Goal: Task Accomplishment & Management: Use online tool/utility

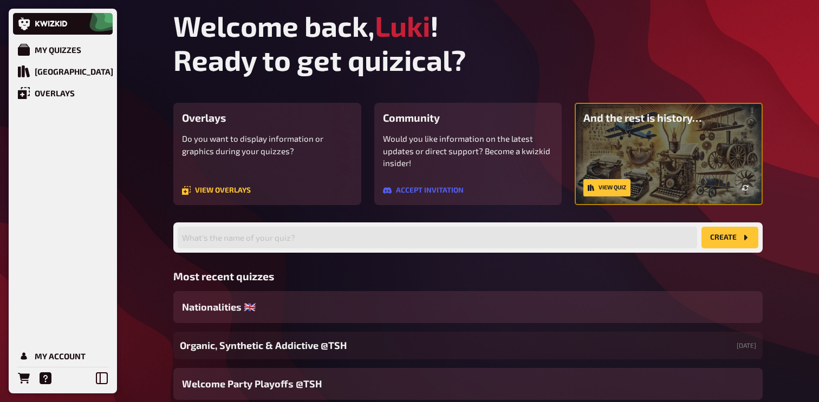
scroll to position [68, 0]
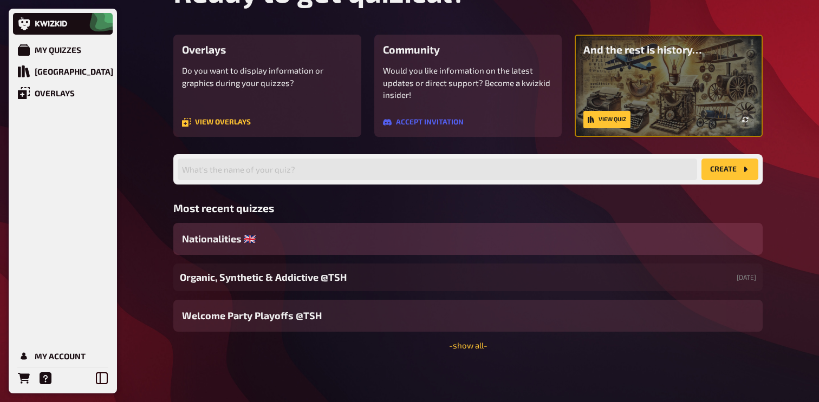
click at [312, 244] on div "Nationalities ​🇬🇧" at bounding box center [467, 239] width 589 height 32
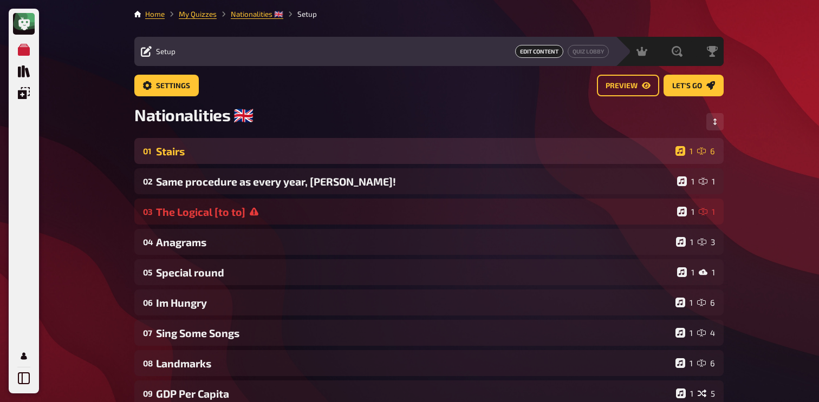
click at [315, 147] on div "Stairs" at bounding box center [413, 151] width 515 height 12
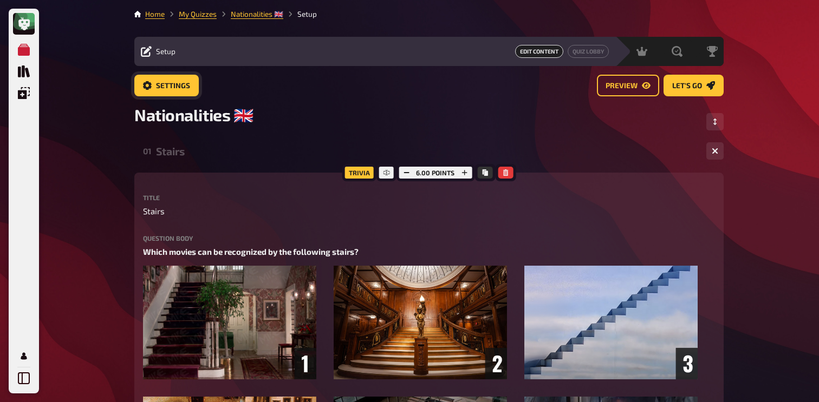
click at [184, 93] on link "Settings" at bounding box center [166, 86] width 64 height 22
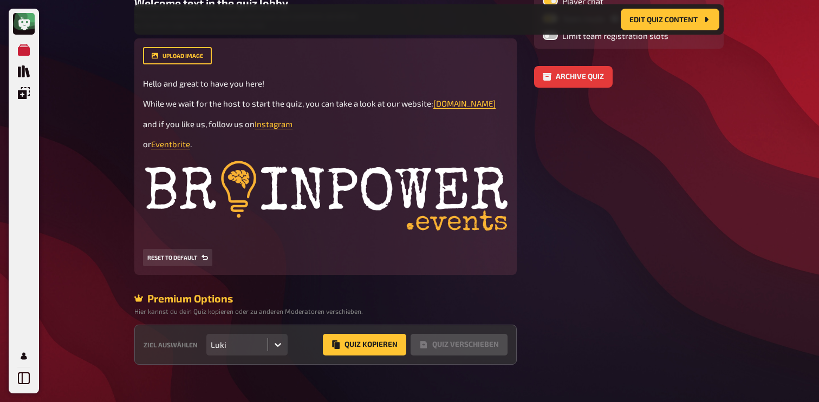
scroll to position [287, 0]
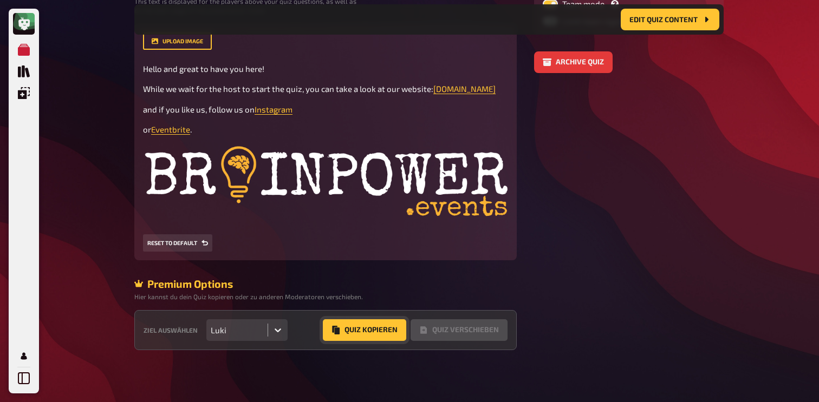
click at [353, 326] on button "Quiz Kopieren" at bounding box center [364, 331] width 83 height 22
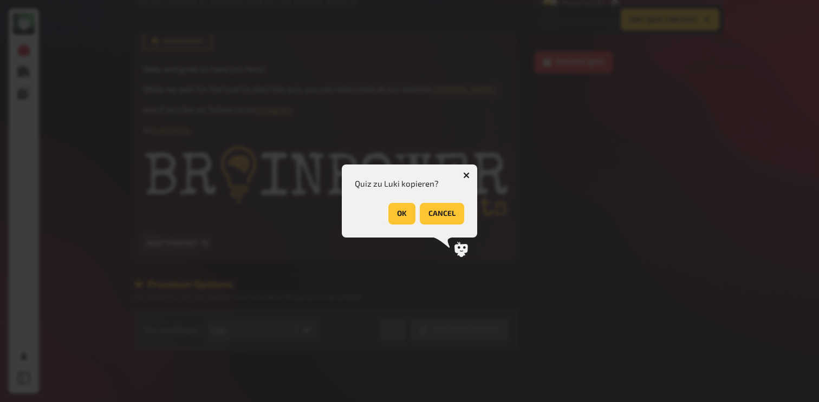
click at [399, 218] on button "OK" at bounding box center [401, 214] width 27 height 22
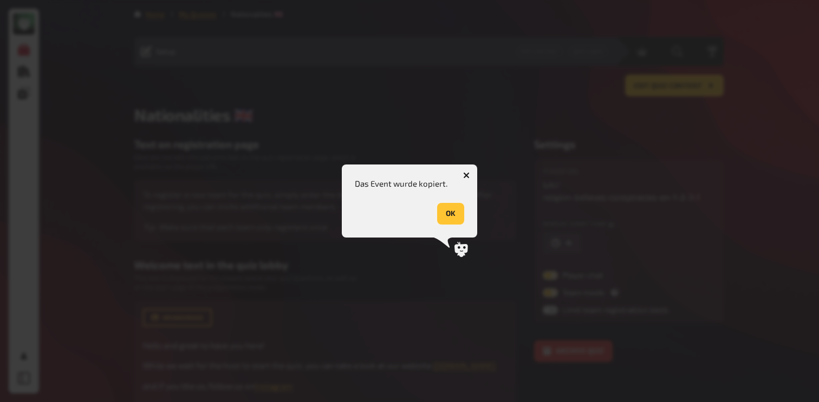
click at [461, 211] on button "OK" at bounding box center [450, 214] width 27 height 22
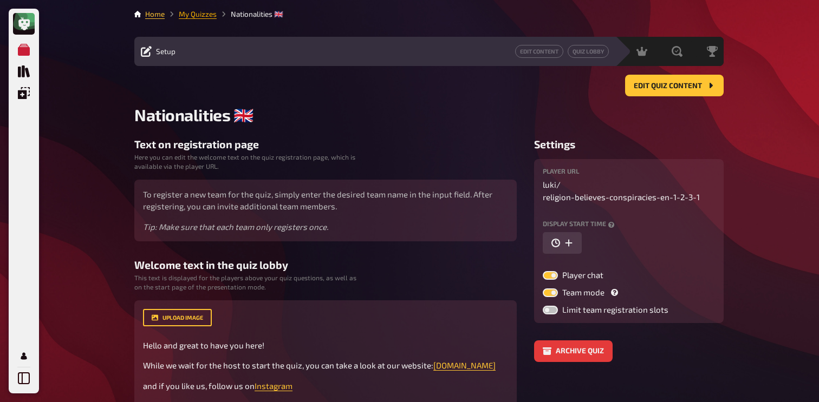
click at [208, 17] on link "My Quizzes" at bounding box center [198, 14] width 38 height 9
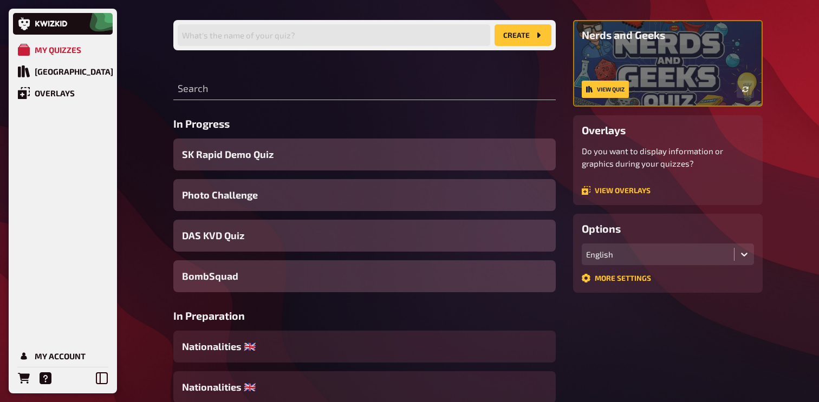
scroll to position [75, 0]
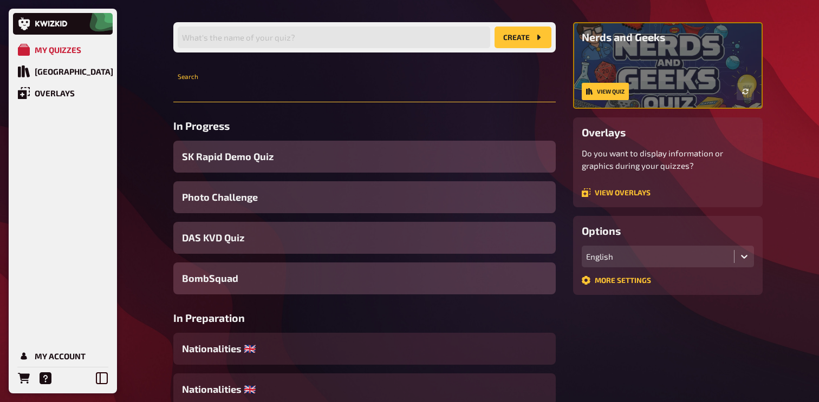
click at [264, 89] on input "text" at bounding box center [364, 92] width 382 height 22
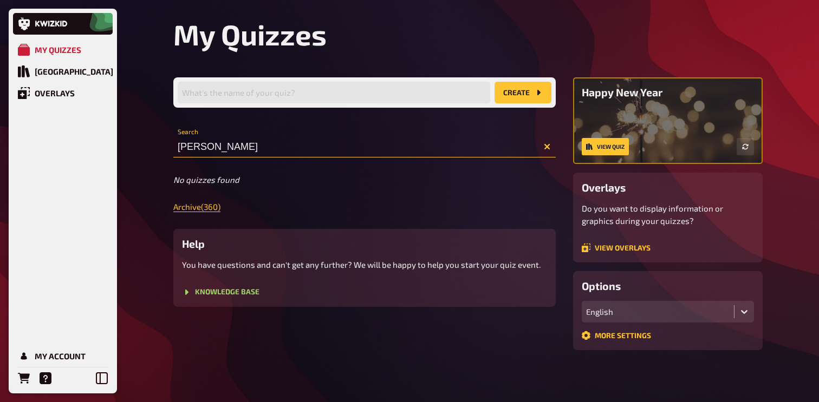
scroll to position [20, 0]
type input "[PERSON_NAME]"
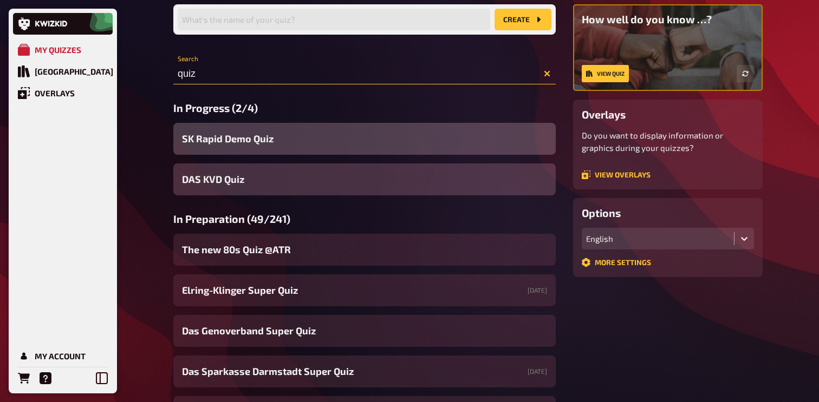
scroll to position [81, 0]
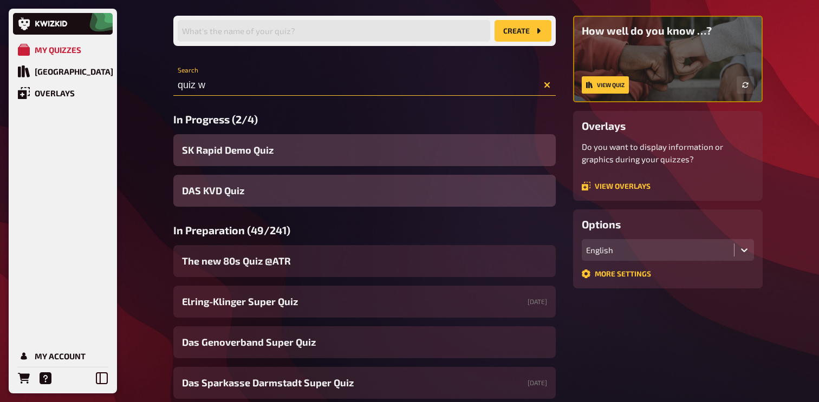
scroll to position [61, 0]
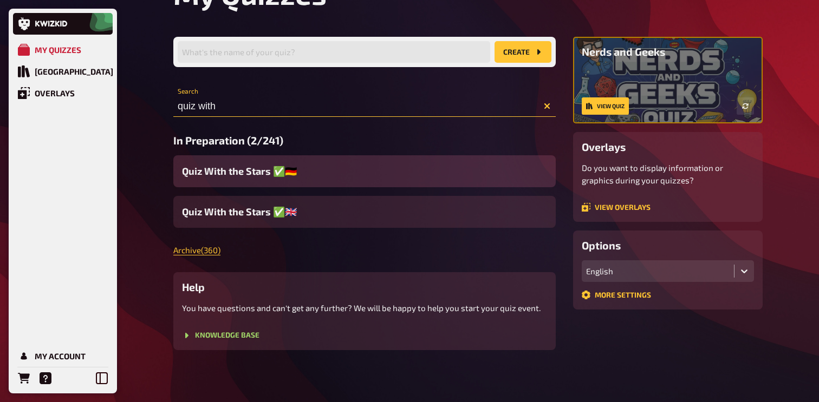
type input "quiz with"
click at [277, 170] on span "Quiz With the Stars ✅🇩🇪" at bounding box center [239, 171] width 115 height 15
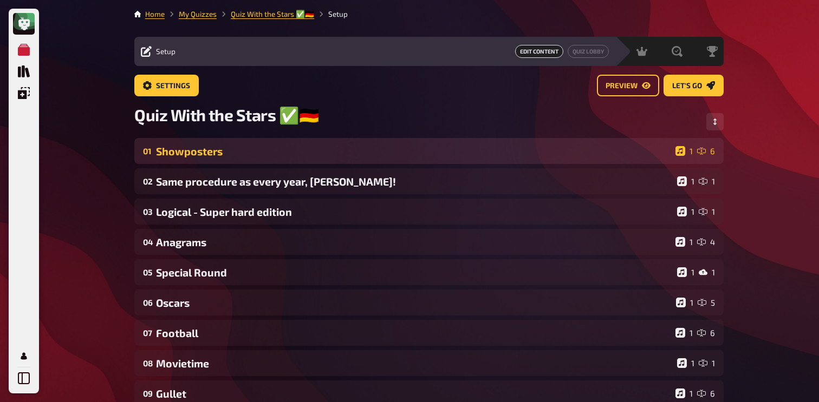
click at [197, 146] on div "Showposters" at bounding box center [413, 151] width 515 height 12
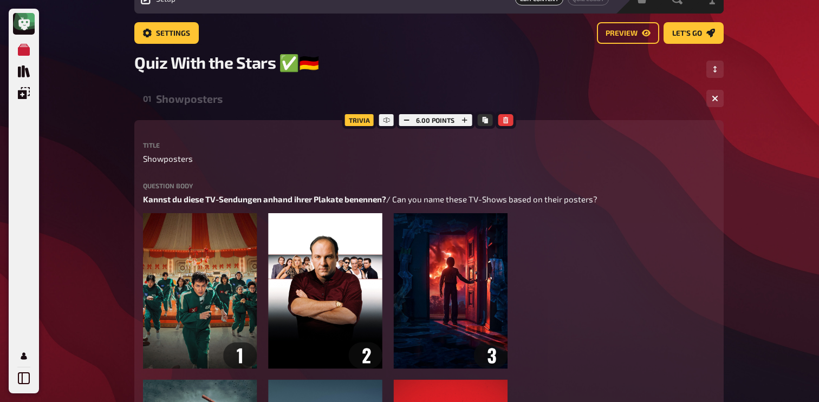
scroll to position [50, 0]
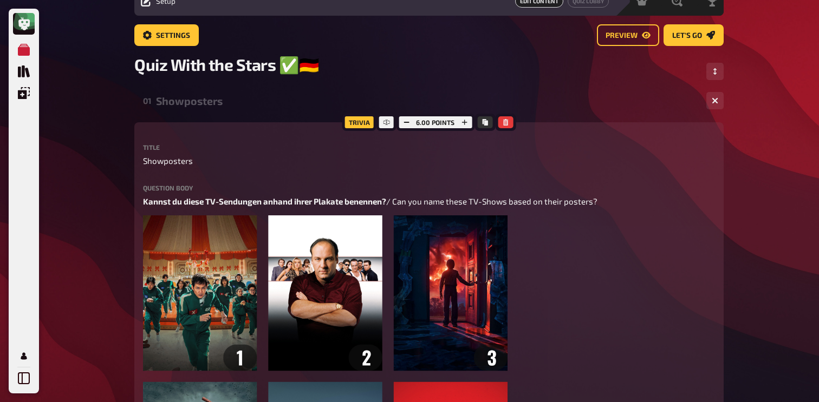
click at [202, 96] on div "Showposters" at bounding box center [427, 101] width 542 height 12
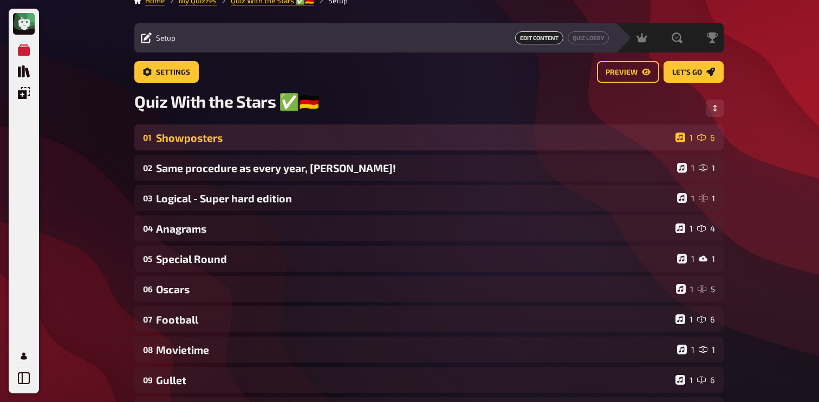
scroll to position [0, 0]
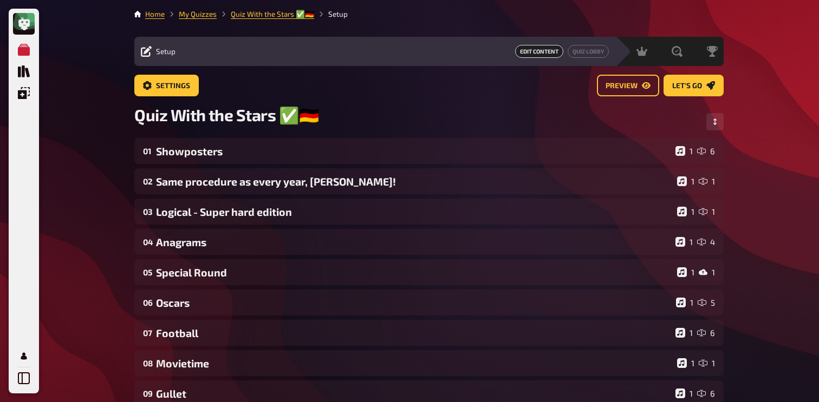
click at [174, 71] on main "Home My Quizzes Quiz With the Stars ✅🇩🇪 Setup Setup Edit Content Quiz Lobby Hos…" at bounding box center [428, 348] width 589 height 679
click at [165, 89] on span "Settings" at bounding box center [173, 86] width 34 height 8
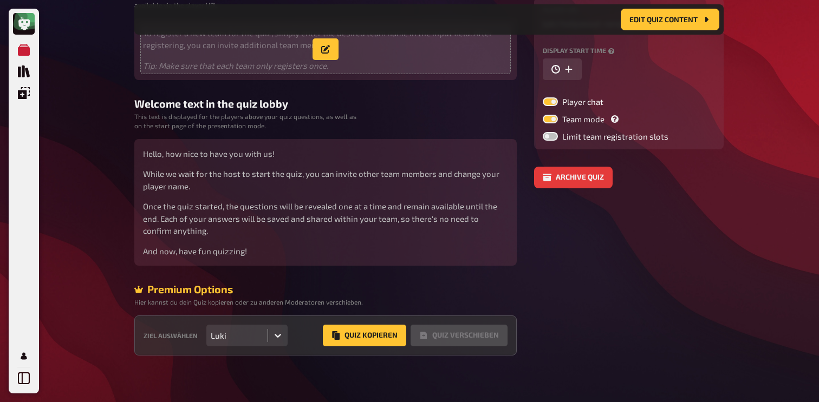
scroll to position [178, 0]
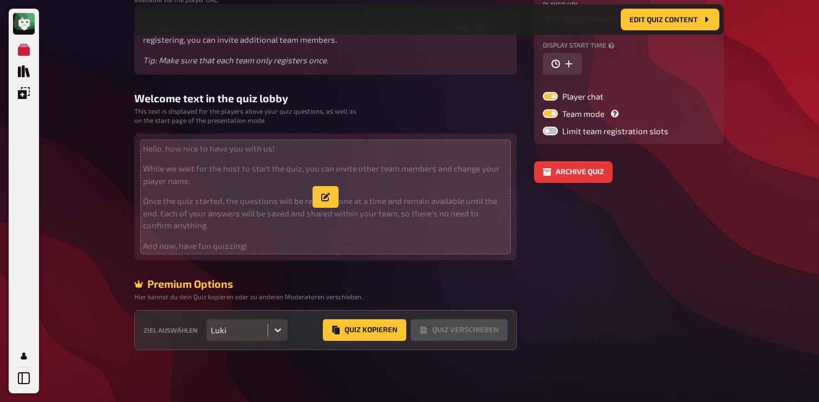
click at [282, 211] on p "Once the quiz started, the questions will be revealed one at a time and remain …" at bounding box center [325, 213] width 365 height 37
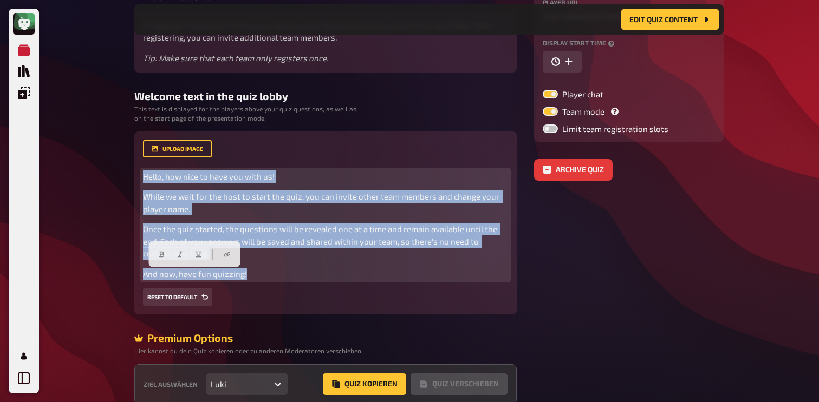
drag, startPoint x: 274, startPoint y: 275, endPoint x: 103, endPoint y: 135, distance: 220.5
click at [103, 134] on div "My Quizzes Quiz Library Overlays My Account Home My Quizzes Quiz With the Stars…" at bounding box center [409, 139] width 819 height 634
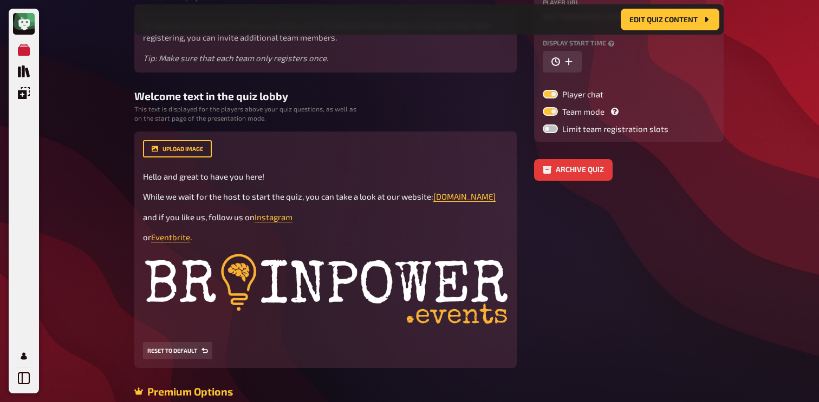
click at [129, 233] on div "Home My Quizzes Quiz With the Stars ✅🇩🇪 Setup Edit Content Quiz Lobby Hosting u…" at bounding box center [429, 166] width 607 height 688
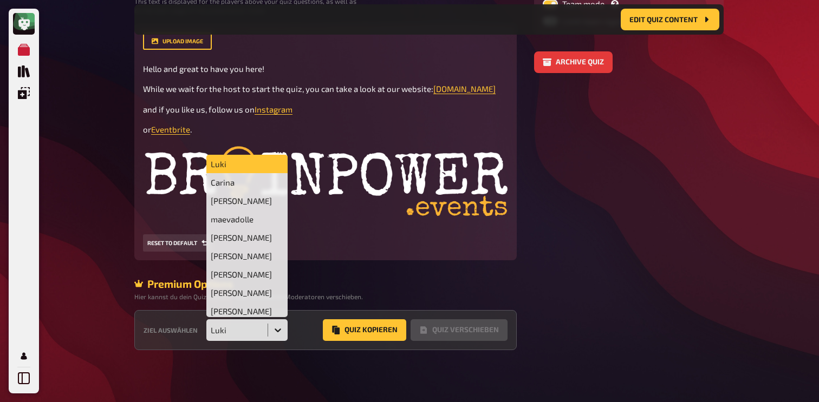
click at [271, 336] on div at bounding box center [277, 330] width 19 height 19
click at [268, 314] on div "[PERSON_NAME]" at bounding box center [246, 311] width 81 height 18
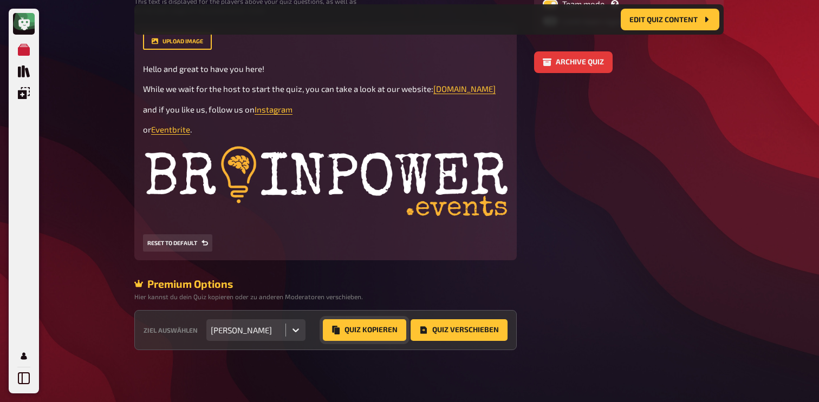
click at [378, 331] on button "Quiz Kopieren" at bounding box center [364, 331] width 83 height 22
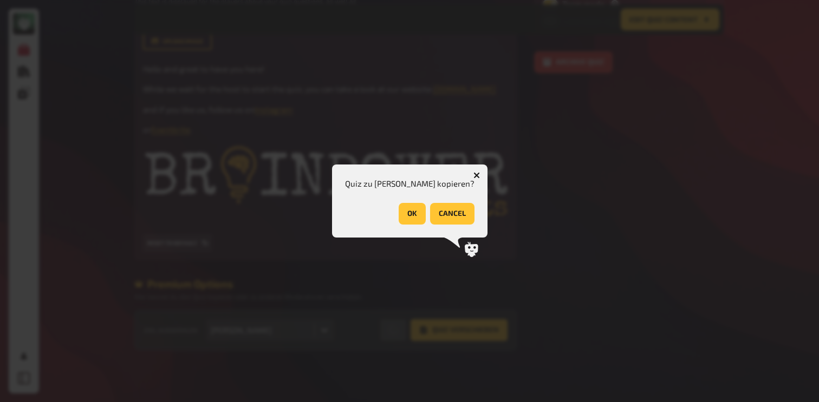
click at [411, 213] on button "OK" at bounding box center [412, 214] width 27 height 22
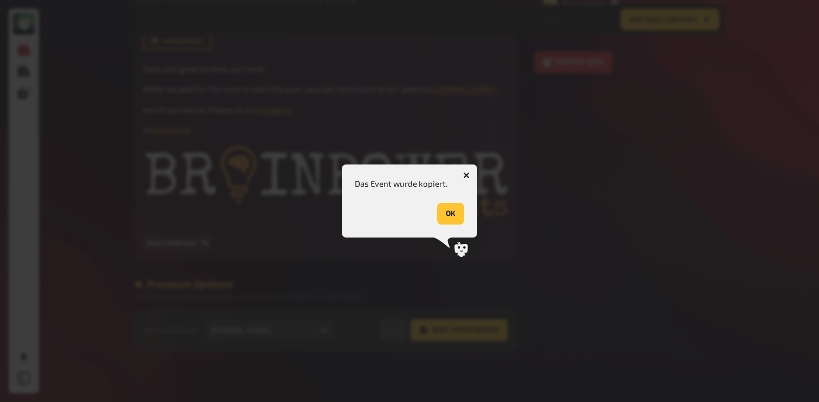
click at [452, 214] on button "OK" at bounding box center [450, 214] width 27 height 22
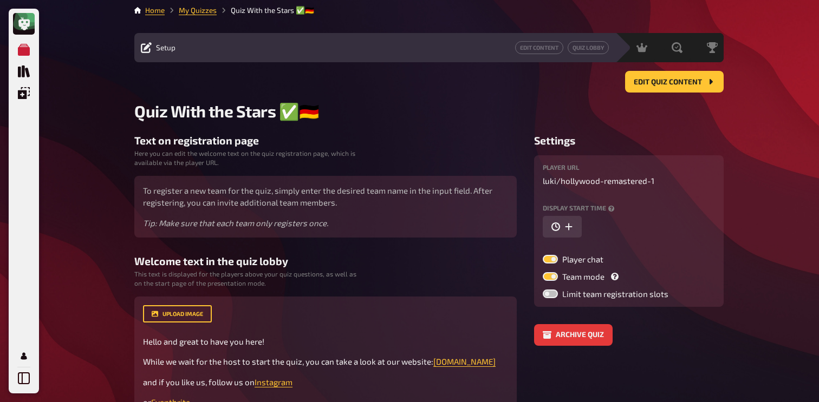
scroll to position [0, 0]
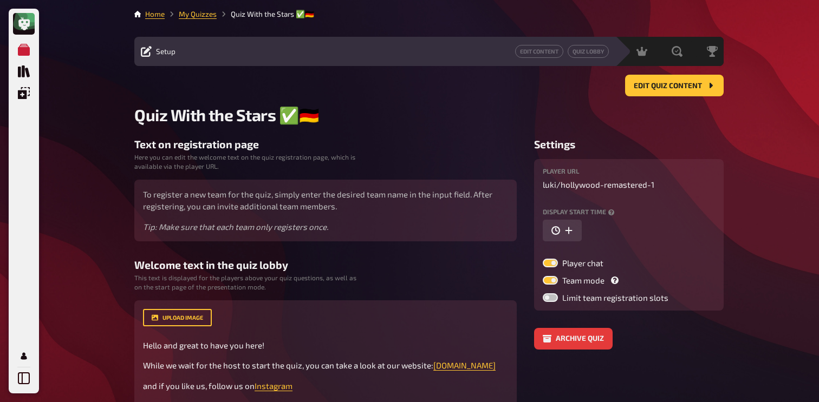
click at [198, 20] on main "Home My Quizzes Quiz With the Stars ✅🇩🇪 Setup Edit Content Quiz Lobby Hosting u…" at bounding box center [428, 318] width 589 height 619
click at [200, 18] on li "My Quizzes" at bounding box center [191, 14] width 52 height 11
click at [207, 15] on link "My Quizzes" at bounding box center [198, 14] width 38 height 9
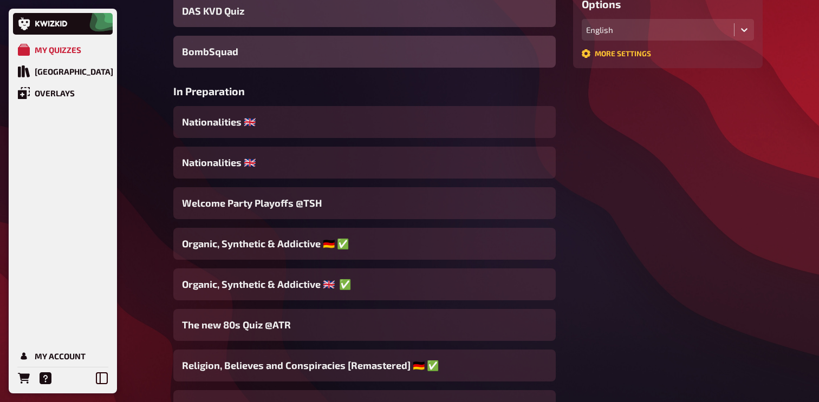
scroll to position [317, 0]
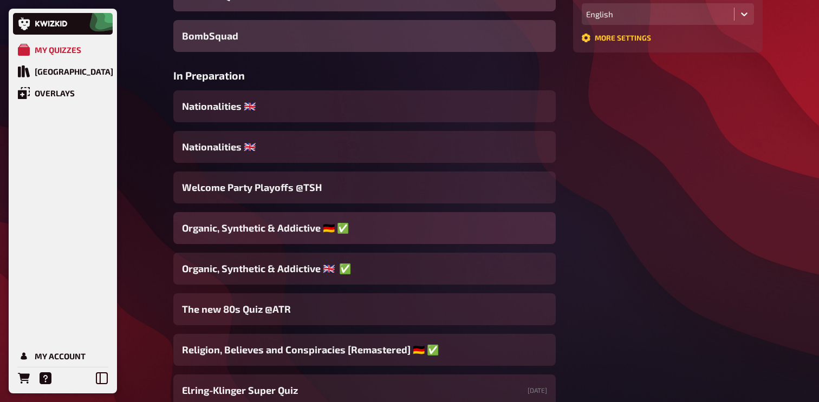
click at [350, 241] on div "Organic, Synthetic & Addictive ​🇩🇪 ​✅ ​" at bounding box center [364, 228] width 382 height 32
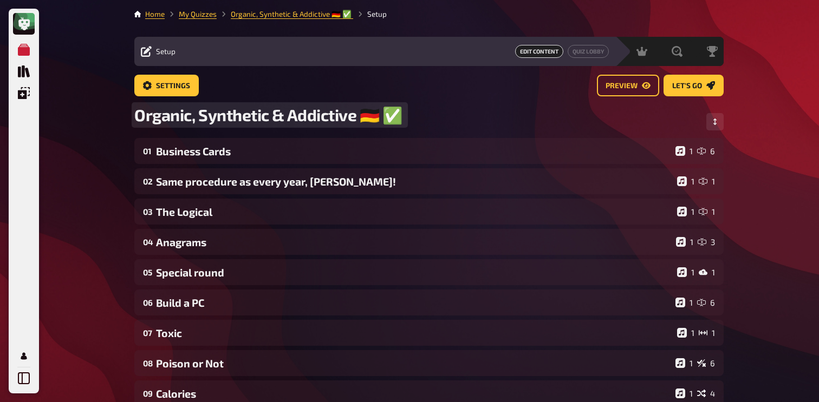
click at [362, 119] on span "Organic, Synthetic & Addictive ​🇩🇪 ​✅ ​" at bounding box center [269, 115] width 271 height 20
drag, startPoint x: 362, startPoint y: 119, endPoint x: 395, endPoint y: 119, distance: 33.0
click at [395, 119] on span "Organic, Synthetic & Addictive ​🇩🇪 ​✅ ​" at bounding box center [269, 115] width 271 height 20
copy span "​🇩🇪 ​✅ ​"
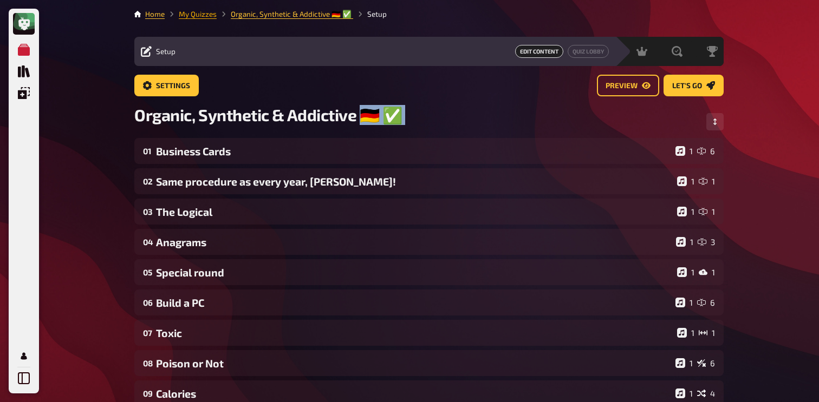
click at [203, 12] on link "My Quizzes" at bounding box center [198, 14] width 38 height 9
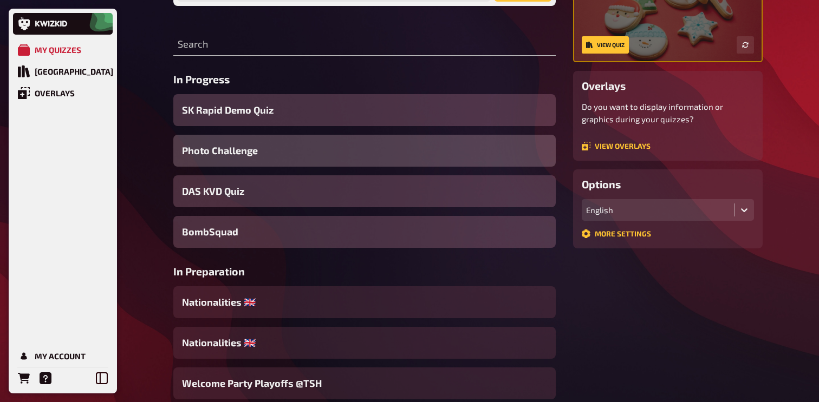
scroll to position [188, 0]
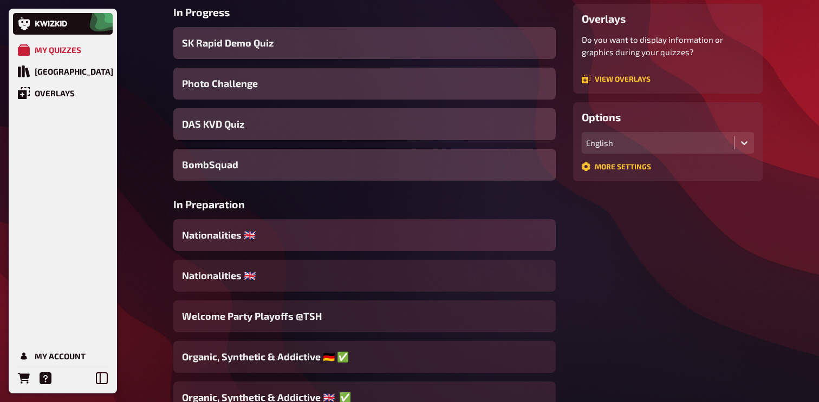
click at [300, 245] on div "Nationalities ​🇬🇧" at bounding box center [364, 235] width 382 height 32
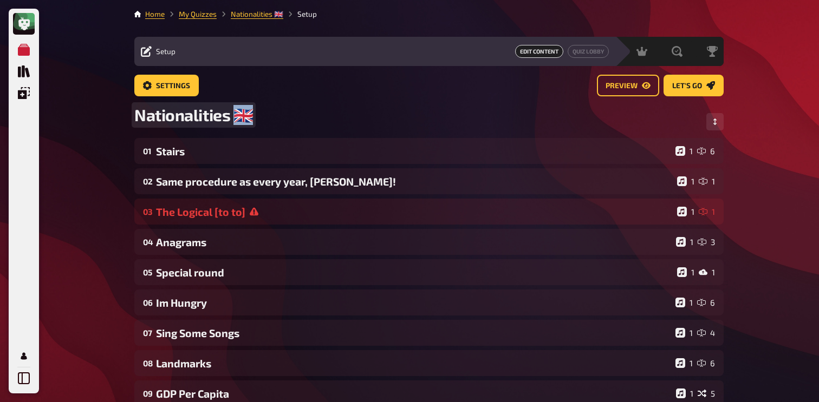
drag, startPoint x: 235, startPoint y: 114, endPoint x: 251, endPoint y: 114, distance: 16.2
click at [251, 114] on span "Nationalities ​🇬🇧" at bounding box center [193, 115] width 119 height 20
paste span
drag, startPoint x: 271, startPoint y: 115, endPoint x: 257, endPoint y: 115, distance: 14.1
click at [257, 115] on span "Nationalities ​​🇩🇪 ​✅" at bounding box center [204, 115] width 141 height 20
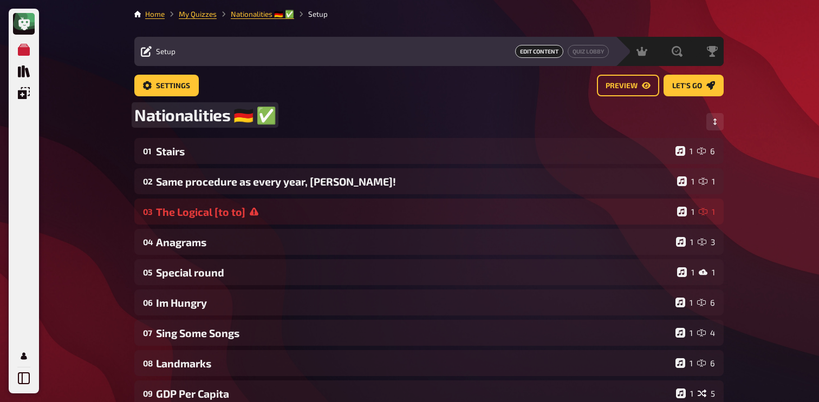
copy span
click at [204, 17] on link "My Quizzes" at bounding box center [198, 14] width 38 height 9
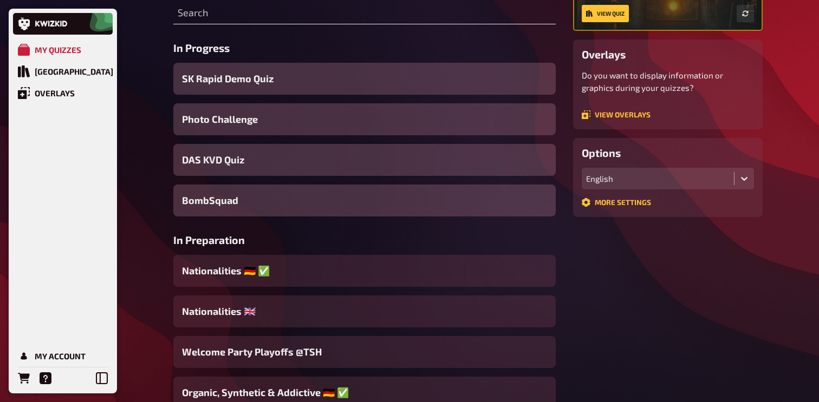
scroll to position [239, 0]
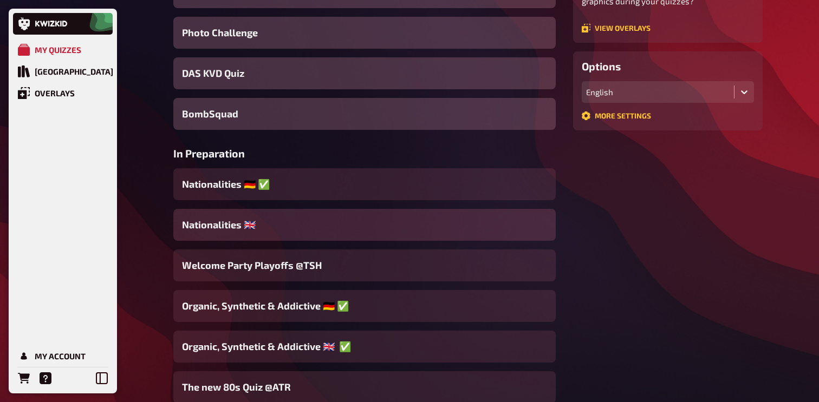
click at [283, 232] on div "Nationalities ​🇬🇧" at bounding box center [364, 225] width 382 height 32
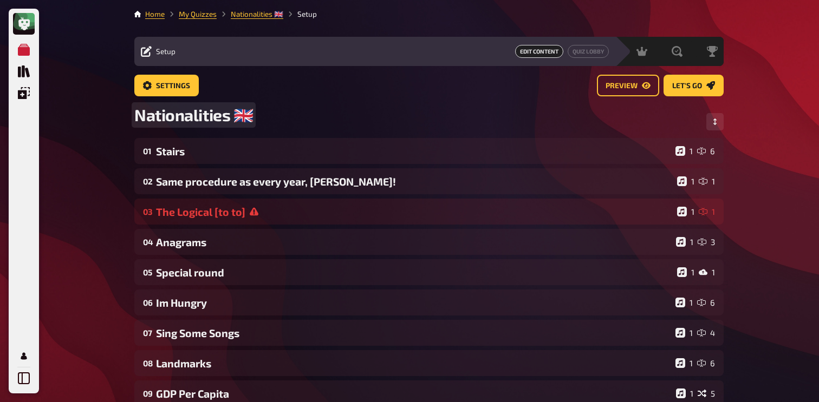
click at [251, 113] on span "Nationalities ​🇬🇧" at bounding box center [193, 115] width 119 height 20
paste span
click at [258, 121] on span "Nationalities ​🇬🇧 ✅" at bounding box center [206, 115] width 145 height 20
click at [99, 149] on div "My Quizzes Quiz Library Overlays My Account Home My Quizzes Nationalities ​🇬🇧 ✅…" at bounding box center [409, 369] width 819 height 739
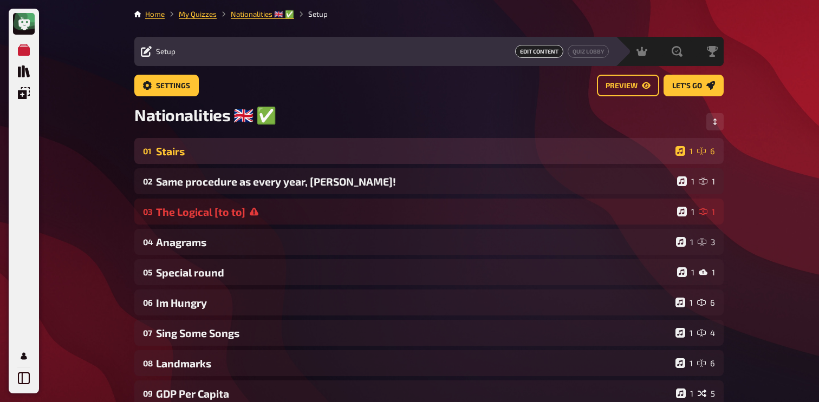
click at [216, 160] on div "01 Stairs 1 6" at bounding box center [428, 151] width 589 height 26
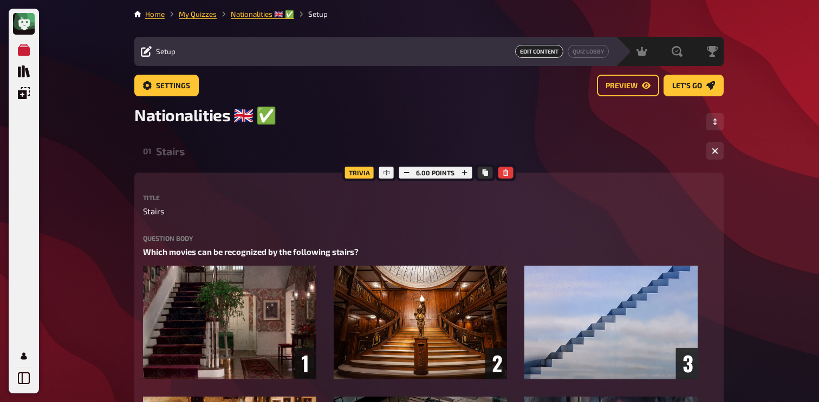
scroll to position [24, 0]
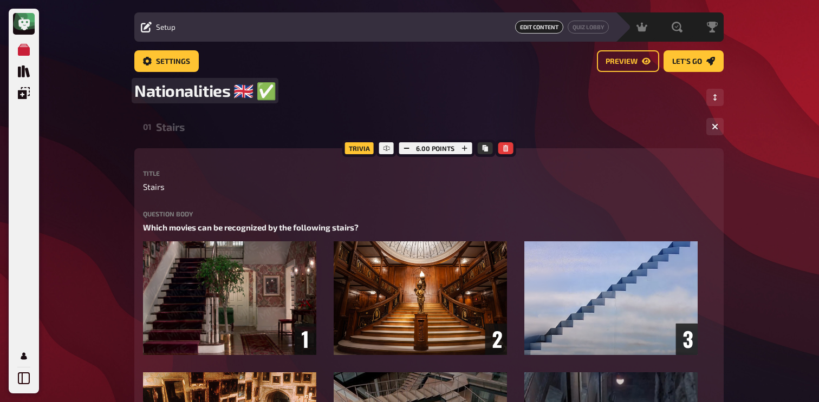
click at [293, 93] on div "Nationalities ​🇬🇧 ✅" at bounding box center [428, 97] width 589 height 33
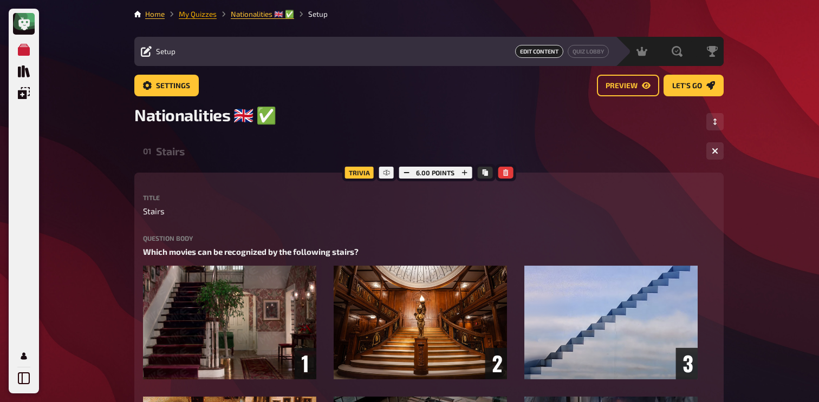
click at [205, 16] on link "My Quizzes" at bounding box center [198, 14] width 38 height 9
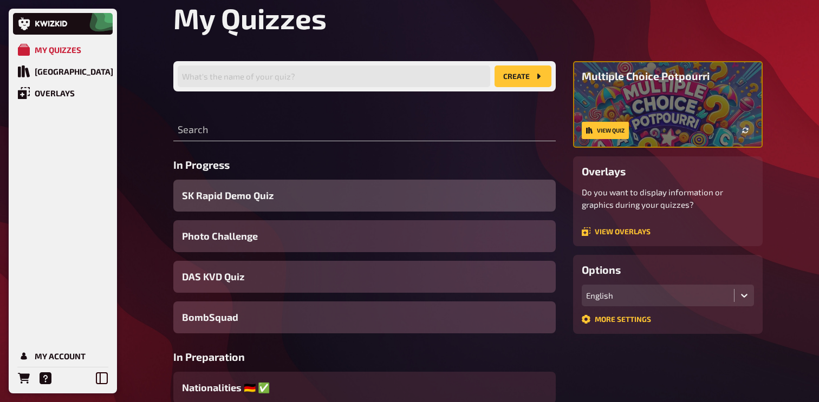
scroll to position [87, 0]
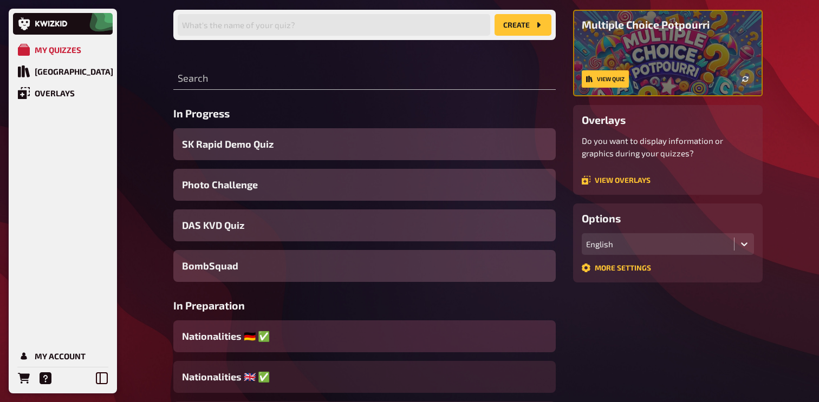
click at [259, 330] on span "Nationalities ​​🇩🇪 ​✅" at bounding box center [226, 336] width 88 height 15
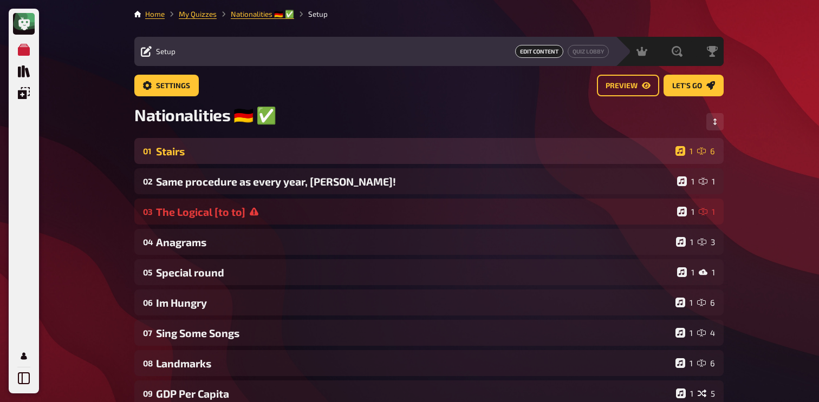
click at [279, 160] on div "01 Stairs 1 6" at bounding box center [428, 151] width 589 height 26
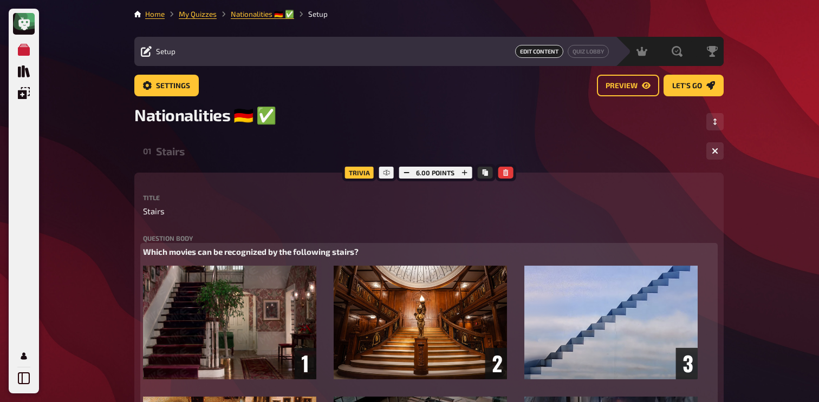
click at [249, 247] on p "Which movies can be recognized by the following stairs?" at bounding box center [429, 252] width 572 height 12
copy span "Which movies can be recognized by the following stairs?"
click at [217, 233] on icon "button" at bounding box center [219, 232] width 6 height 6
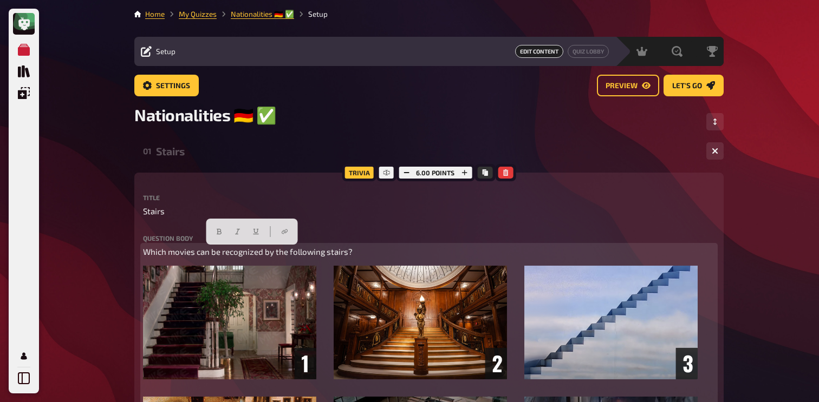
click at [144, 252] on span "Which movies can be recognized by the following stairs?" at bounding box center [248, 252] width 210 height 10
paste div
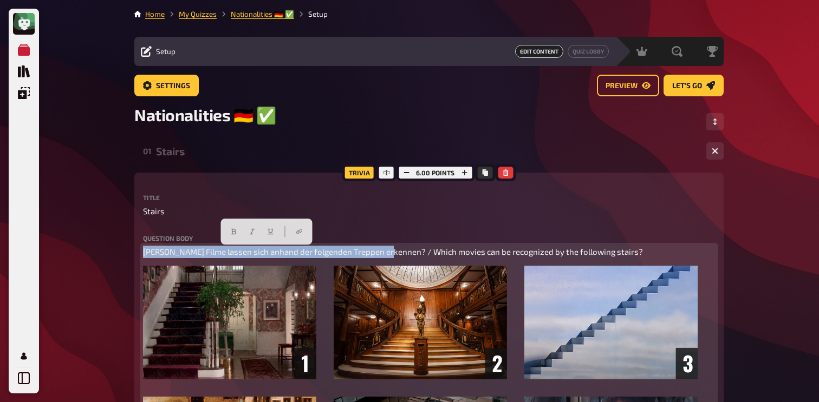
drag, startPoint x: 390, startPoint y: 255, endPoint x: 92, endPoint y: 258, distance: 297.9
click at [227, 233] on button "button" at bounding box center [233, 231] width 17 height 17
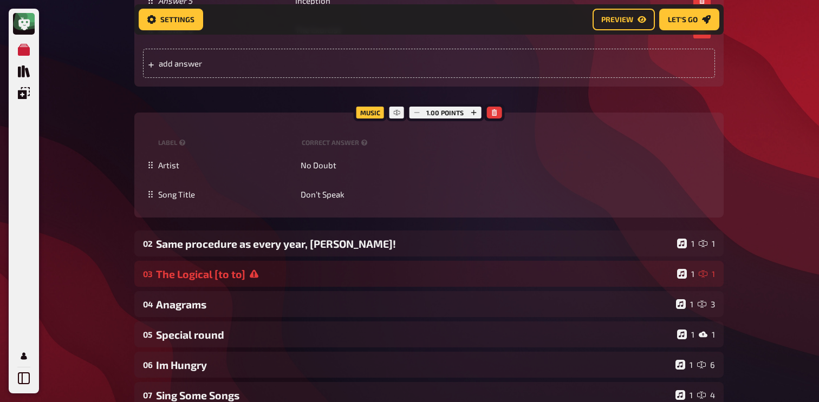
scroll to position [803, 0]
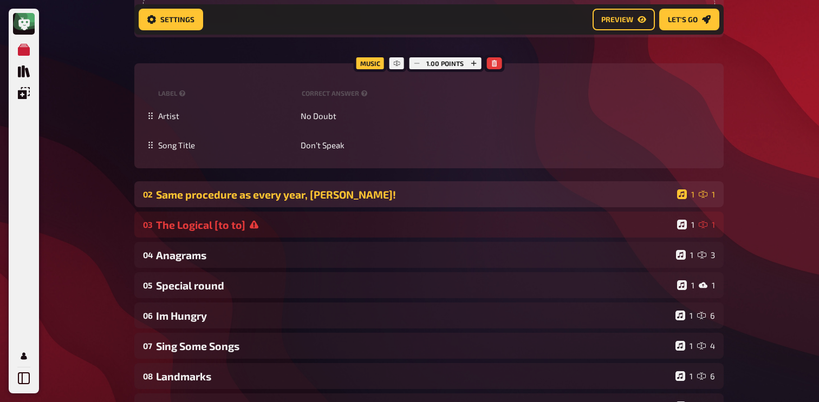
click at [229, 187] on div "02 Same procedure as every year, [PERSON_NAME]! 1 1" at bounding box center [428, 194] width 589 height 26
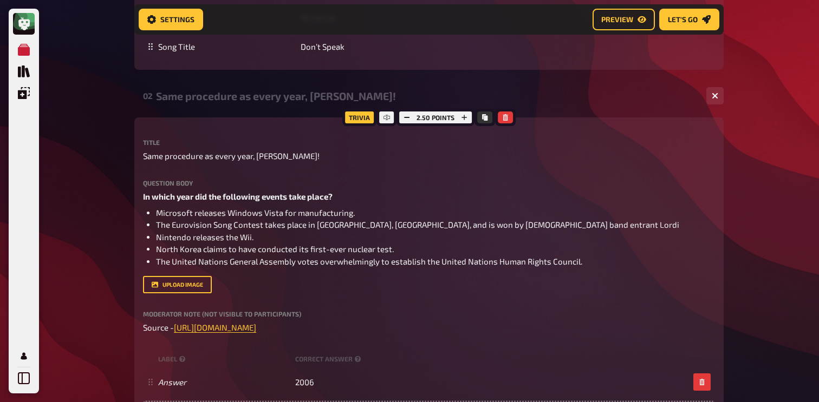
scroll to position [933, 0]
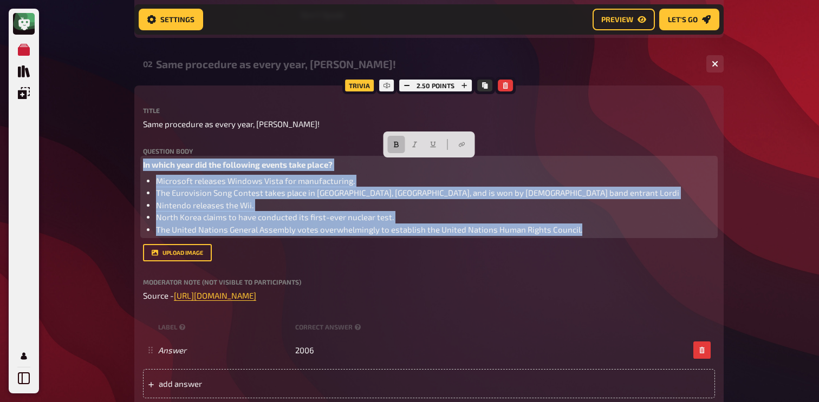
drag, startPoint x: 144, startPoint y: 165, endPoint x: 584, endPoint y: 245, distance: 447.7
click at [584, 245] on div "Question body In which year did the following events take place? Microsoft rele…" at bounding box center [429, 205] width 572 height 114
copy div "In which year did the following events take place? Microsoft releases Windows V…"
click at [146, 166] on span "In which year did the following events take place?" at bounding box center [238, 165] width 190 height 10
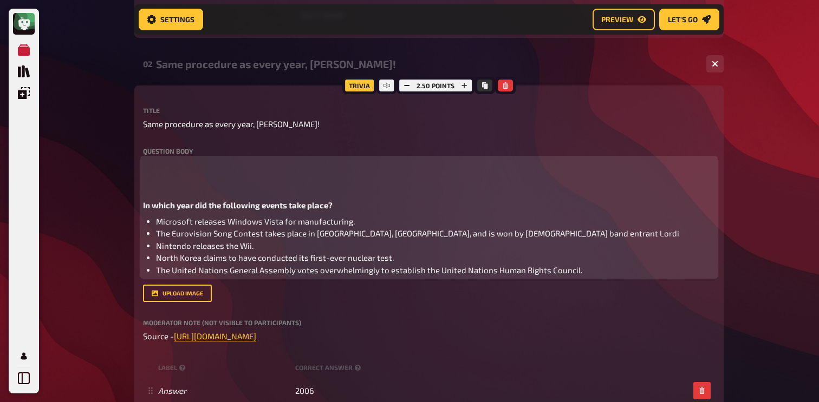
click at [168, 169] on p at bounding box center [429, 165] width 572 height 12
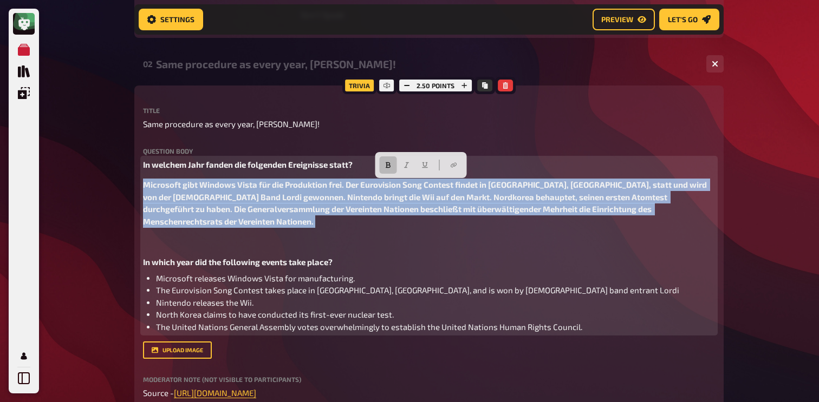
drag, startPoint x: 184, startPoint y: 235, endPoint x: 135, endPoint y: 183, distance: 71.3
click at [135, 183] on div "Trivia 2.50 points Title Same procedure as every year, [PERSON_NAME]! Question …" at bounding box center [428, 295] width 589 height 419
click at [392, 166] on button "button" at bounding box center [388, 165] width 17 height 17
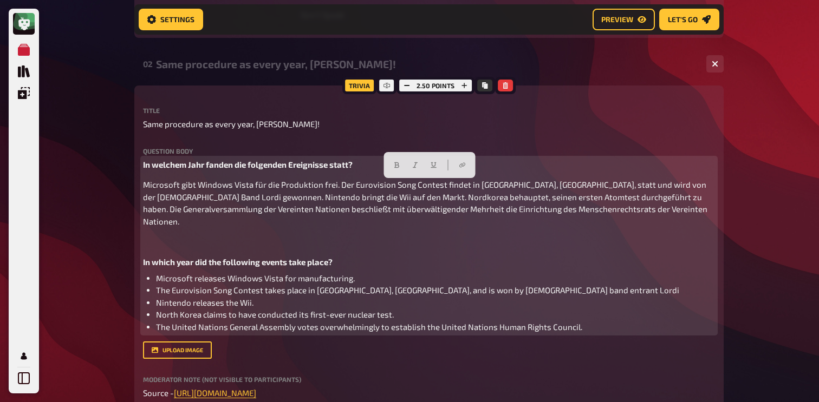
click at [200, 197] on span "Microsoft gibt Windows Vista für die Produktion frei. Der Eurovision Song Conte…" at bounding box center [426, 203] width 566 height 47
click at [145, 188] on span "Microsoft gibt Windows Vista für die Produktion frei. Der Eurovision Song Conte…" at bounding box center [426, 203] width 566 height 47
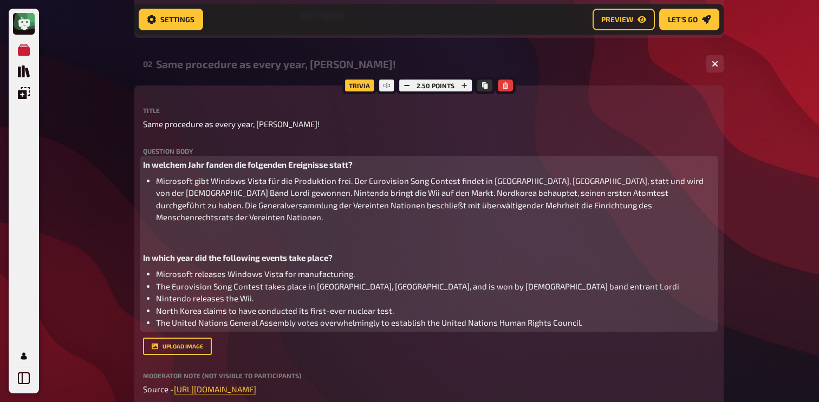
click at [352, 185] on span "Microsoft gibt Windows Vista für die Produktion frei. Der Eurovision Song Conte…" at bounding box center [430, 199] width 549 height 47
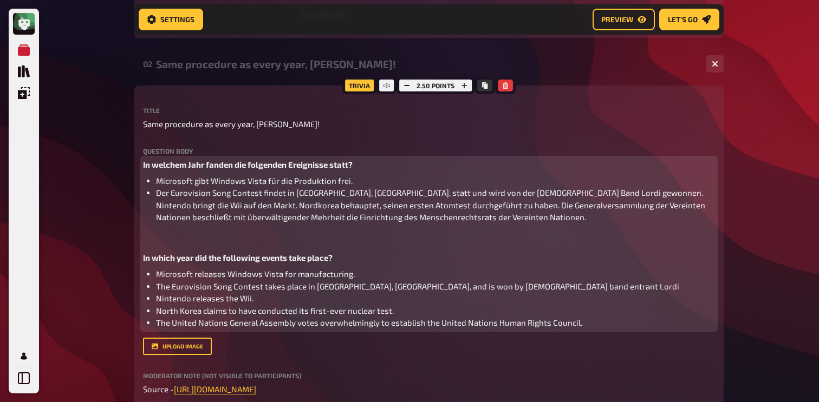
click at [578, 193] on span "Der Eurovision Song Contest findet in [GEOGRAPHIC_DATA], [GEOGRAPHIC_DATA], sta…" at bounding box center [431, 205] width 551 height 34
click at [299, 206] on span "Nintendo bringt die Wii auf den Markt. Nordkorea behauptet, seinen ersten Atomt…" at bounding box center [431, 211] width 551 height 22
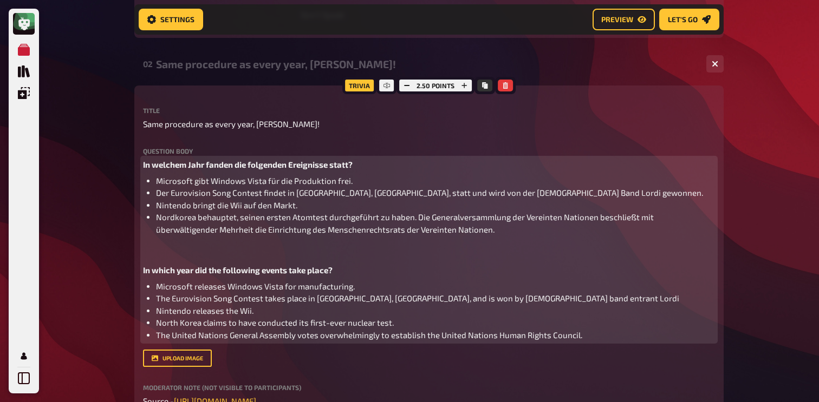
click at [414, 219] on span "Nordkorea behauptet, seinen ersten Atomtest durchgeführt zu haben. Die Generalv…" at bounding box center [405, 223] width 499 height 22
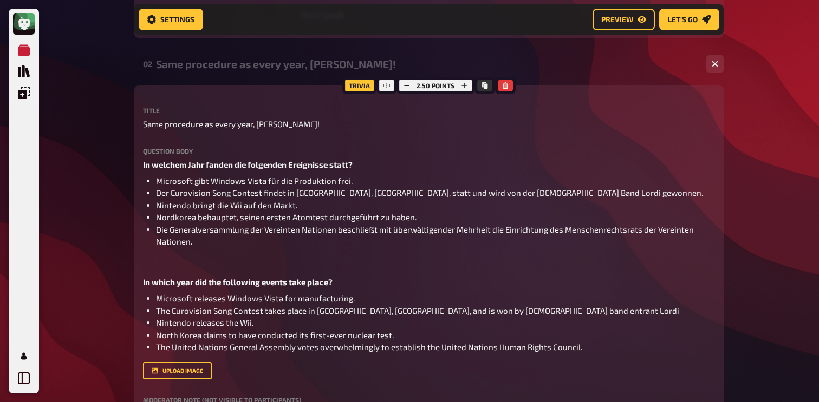
click at [89, 310] on div "My Quizzes Quiz Library Overlays My Account Home My Quizzes Nationalities ​​🇩🇪 …" at bounding box center [409, 138] width 819 height 2143
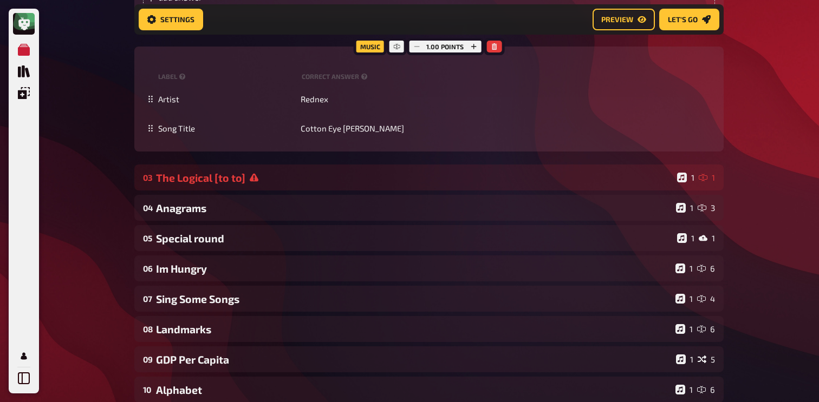
scroll to position [1446, 0]
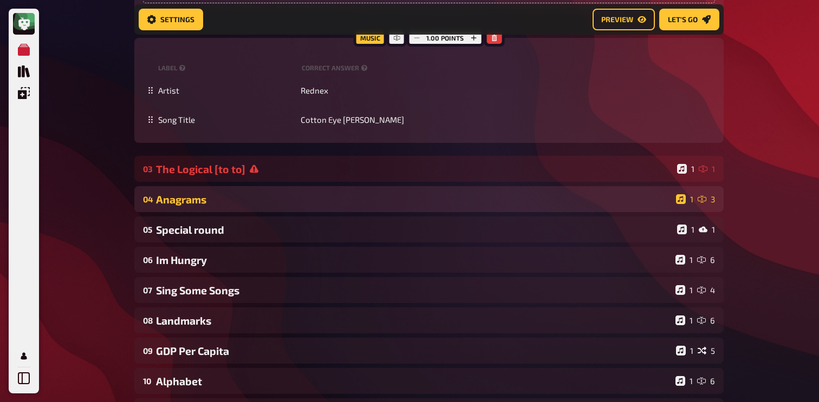
click at [251, 200] on div "Anagrams" at bounding box center [414, 199] width 516 height 12
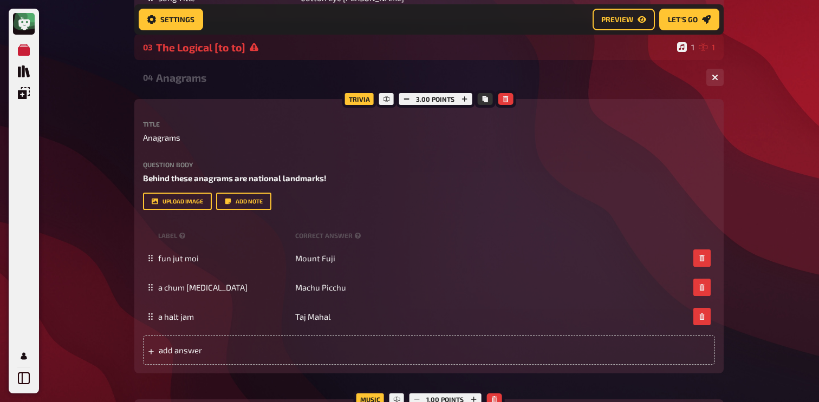
scroll to position [1597, 0]
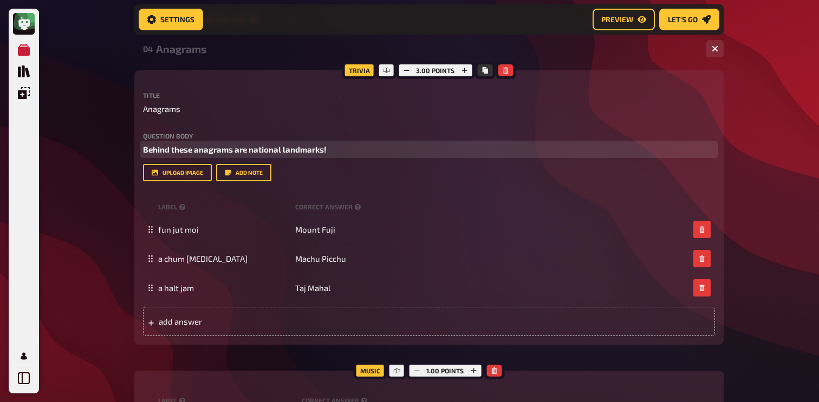
click at [260, 151] on span "Behind these anagrams are national landmarks!" at bounding box center [235, 150] width 184 height 10
copy span "Behind these anagrams are national landmarks!"
click at [200, 125] on button "button" at bounding box center [202, 129] width 17 height 17
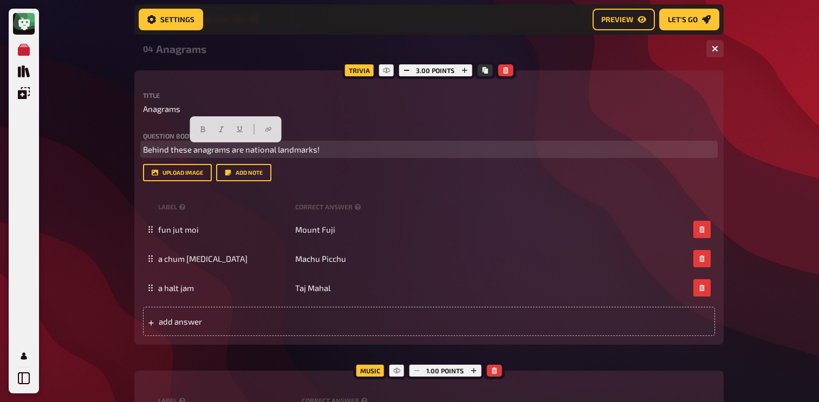
click at [145, 149] on span "Behind these anagrams are national landmarks!" at bounding box center [231, 150] width 177 height 10
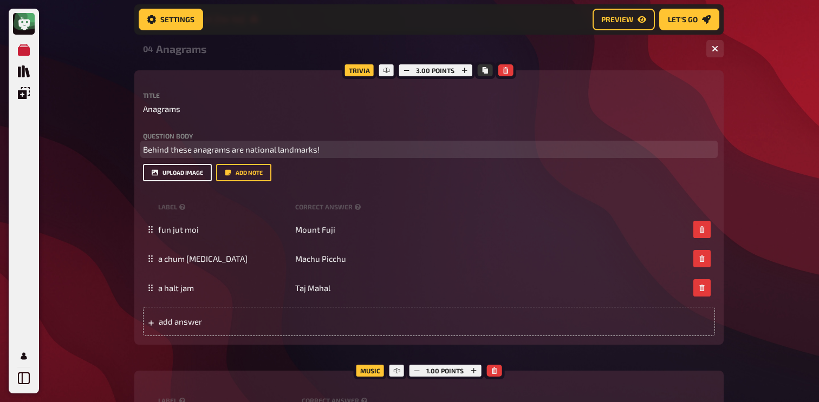
paste div
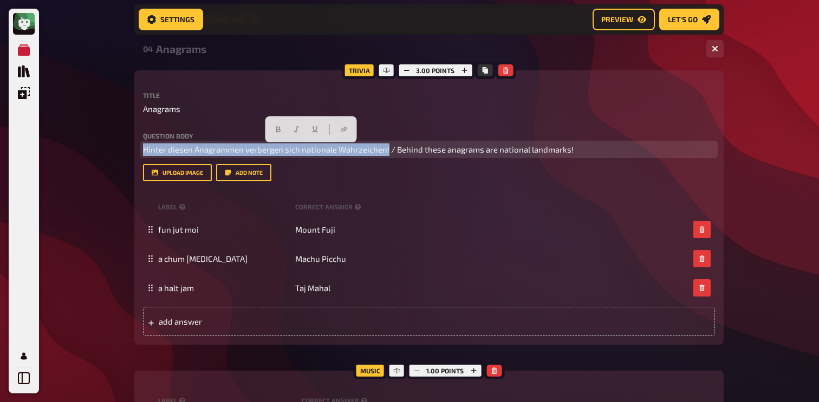
drag, startPoint x: 389, startPoint y: 148, endPoint x: 71, endPoint y: 146, distance: 317.4
click at [227, 129] on button "button" at bounding box center [232, 129] width 17 height 17
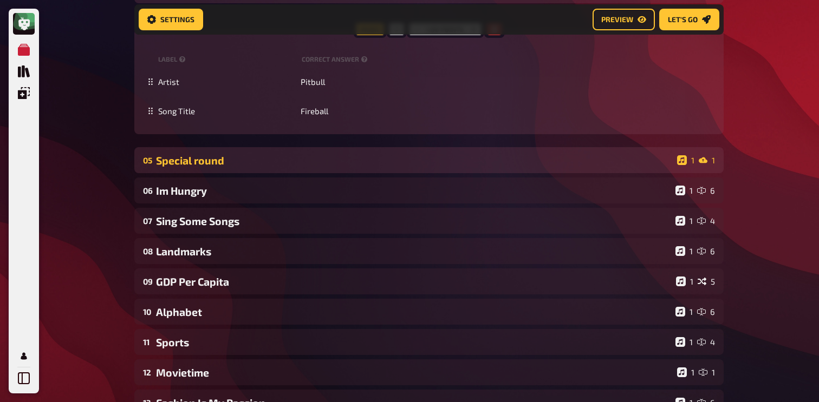
click at [201, 168] on div "05 Special round 1 1" at bounding box center [428, 160] width 589 height 26
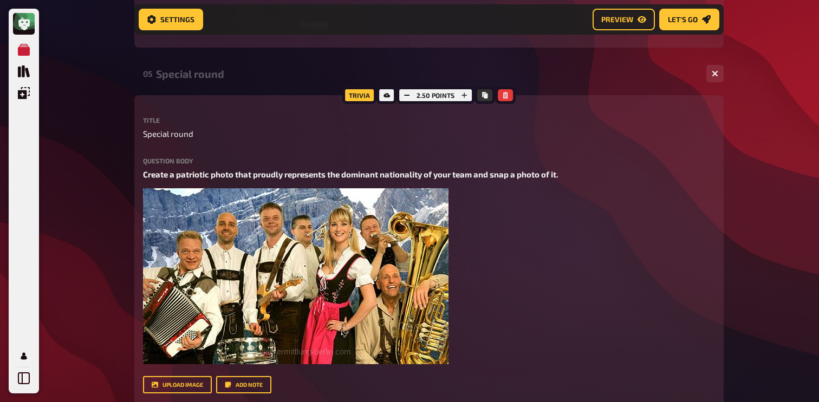
scroll to position [2036, 0]
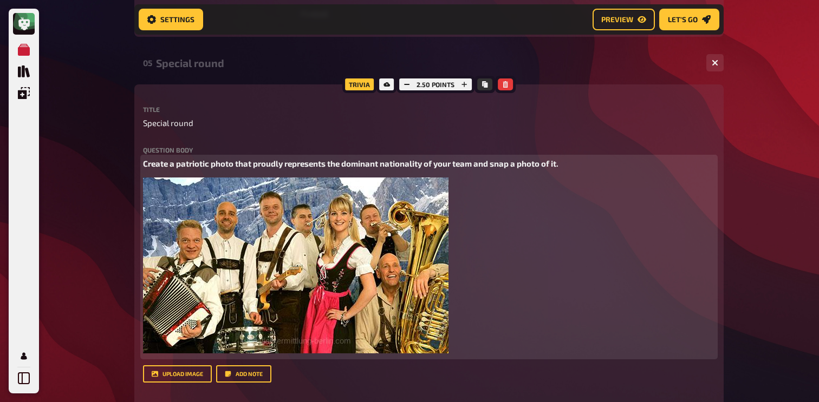
click at [219, 168] on span "Create a patriotic photo that proudly represents the dominant nationality of yo…" at bounding box center [350, 164] width 415 height 10
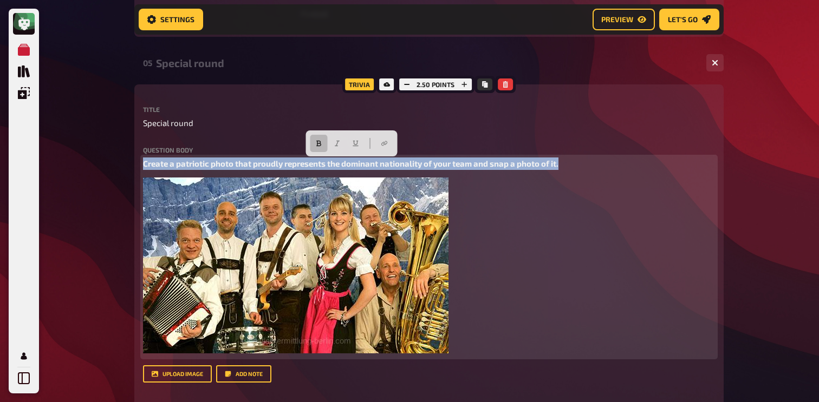
click at [219, 168] on span "Create a patriotic photo that proudly represents the dominant nationality of yo…" at bounding box center [350, 164] width 415 height 10
copy span "Create a patriotic photo that proudly represents the dominant nationality of yo…"
click at [321, 138] on button "button" at bounding box center [318, 143] width 17 height 17
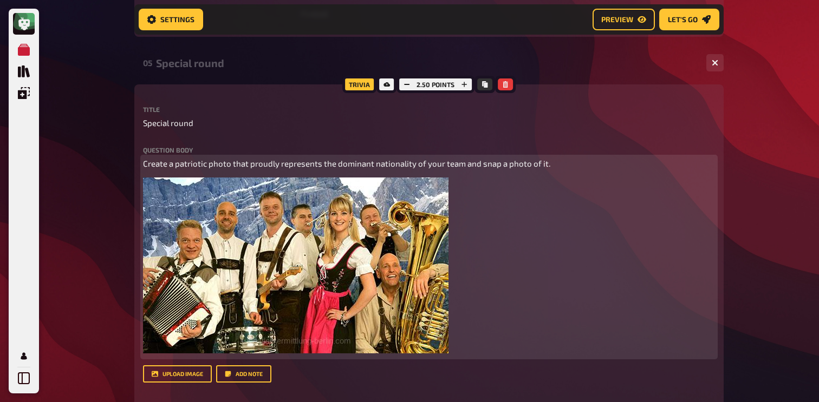
click at [144, 166] on span "Create a patriotic photo that proudly represents the dominant nationality of yo…" at bounding box center [346, 164] width 407 height 10
paste div
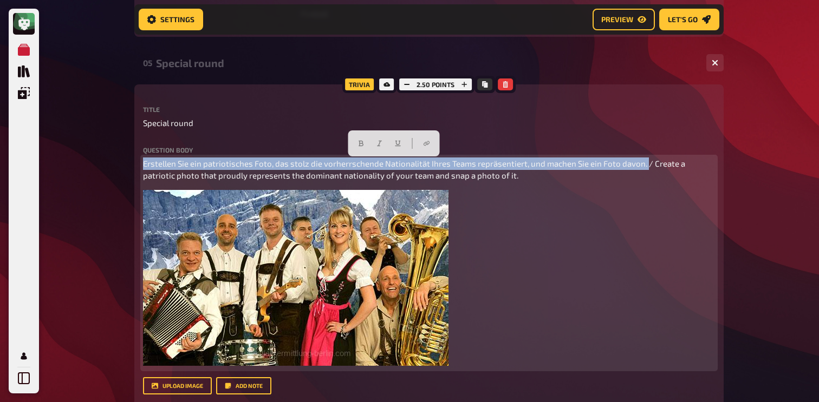
drag, startPoint x: 645, startPoint y: 167, endPoint x: 140, endPoint y: 162, distance: 504.3
click at [140, 162] on div "Trivia 2.50 points Title Special round Question body Erstellen Sie ein patrioti…" at bounding box center [428, 291] width 589 height 415
click at [366, 144] on button "button" at bounding box center [361, 143] width 17 height 17
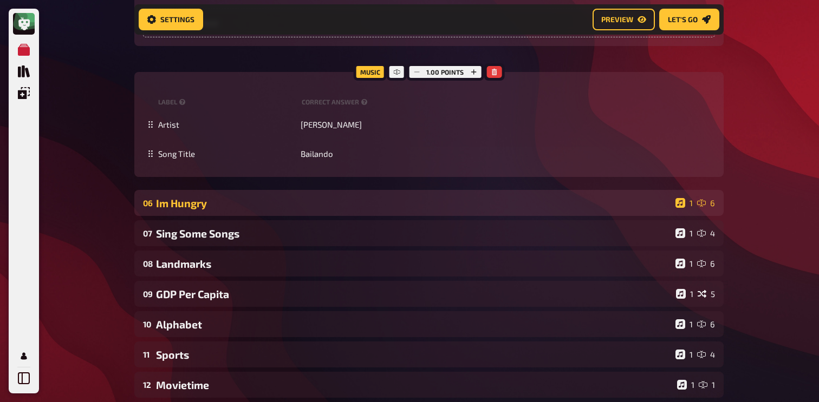
click at [191, 199] on div "Im Hungry" at bounding box center [413, 203] width 515 height 12
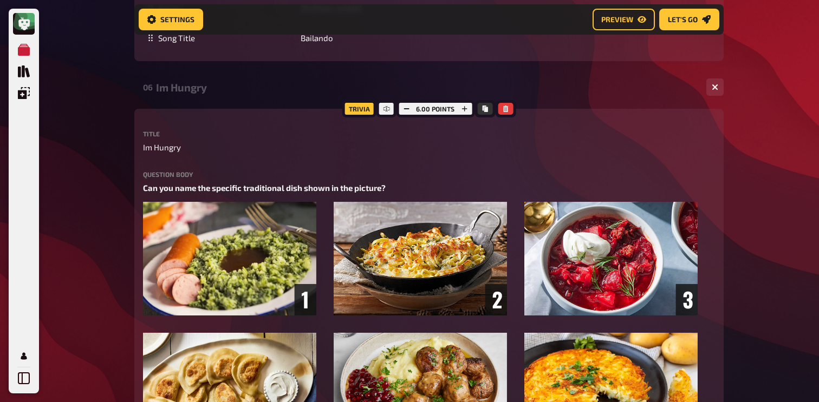
scroll to position [2612, 0]
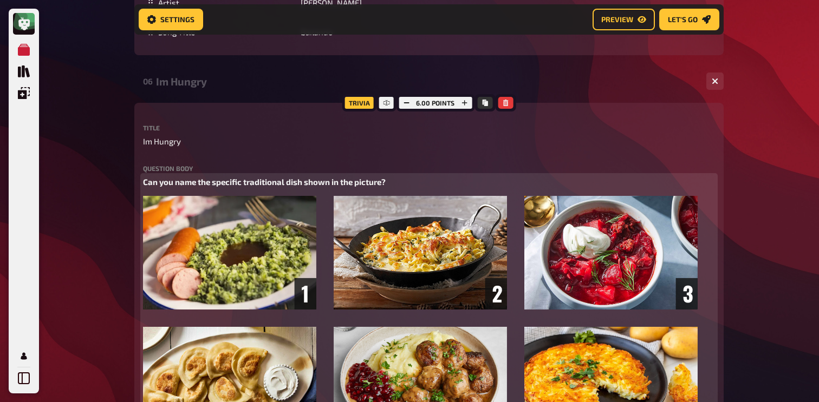
click at [216, 179] on span "Can you name the specific traditional dish shown in the picture?" at bounding box center [264, 182] width 243 height 10
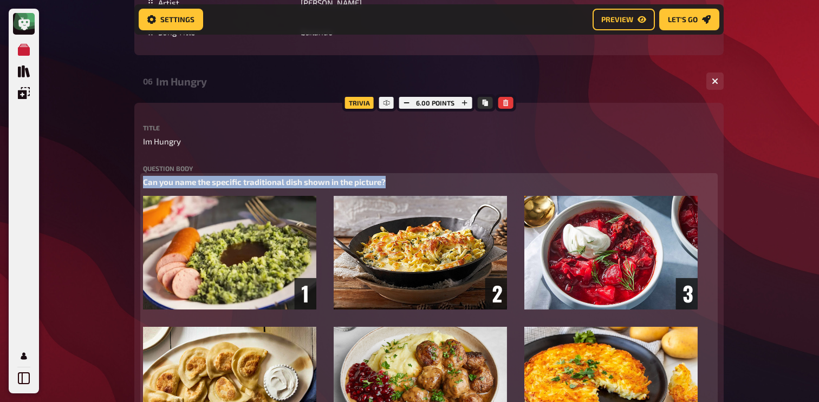
click at [216, 179] on span "Can you name the specific traditional dish shown in the picture?" at bounding box center [264, 182] width 243 height 10
copy span "Can you name the specific traditional dish shown in the picture?"
click at [228, 155] on button "button" at bounding box center [231, 161] width 17 height 17
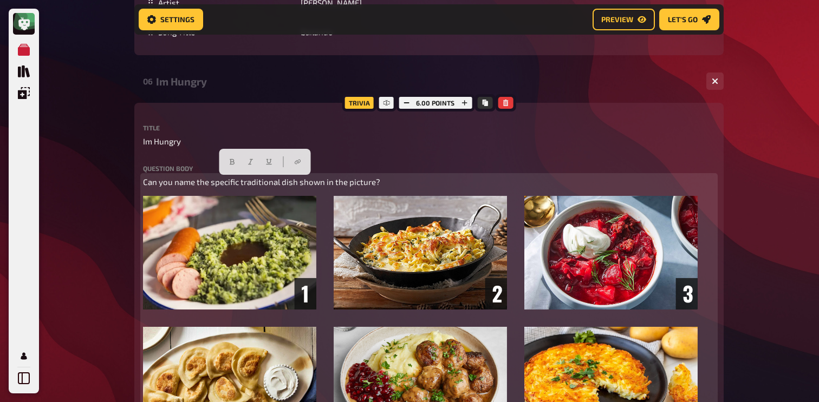
click at [147, 181] on span "Can you name the specific traditional dish shown in the picture?" at bounding box center [261, 182] width 237 height 10
click at [143, 181] on span "Can you name the specific traditional dish shown in the picture?" at bounding box center [261, 182] width 237 height 10
paste div
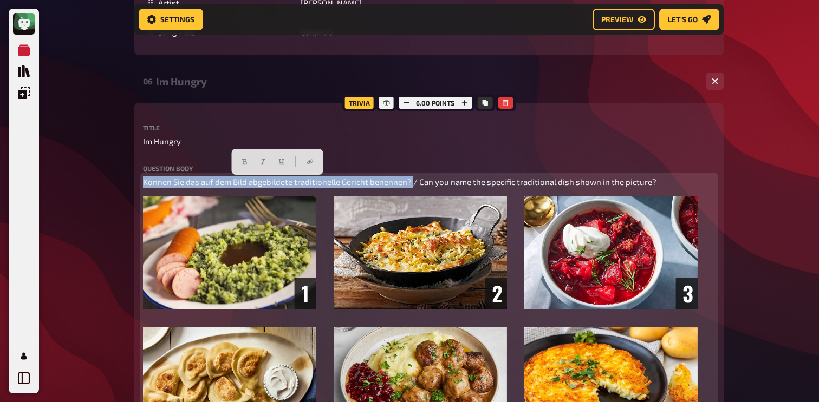
drag, startPoint x: 411, startPoint y: 183, endPoint x: 62, endPoint y: 169, distance: 349.1
click at [248, 157] on button "button" at bounding box center [244, 161] width 17 height 17
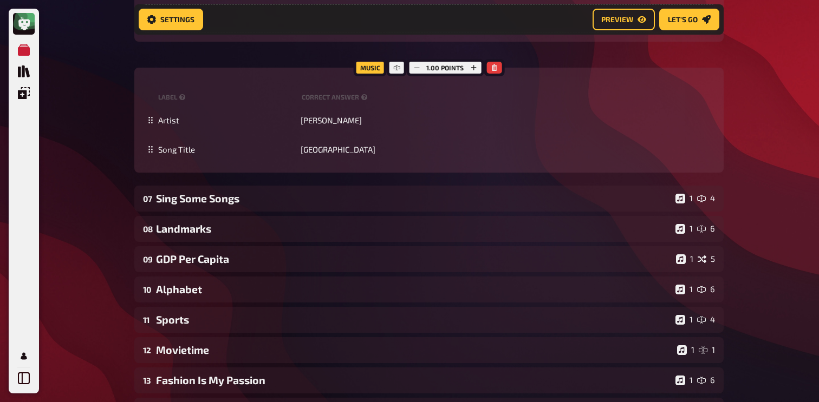
scroll to position [3333, 0]
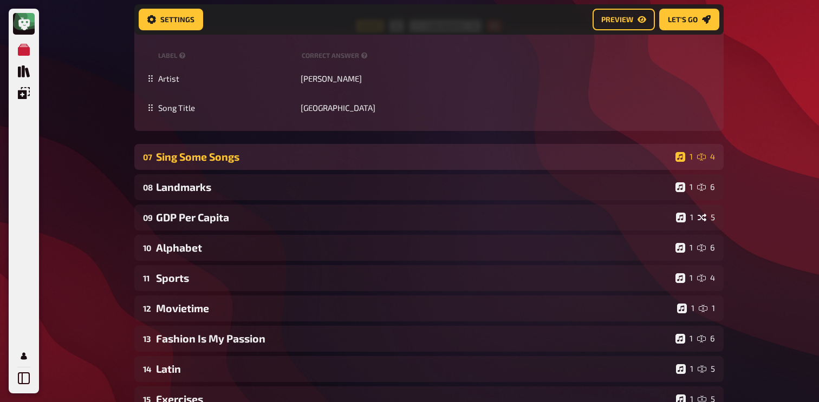
click at [193, 158] on div "Sing Some Songs" at bounding box center [413, 157] width 515 height 12
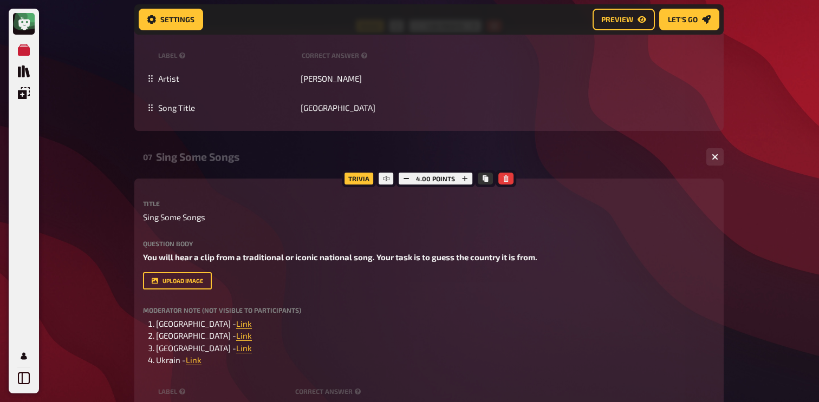
scroll to position [3390, 0]
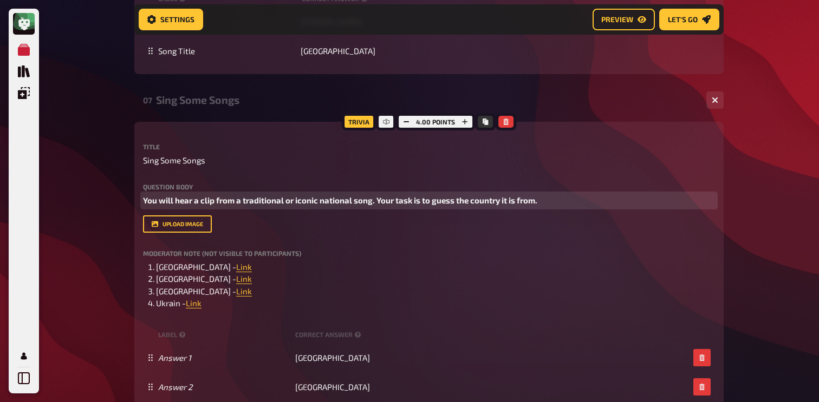
click at [246, 205] on span "You will hear a clip from a traditional or iconic national song. Your task is t…" at bounding box center [340, 201] width 394 height 10
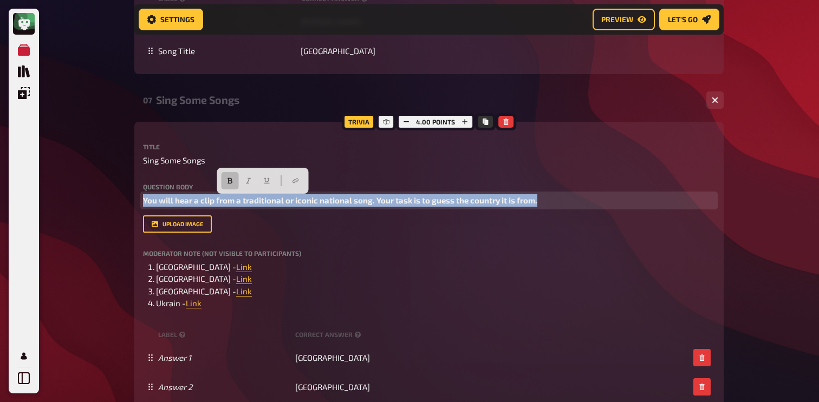
click at [246, 205] on span "You will hear a clip from a traditional or iconic national song. Your task is t…" at bounding box center [340, 201] width 394 height 10
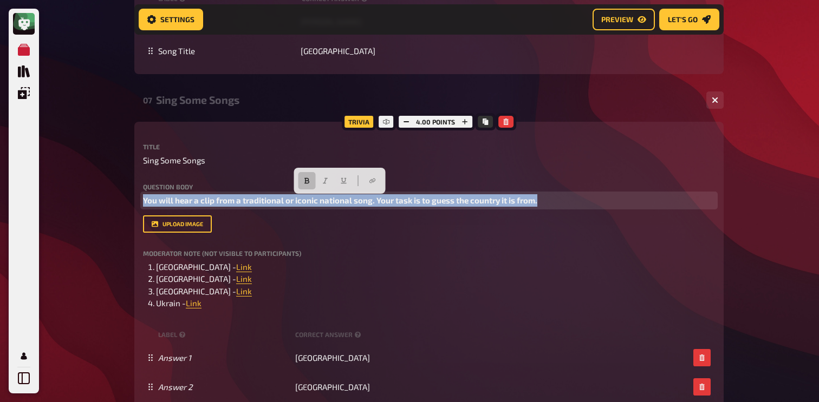
copy span "You will hear a clip from a traditional or iconic national song. Your task is t…"
click at [309, 181] on icon "button" at bounding box center [306, 181] width 5 height 6
click at [145, 203] on span "You will hear a clip from a traditional or iconic national song. Your task is t…" at bounding box center [334, 201] width 382 height 10
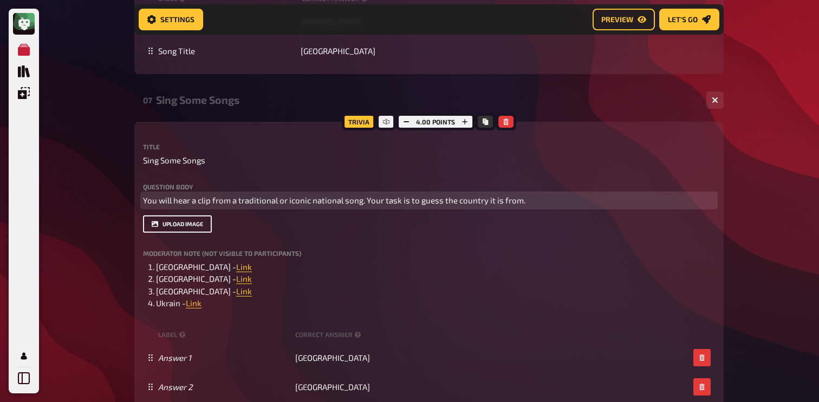
paste div
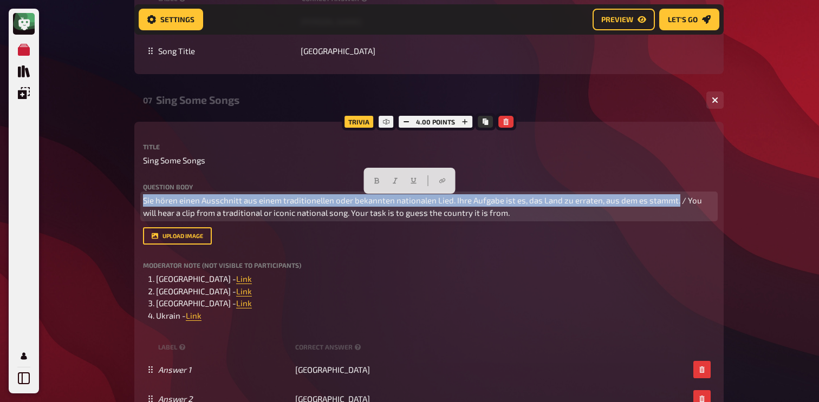
drag, startPoint x: 676, startPoint y: 201, endPoint x: 116, endPoint y: 196, distance: 560.6
click at [380, 181] on icon "button" at bounding box center [376, 181] width 6 height 6
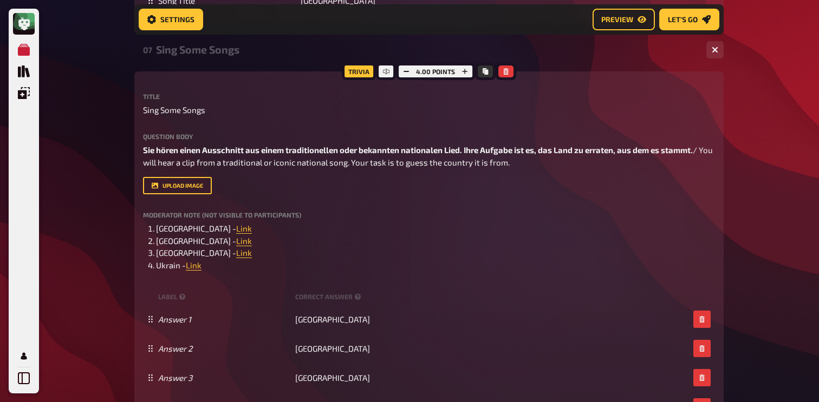
scroll to position [3441, 0]
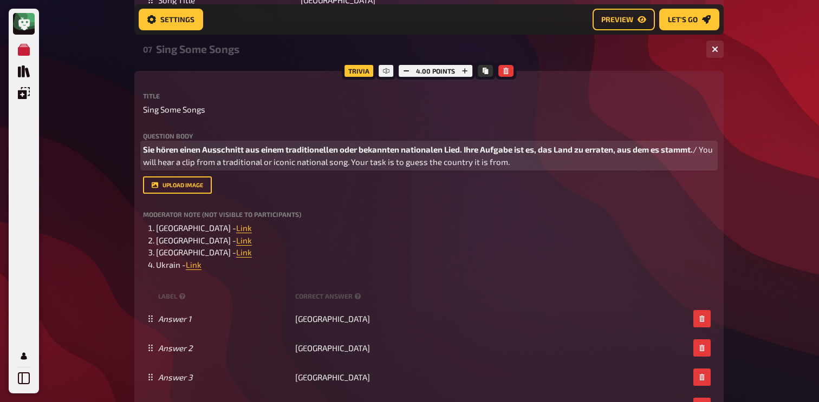
click at [708, 153] on p "Sie hören einen Ausschnitt aus einem traditionellen oder bekannten nationalen L…" at bounding box center [429, 156] width 572 height 24
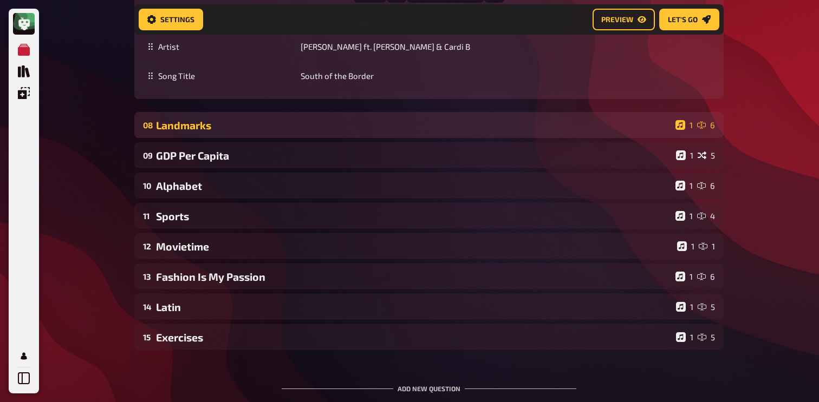
click at [185, 125] on div "Landmarks" at bounding box center [413, 125] width 515 height 12
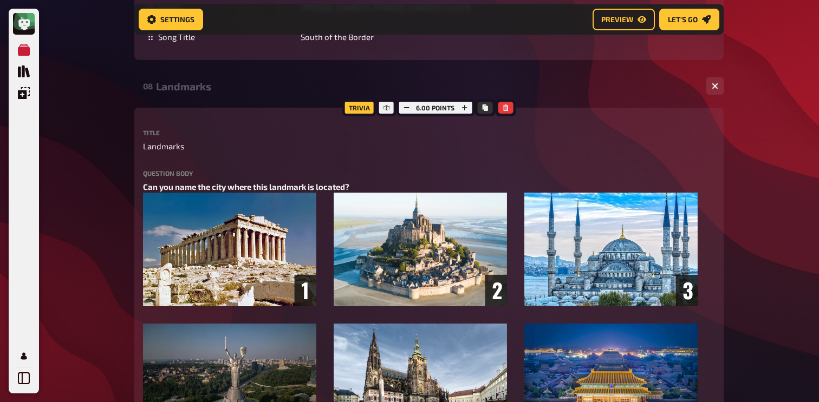
scroll to position [4023, 0]
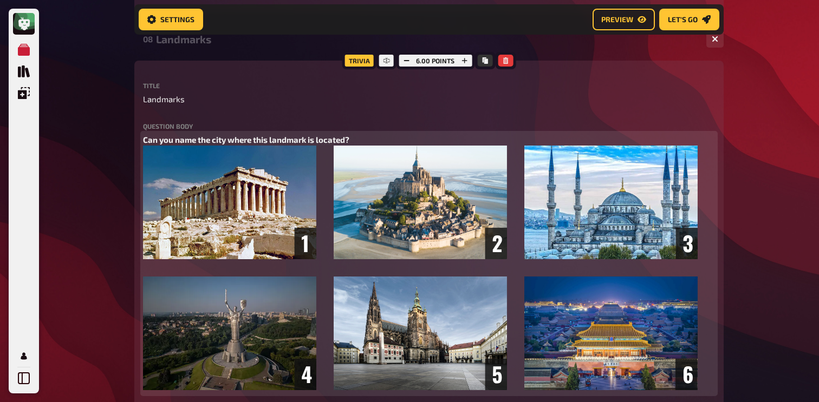
click at [222, 142] on span "Can you name the city where this landmark is located?" at bounding box center [246, 140] width 206 height 10
copy span "Can you name the city where this landmark is located?"
click at [222, 113] on button "button" at bounding box center [213, 119] width 17 height 17
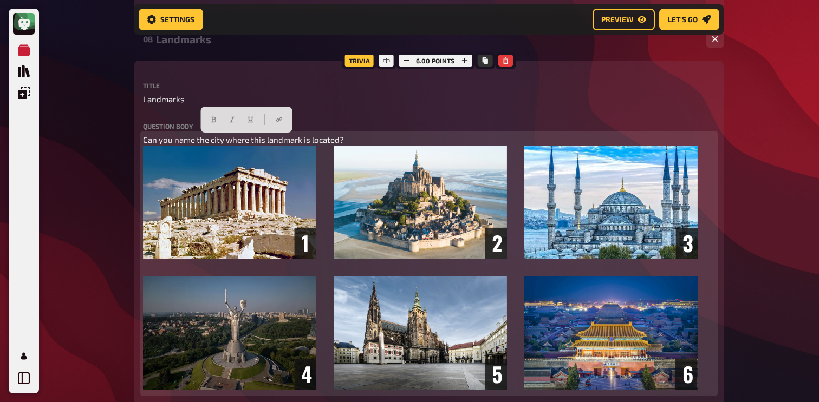
click at [144, 141] on span "Can you name the city where this landmark is located?" at bounding box center [243, 140] width 201 height 10
paste div
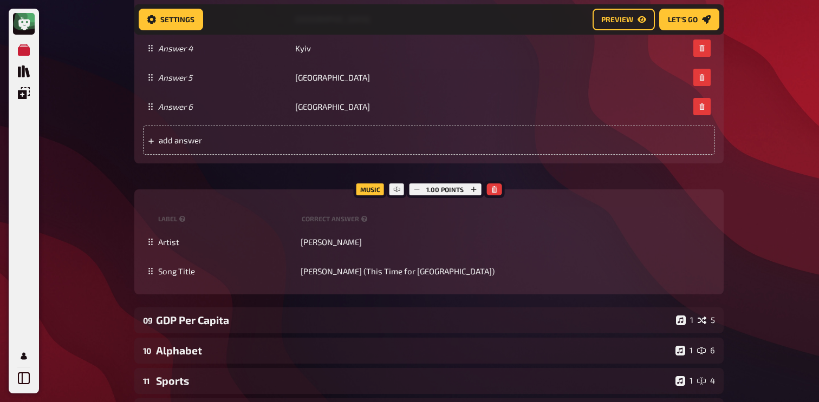
scroll to position [4553, 0]
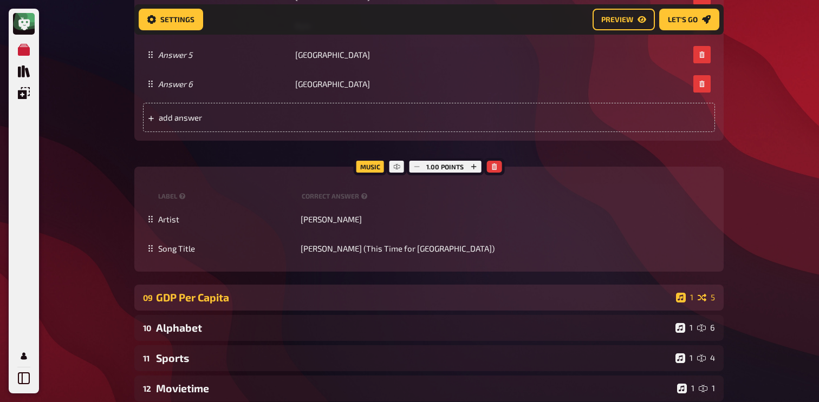
click at [172, 311] on div "09 GDP Per Capita 1 5" at bounding box center [428, 298] width 589 height 26
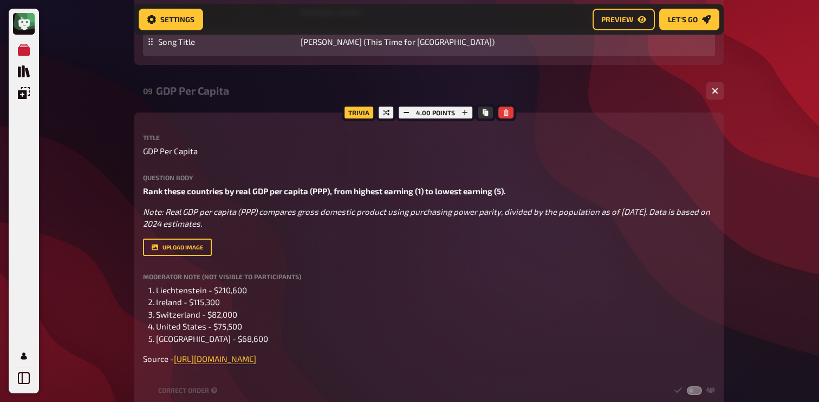
scroll to position [4794, 0]
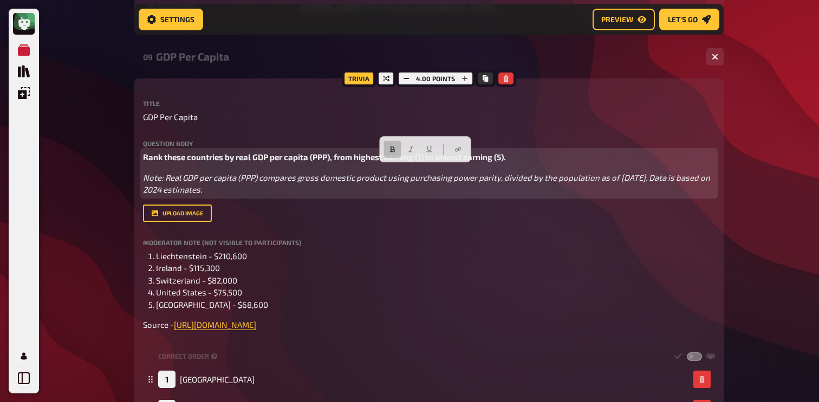
drag, startPoint x: 211, startPoint y: 204, endPoint x: 129, endPoint y: 169, distance: 89.0
copy div "Rank these countries by real GDP per capita (PPP), from highest earning (1) to …"
click at [392, 153] on button "button" at bounding box center [392, 149] width 17 height 17
click at [159, 162] on span "Rank these countries by real GDP per capita (PPP), from highest earning (1) to …" at bounding box center [319, 157] width 353 height 10
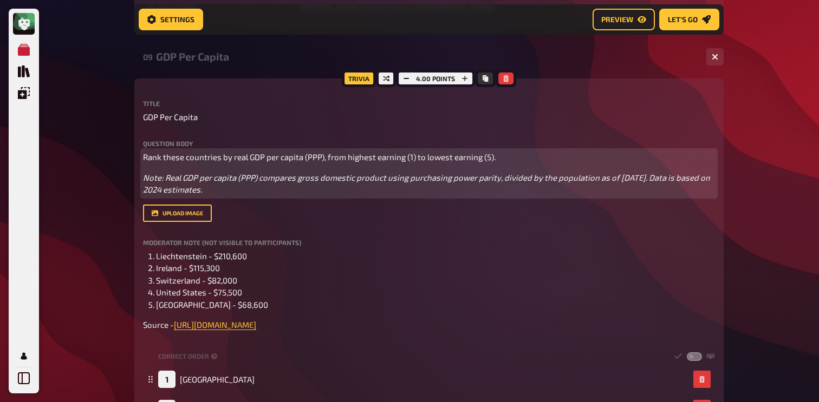
click at [145, 162] on span "Rank these countries by real GDP per capita (PPP), from highest earning (1) to …" at bounding box center [319, 157] width 353 height 10
click at [143, 162] on span "Rank these countries by real GDP per capita (PPP), from highest earning (1) to …" at bounding box center [319, 157] width 353 height 10
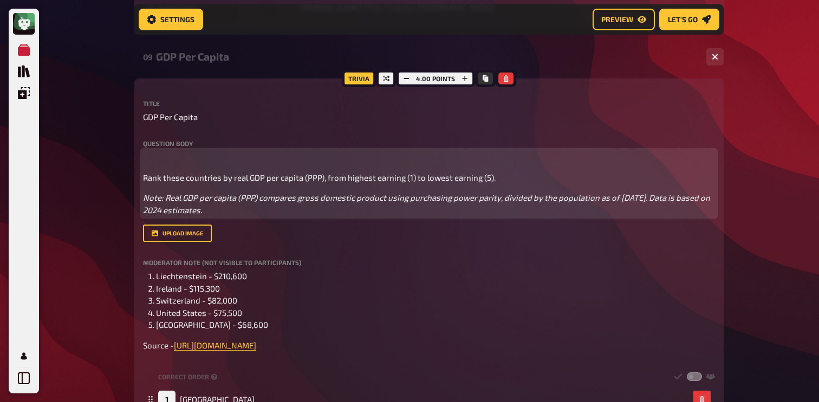
click at [147, 164] on p "﻿" at bounding box center [429, 157] width 572 height 12
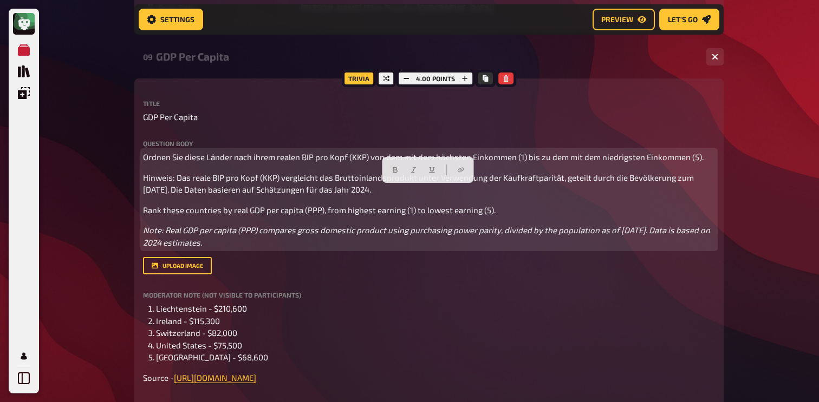
drag, startPoint x: 353, startPoint y: 200, endPoint x: 132, endPoint y: 187, distance: 221.4
click at [411, 170] on icon "button" at bounding box center [414, 170] width 6 height 6
click at [256, 162] on span "Ordnen Sie diese Länder nach ihrem realen BIP pro Kopf (KKP) von dem mit dem hö…" at bounding box center [423, 157] width 561 height 10
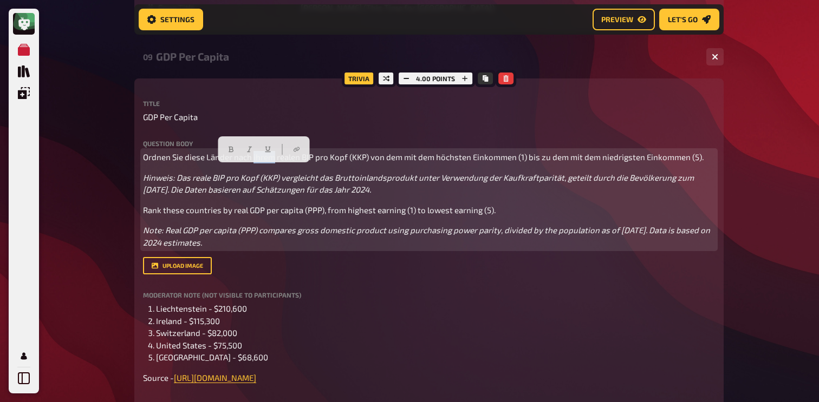
click at [256, 162] on span "Ordnen Sie diese Länder nach ihrem realen BIP pro Kopf (KKP) von dem mit dem hö…" at bounding box center [423, 157] width 561 height 10
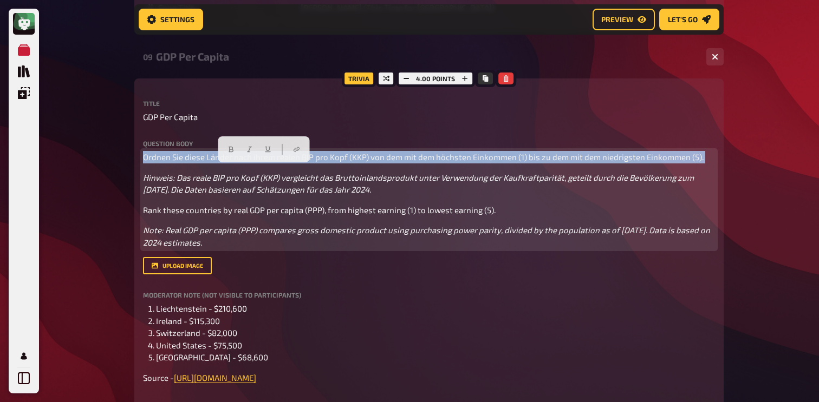
click at [256, 162] on span "Ordnen Sie diese Länder nach ihrem realen BIP pro Kopf (KKP) von dem mit dem hö…" at bounding box center [423, 157] width 561 height 10
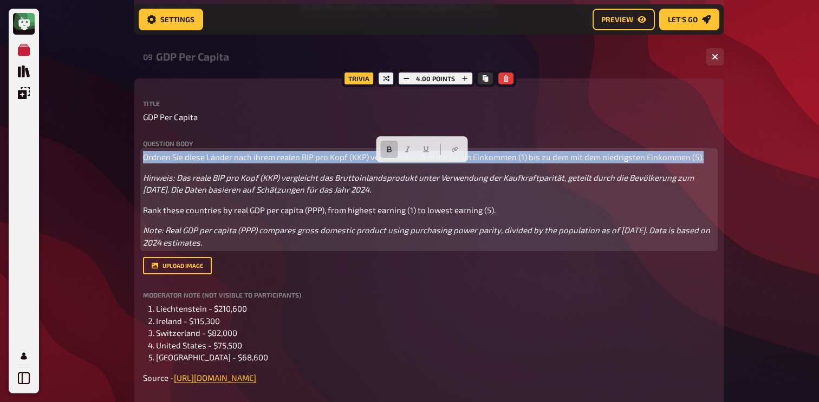
click at [387, 152] on icon "button" at bounding box center [389, 150] width 5 height 6
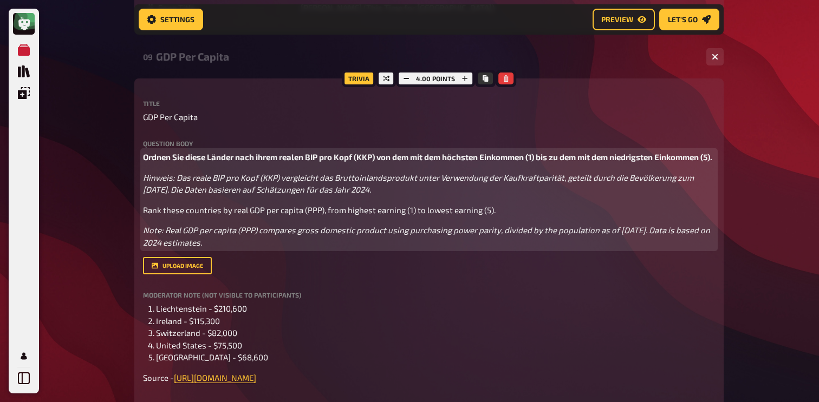
click at [156, 248] on div "Ordnen Sie diese Länder nach ihrem realen BIP pro Kopf (KKP) von dem mit dem hö…" at bounding box center [429, 199] width 572 height 97
drag, startPoint x: 356, startPoint y: 216, endPoint x: 127, endPoint y: 201, distance: 229.0
click at [389, 184] on button "button" at bounding box center [395, 181] width 17 height 17
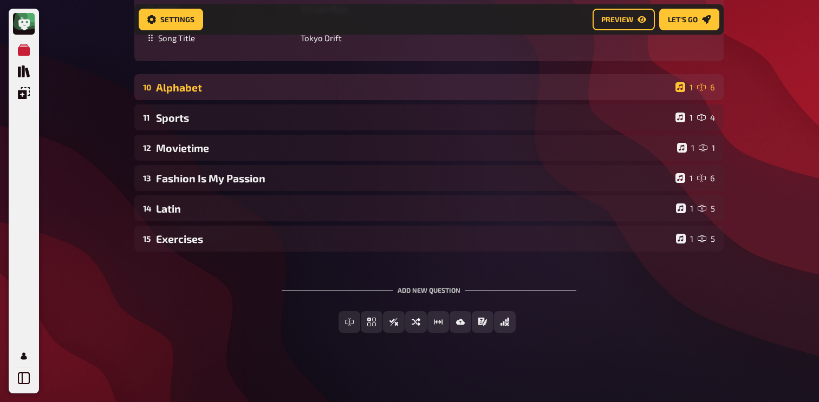
click at [236, 100] on div "10 Alphabet 1 6" at bounding box center [428, 87] width 589 height 26
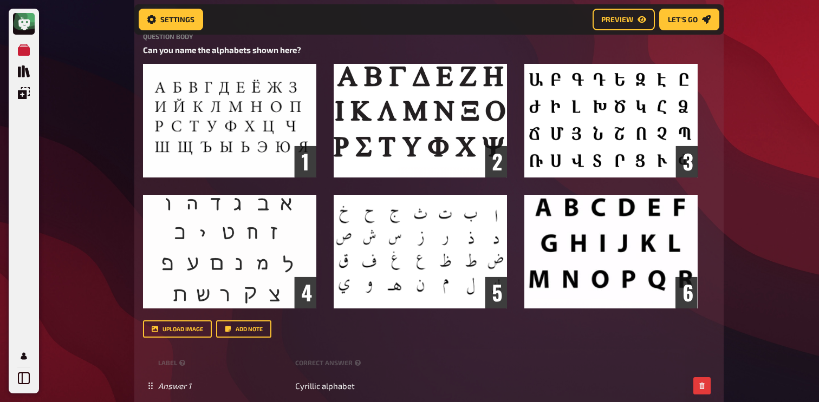
scroll to position [5620, 0]
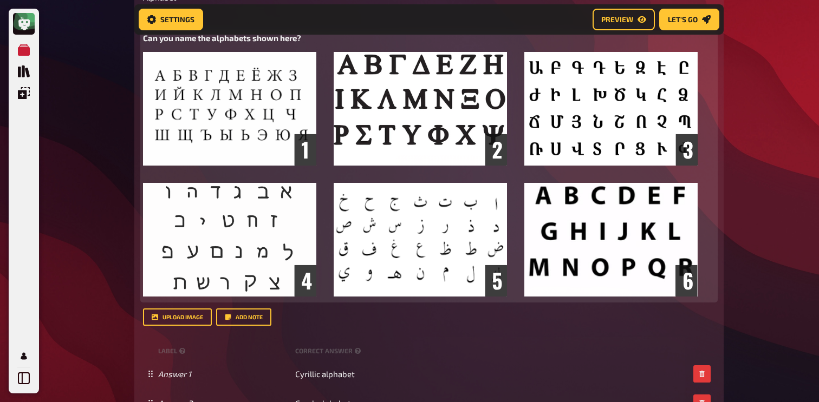
click at [246, 43] on span "Can you name the alphabets shown here?" at bounding box center [222, 38] width 158 height 10
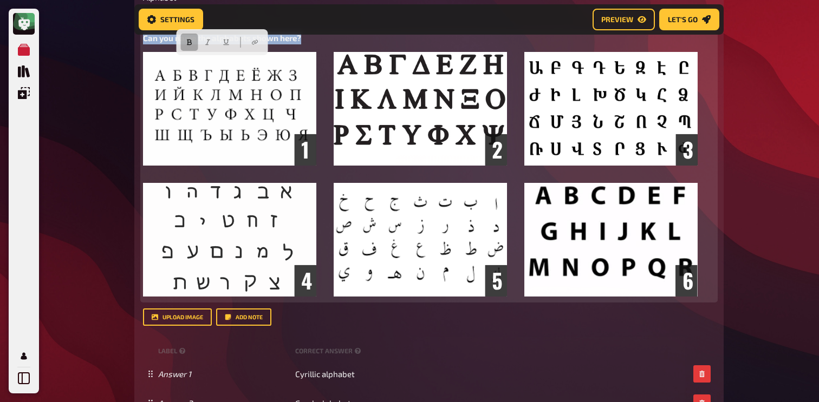
click at [190, 43] on icon "button" at bounding box center [189, 42] width 6 height 6
click at [147, 43] on span "Can you name the alphabets shown here?" at bounding box center [220, 38] width 155 height 10
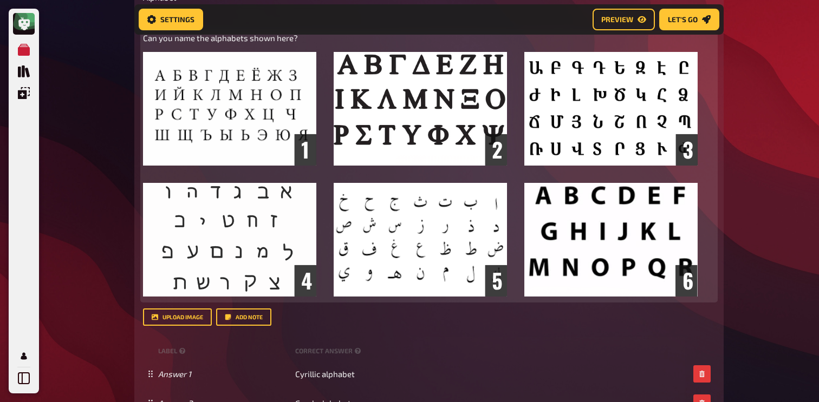
paste div
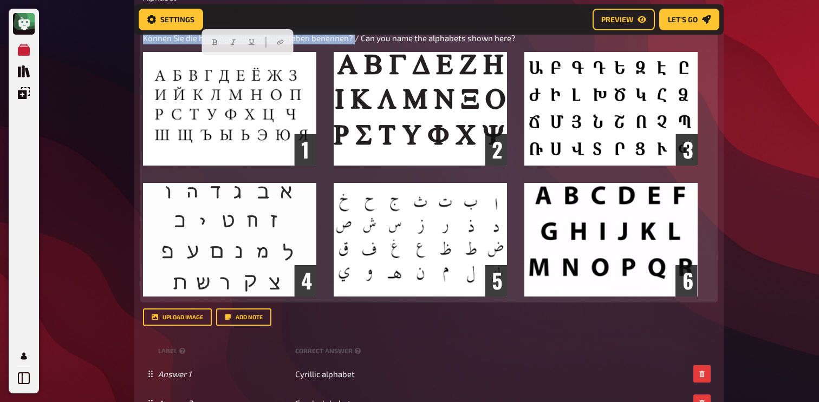
drag, startPoint x: 352, startPoint y: 63, endPoint x: 128, endPoint y: 61, distance: 223.7
click at [211, 44] on button "button" at bounding box center [214, 42] width 17 height 17
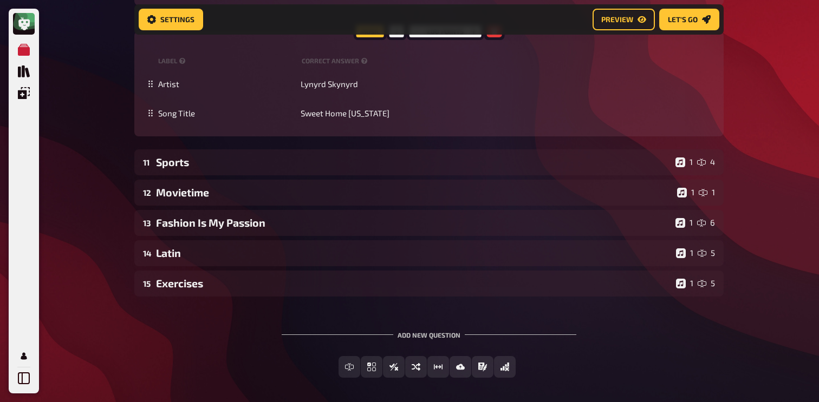
scroll to position [6263, 0]
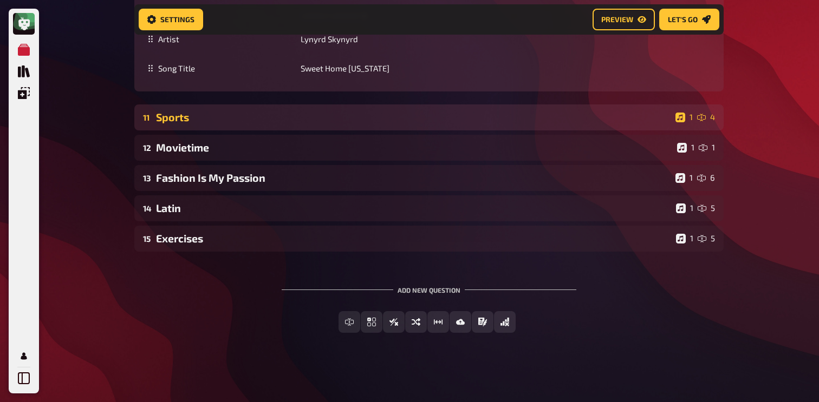
click at [245, 114] on div "Sports" at bounding box center [413, 117] width 515 height 12
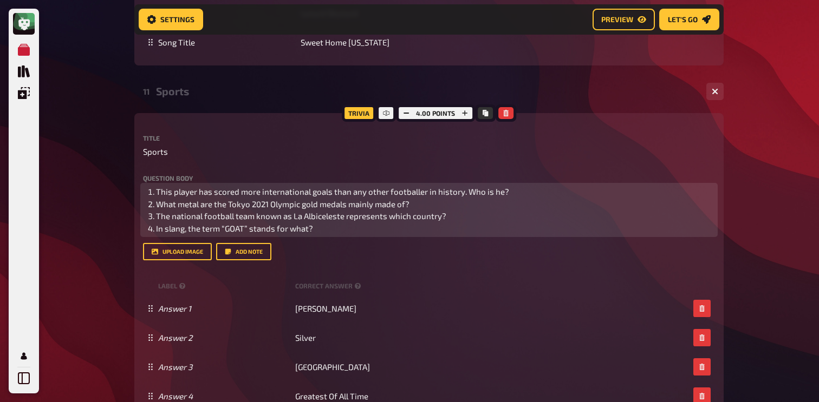
click at [234, 221] on span "The national football team known as La Albiceleste represents which country?" at bounding box center [301, 216] width 290 height 10
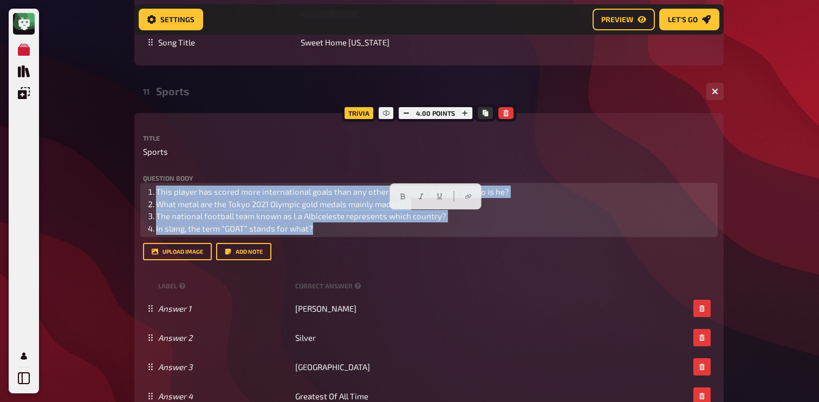
drag, startPoint x: 316, startPoint y: 256, endPoint x: 93, endPoint y: 212, distance: 227.4
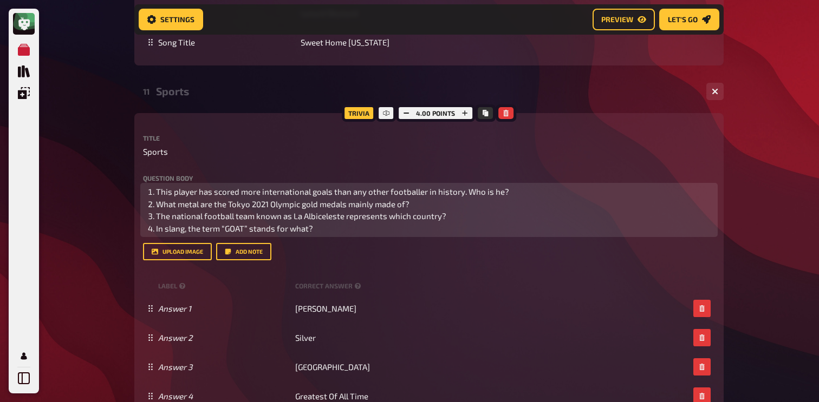
click at [156, 198] on li "This player has scored more international goals than any other footballer in hi…" at bounding box center [435, 192] width 559 height 12
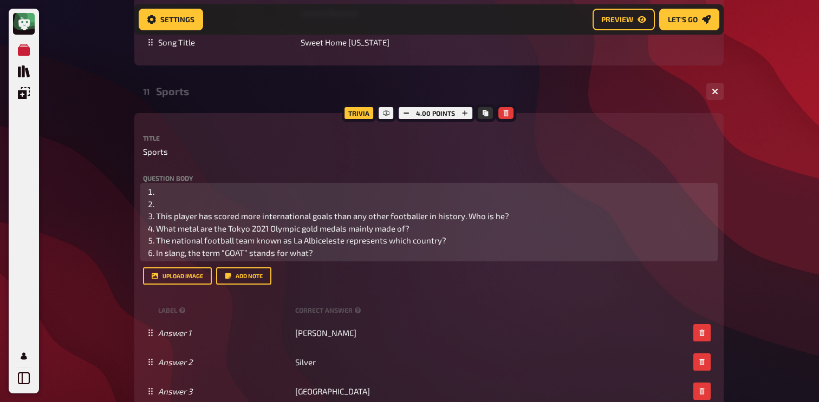
click at [162, 211] on li "﻿" at bounding box center [435, 204] width 559 height 12
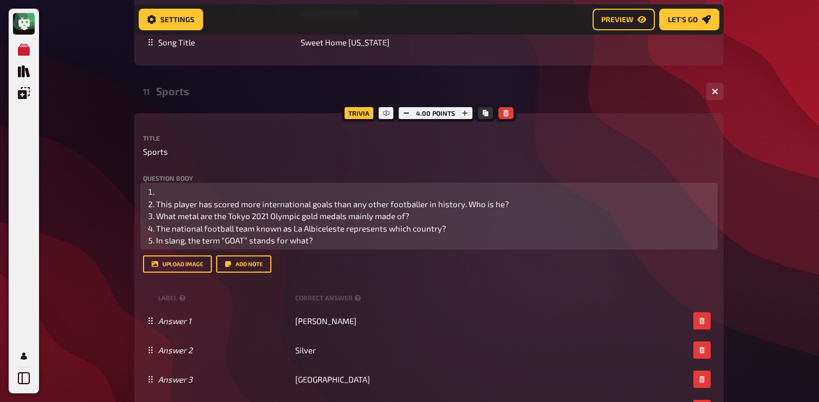
click at [169, 198] on li "﻿" at bounding box center [435, 192] width 559 height 12
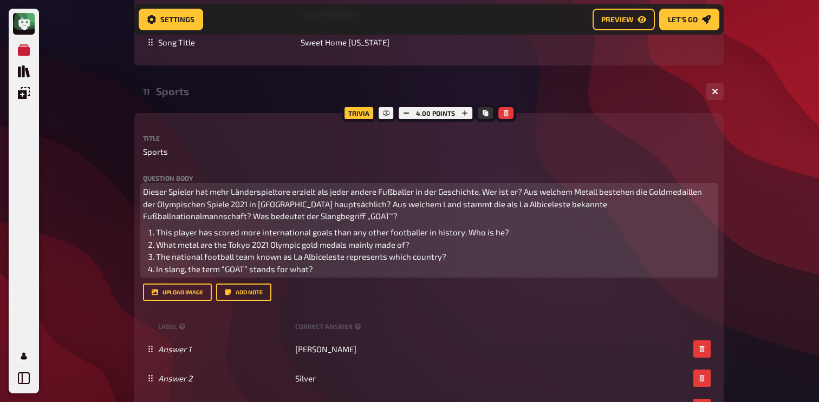
click at [144, 218] on span "Dieser Spieler hat mehr Länderspieltore erzielt als jeder andere Fußballer in d…" at bounding box center [423, 204] width 561 height 34
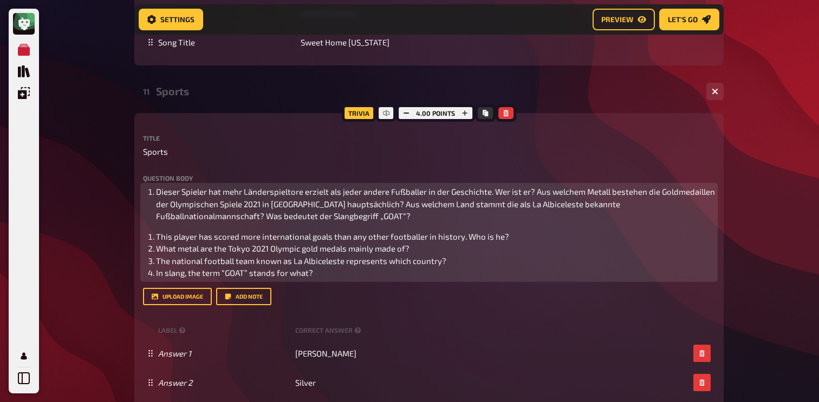
click at [495, 219] on span "Dieser Spieler hat mehr Länderspieltore erzielt als jeder andere Fußballer in d…" at bounding box center [436, 204] width 561 height 34
click at [536, 216] on span "Dieser Spieler hat mehr Länderspieltore erzielt als jeder andere Fußballer in d…" at bounding box center [436, 204] width 561 height 34
click at [529, 222] on span "Aus welchem Metall bestehen die Goldmedaillen der Olympischen Spiele 2021 in [G…" at bounding box center [434, 210] width 556 height 22
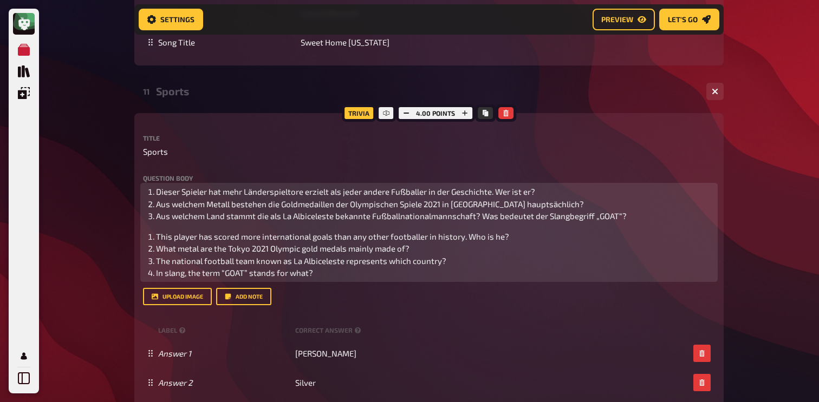
click at [482, 221] on span "Aus welchem Land stammt die als La Albiceleste bekannte Fußballnationalmannscha…" at bounding box center [391, 216] width 471 height 10
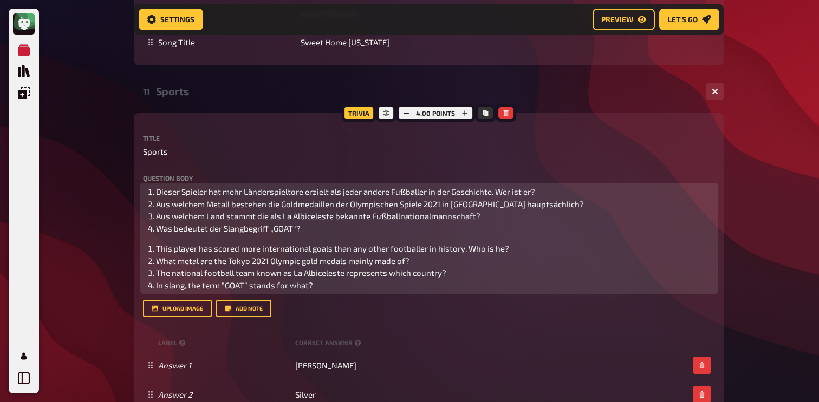
click at [156, 197] on span "Dieser Spieler hat mehr Länderspieltore erzielt als jeder andere Fußballer in d…" at bounding box center [345, 192] width 379 height 10
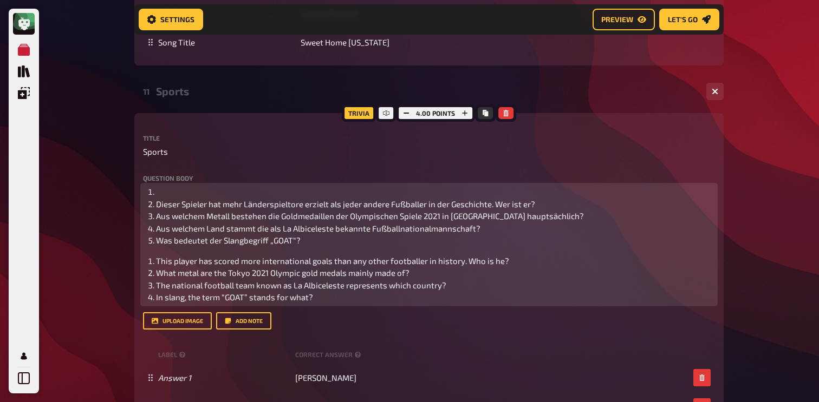
click at [158, 198] on li "﻿" at bounding box center [435, 192] width 559 height 12
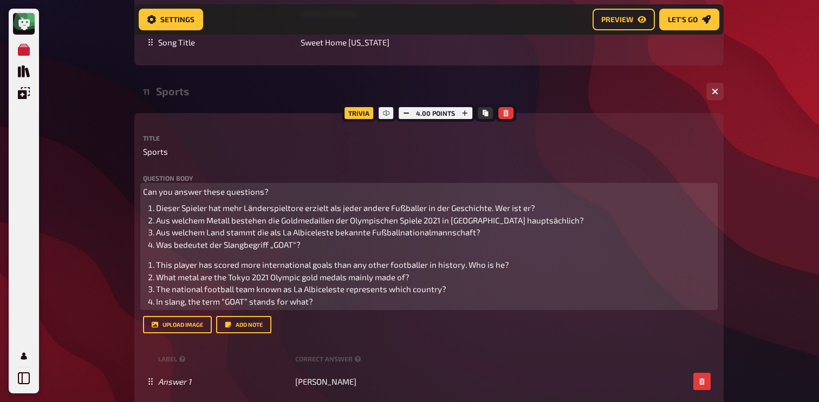
click at [237, 197] on span "Can you answer these questions?" at bounding box center [206, 192] width 126 height 10
click at [181, 197] on button "button" at bounding box center [172, 196] width 17 height 17
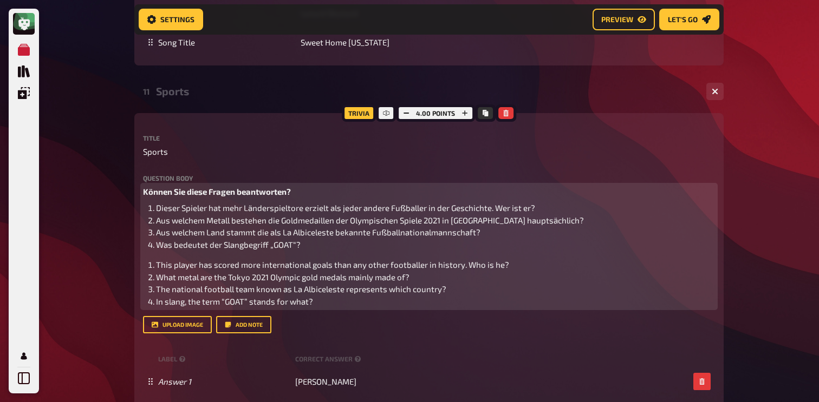
click at [172, 280] on div "Können Sie diese Fragen beantworten? Dieser Spieler hat mehr Länderspieltore er…" at bounding box center [429, 247] width 572 height 122
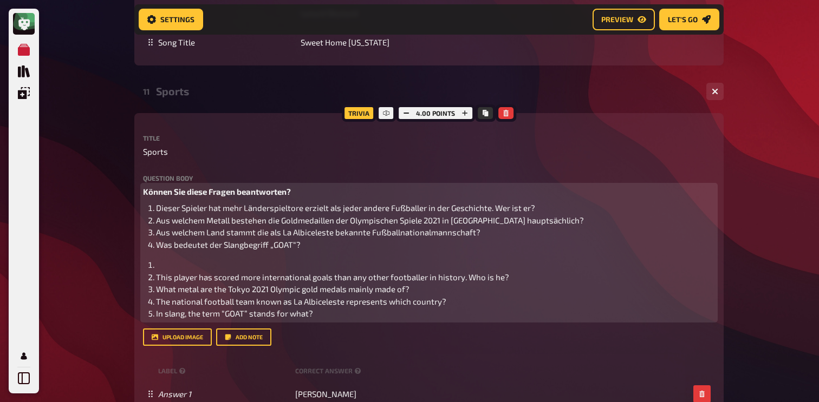
click at [173, 271] on li "﻿" at bounding box center [435, 265] width 559 height 12
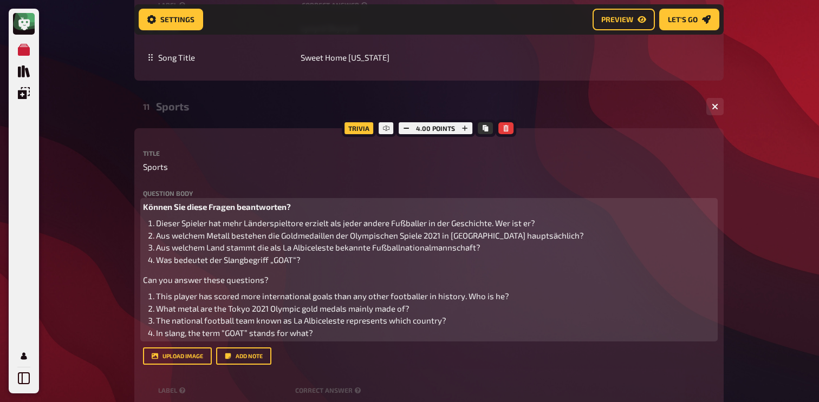
scroll to position [6245, 0]
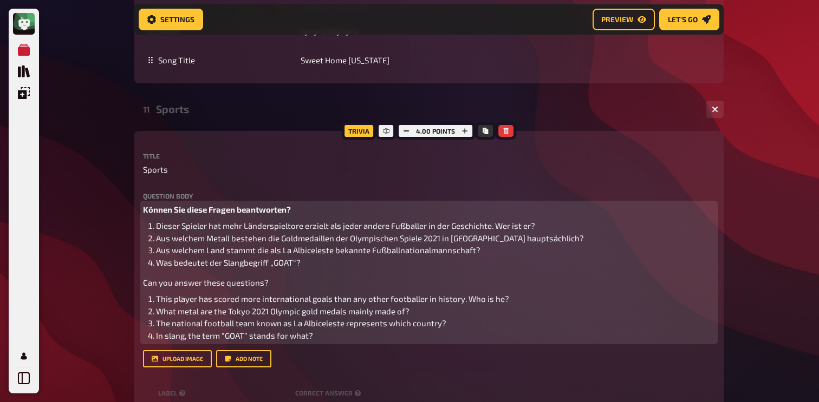
drag, startPoint x: 279, startPoint y: 309, endPoint x: 103, endPoint y: 309, distance: 176.0
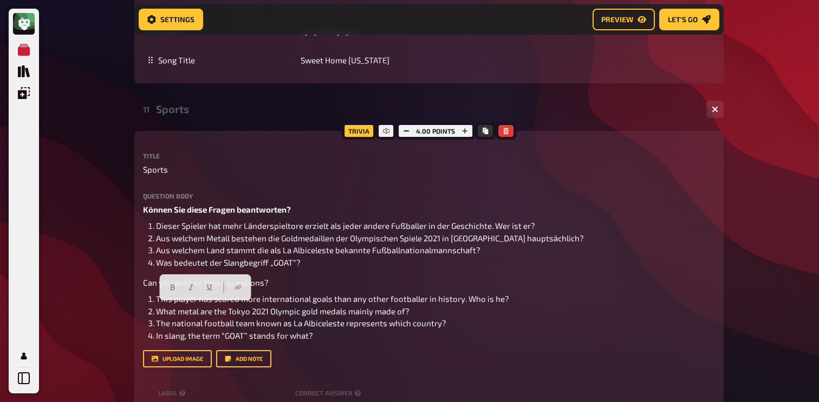
click at [211, 148] on div "11 Sports 1 4 Trivia 4.00 points Title Sports Question body Können Sie diese Fr…" at bounding box center [428, 394] width 589 height 596
click at [214, 115] on div "Sports" at bounding box center [427, 109] width 542 height 12
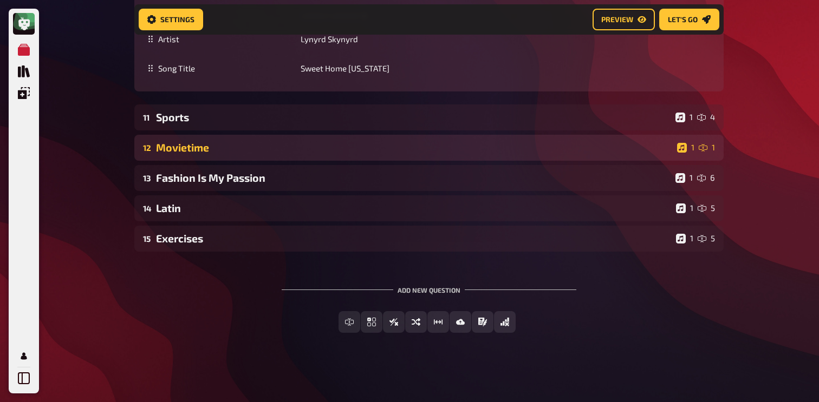
click at [211, 154] on div "Movietime" at bounding box center [414, 147] width 517 height 12
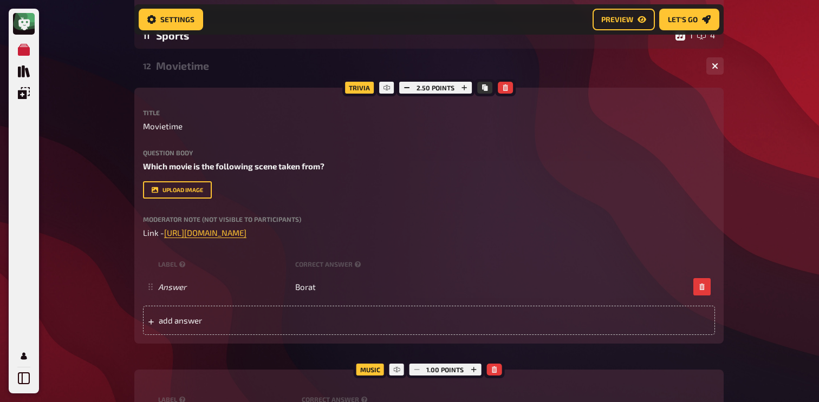
scroll to position [6337, 0]
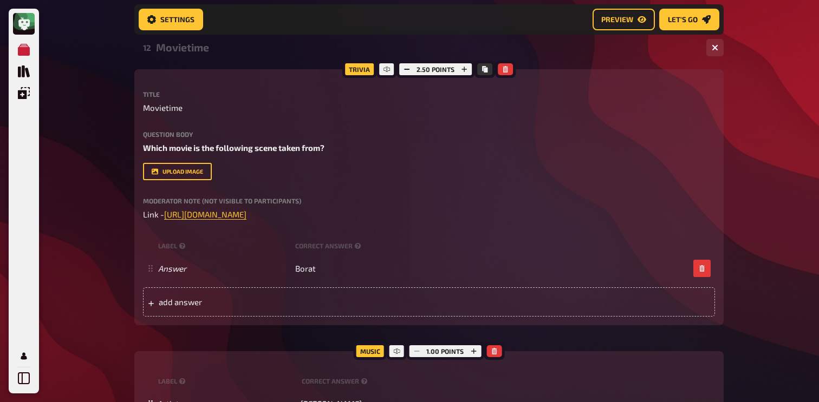
click at [213, 180] on div "Question body Which movie is the following scene taken from? Drop here to uploa…" at bounding box center [429, 155] width 572 height 49
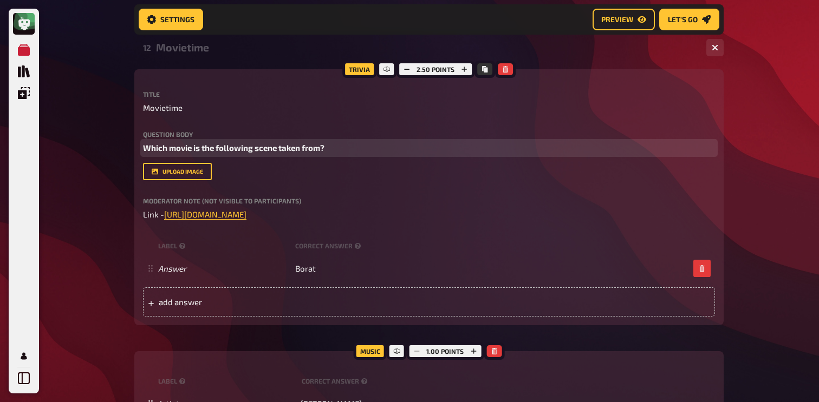
click at [222, 153] on span "Which movie is the following scene taken from?" at bounding box center [233, 148] width 181 height 10
click at [200, 158] on button "button" at bounding box center [201, 152] width 17 height 17
click at [148, 153] on span "Which movie is the following scene taken from?" at bounding box center [231, 148] width 177 height 10
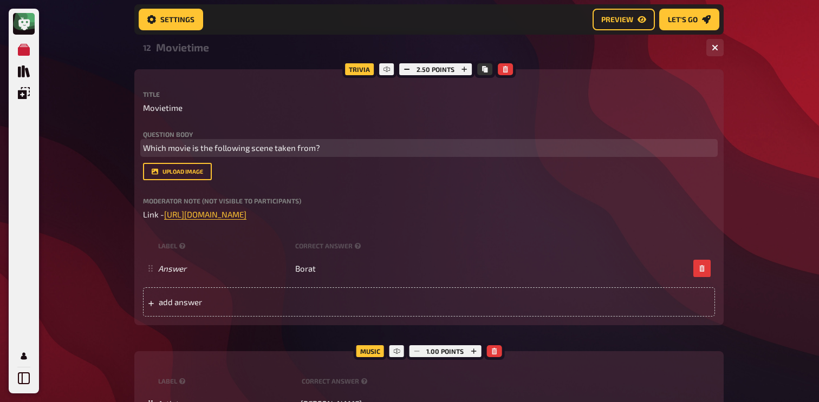
click at [145, 153] on span "Which movie is the following scene taken from?" at bounding box center [231, 148] width 177 height 10
paste div
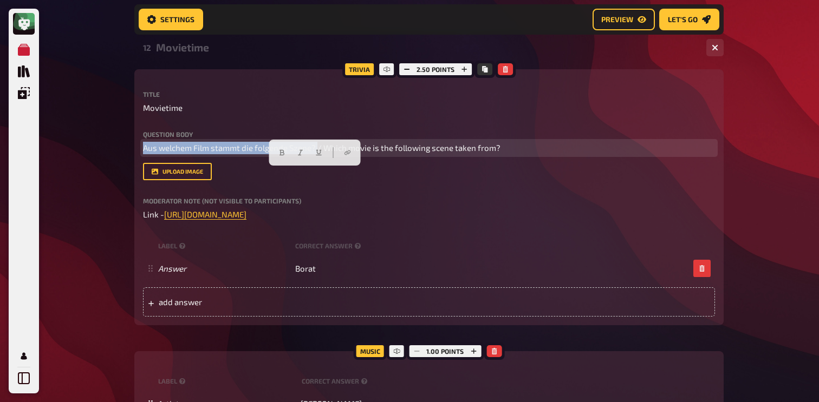
drag, startPoint x: 317, startPoint y: 171, endPoint x: 70, endPoint y: 171, distance: 247.5
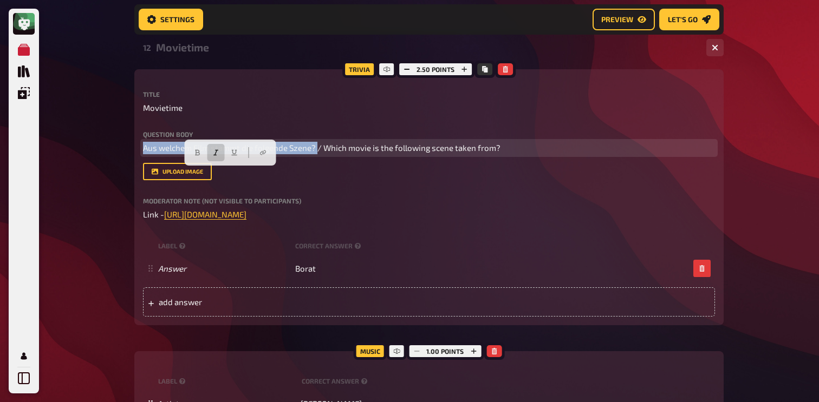
click at [208, 149] on button "button" at bounding box center [215, 152] width 17 height 17
click at [193, 149] on button "button" at bounding box center [197, 152] width 17 height 17
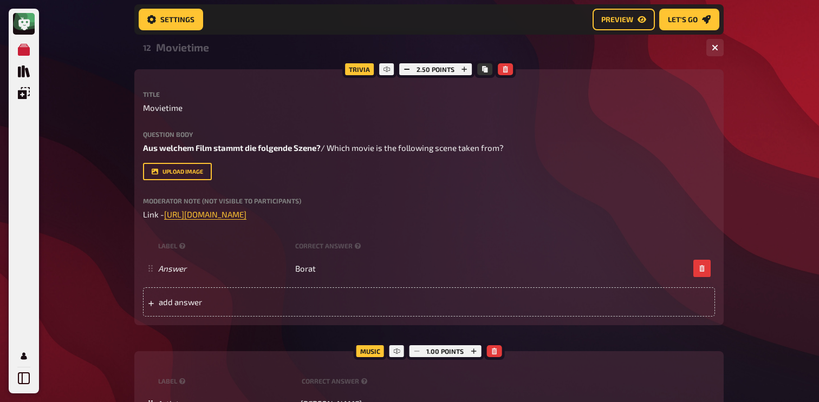
click at [190, 54] on div "Movietime" at bounding box center [427, 47] width 542 height 12
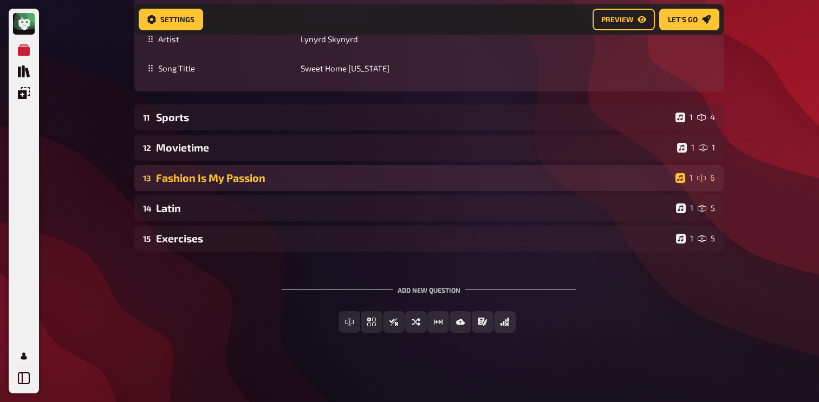
click at [184, 174] on div "Fashion Is My Passion" at bounding box center [413, 178] width 515 height 12
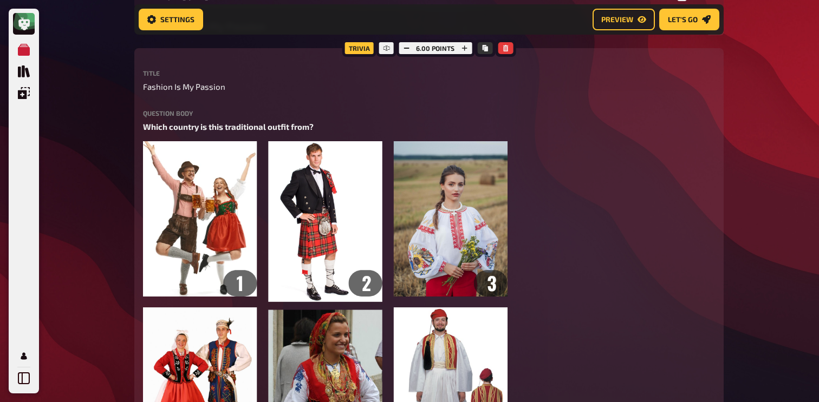
scroll to position [6401, 0]
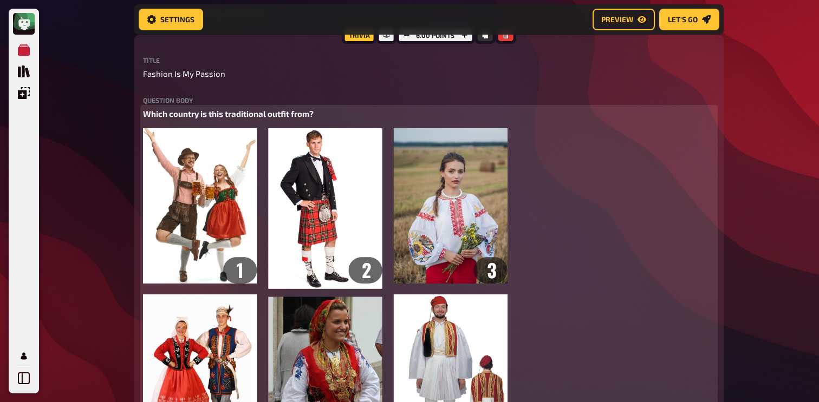
click at [233, 119] on span "Which country is this traditional outfit from?" at bounding box center [228, 114] width 171 height 10
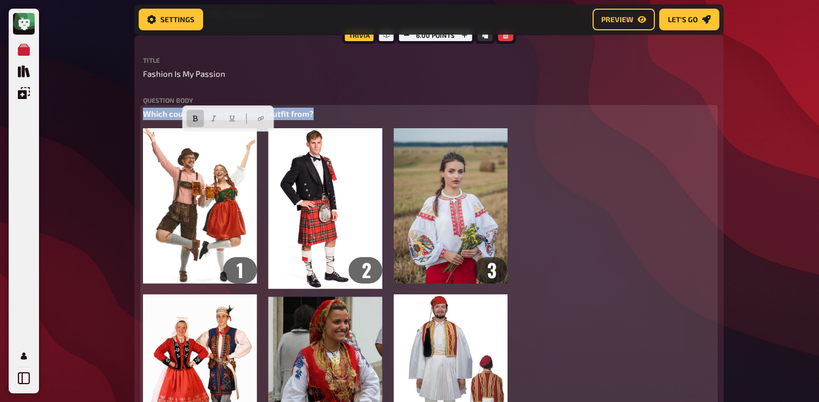
click at [233, 119] on span "Which country is this traditional outfit from?" at bounding box center [228, 114] width 171 height 10
click at [145, 119] on span "Which country is this traditional outfit from?" at bounding box center [228, 114] width 171 height 10
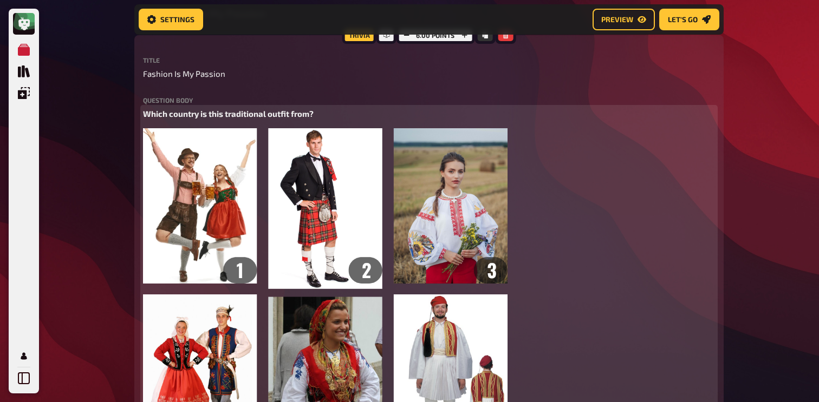
paste div
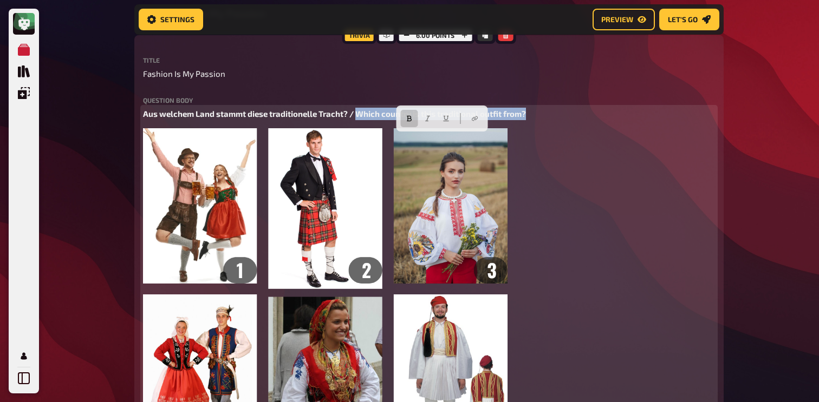
drag, startPoint x: 539, startPoint y: 139, endPoint x: 359, endPoint y: 141, distance: 179.8
click at [359, 120] on p "Aus welchem Land stammt diese traditionelle Tracht? / Which country is this tra…" at bounding box center [429, 114] width 572 height 12
click at [408, 116] on icon "button" at bounding box center [409, 118] width 6 height 6
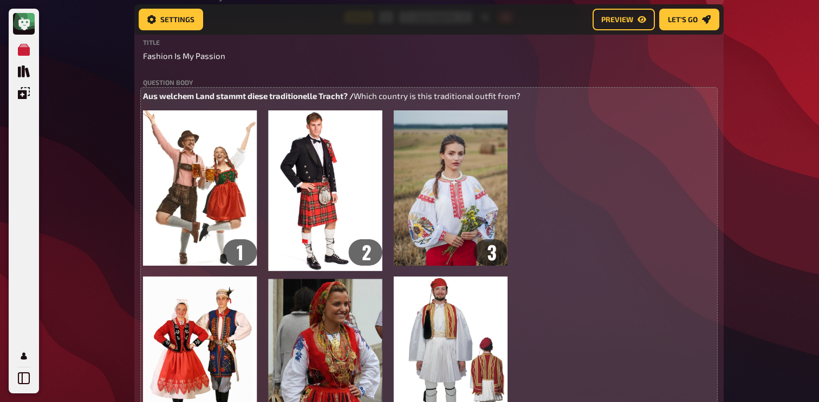
scroll to position [6429, 0]
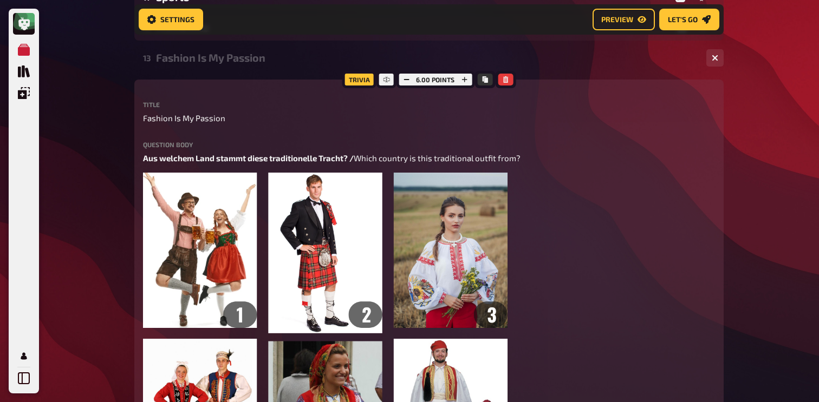
click at [262, 71] on div "13 Fashion Is My Passion 1 6" at bounding box center [428, 58] width 589 height 26
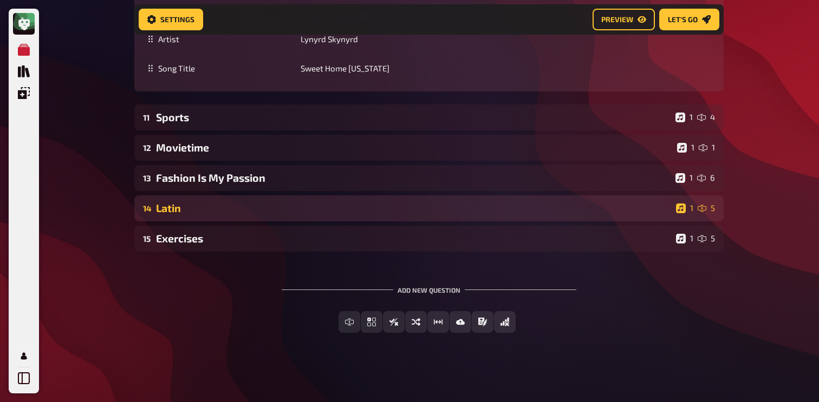
click at [228, 214] on div "Latin" at bounding box center [414, 208] width 516 height 12
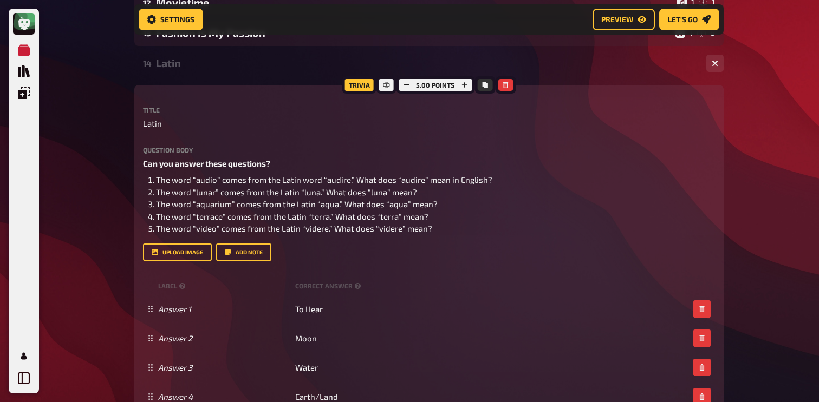
scroll to position [6419, 0]
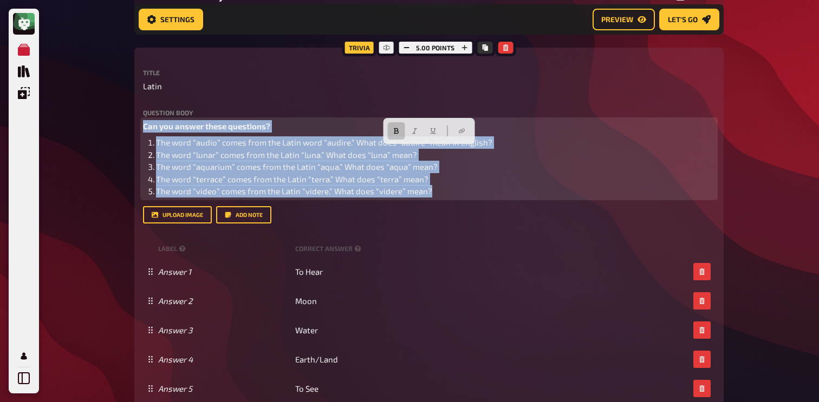
drag, startPoint x: 449, startPoint y: 218, endPoint x: 95, endPoint y: 138, distance: 363.1
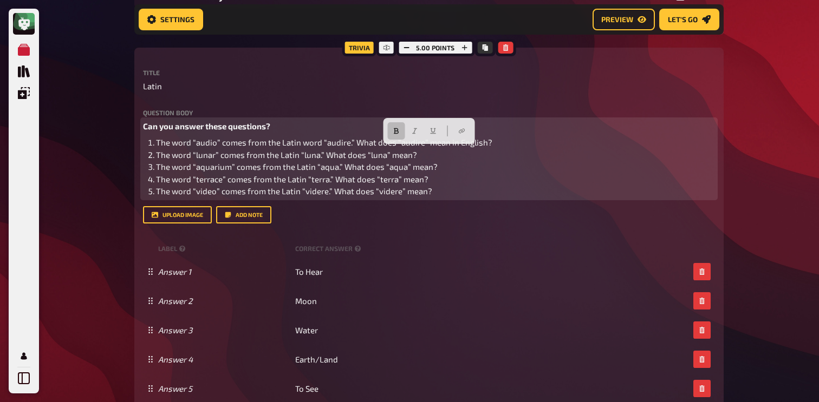
click at [179, 131] on span "Can you answer these questions?" at bounding box center [206, 126] width 127 height 10
click at [143, 131] on span "Can you answer these questions?" at bounding box center [206, 126] width 127 height 10
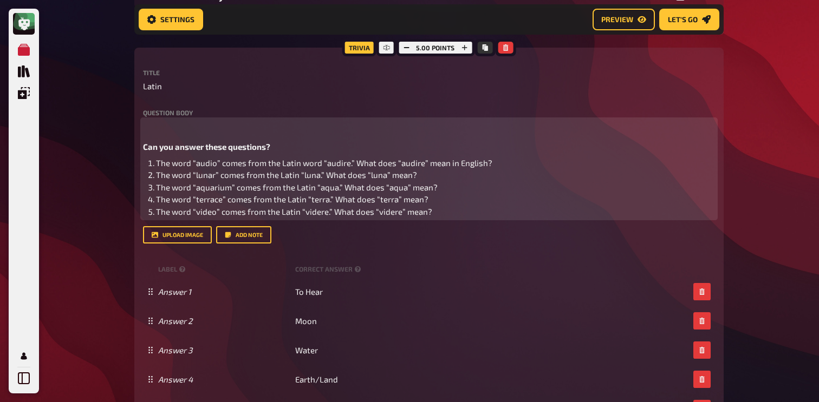
click at [151, 133] on p "﻿" at bounding box center [429, 126] width 572 height 12
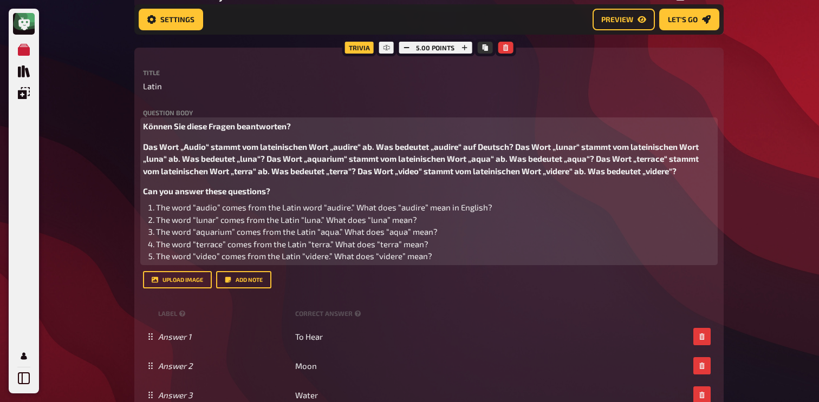
click at [144, 172] on span "Das Wort „Audio“ stammt vom lateinischen Wort „audire“ ab. Was bedeutet „audire…" at bounding box center [421, 159] width 557 height 34
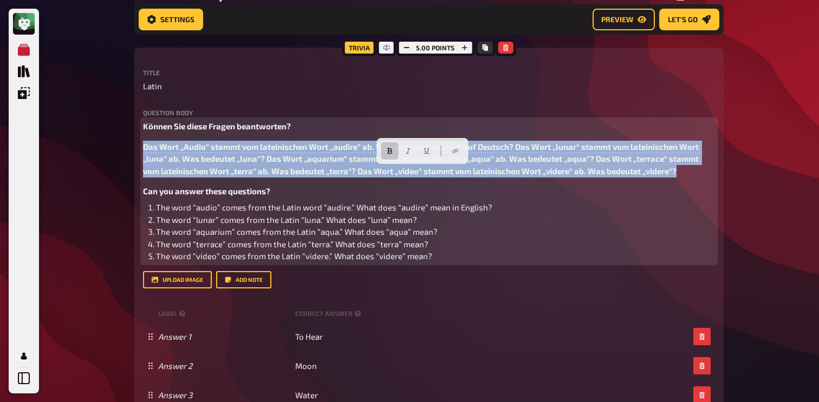
drag, startPoint x: 143, startPoint y: 177, endPoint x: 680, endPoint y: 196, distance: 537.6
click at [680, 178] on p "Das Wort „Audio“ stammt vom lateinischen Wort „audire“ ab. Was bedeutet „audire…" at bounding box center [429, 159] width 572 height 37
click at [394, 151] on button "button" at bounding box center [389, 150] width 17 height 17
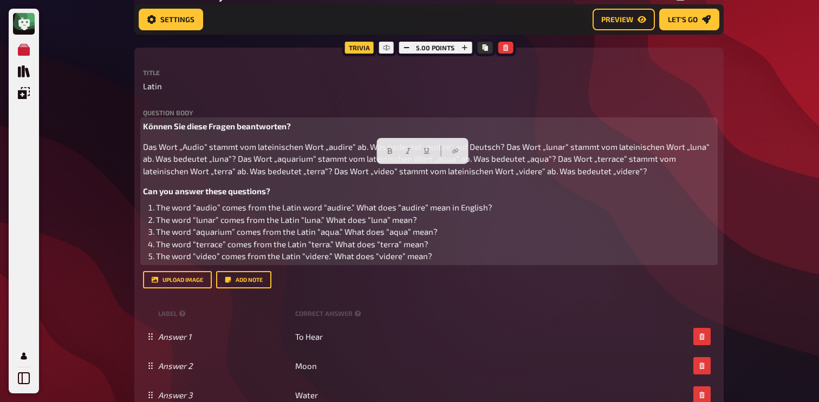
click at [198, 176] on span "Das Wort „Audio“ stammt vom lateinischen Wort „audire“ ab. Was bedeutet „audire…" at bounding box center [427, 159] width 568 height 34
click at [144, 171] on span "Das Wort „Audio“ stammt vom lateinischen Wort „audire“ ab. Was bedeutet „audire…" at bounding box center [427, 159] width 568 height 34
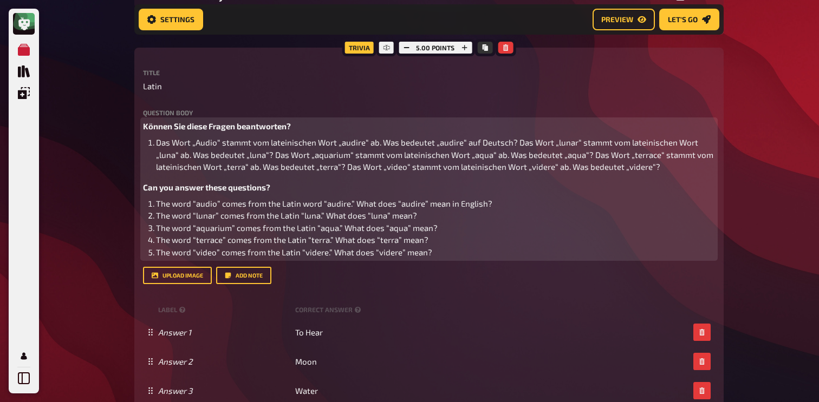
click at [515, 168] on span "Das Wort „Audio“ stammt vom lateinischen Wort „audire“ ab. Was bedeutet „audire…" at bounding box center [435, 155] width 559 height 34
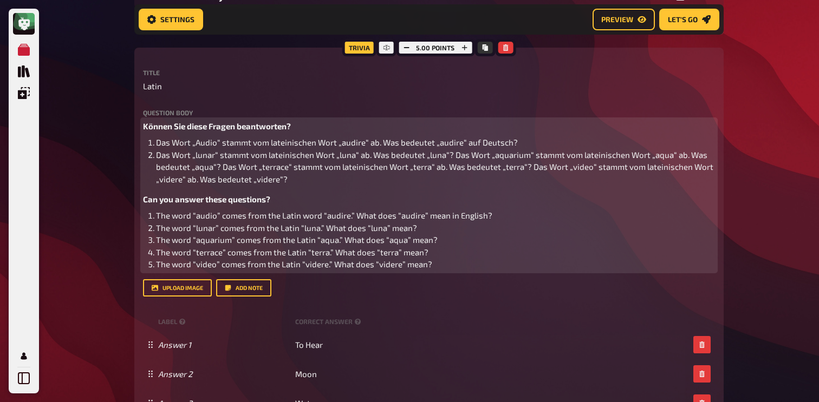
click at [454, 184] on span "Das Wort „lunar“ stammt vom lateinischen Wort „luna“ ab. Was bedeutet „luna“? D…" at bounding box center [435, 167] width 559 height 34
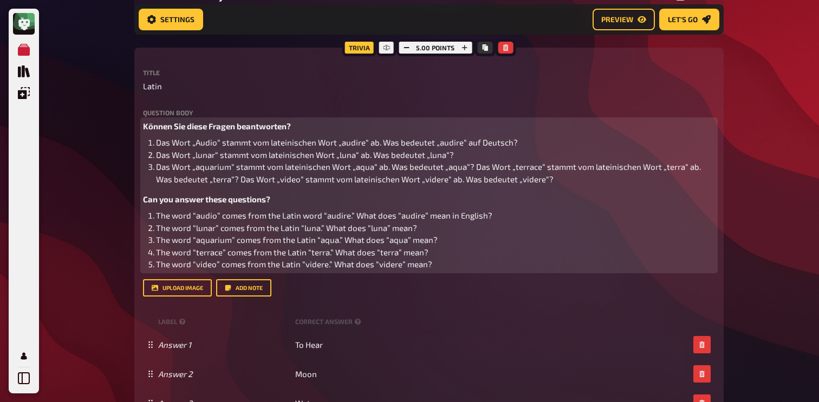
click at [471, 184] on span "Das Wort „aquarium“ stammt vom lateinischen Wort „aqua“ ab. Was bedeutet „aqua“…" at bounding box center [429, 173] width 546 height 22
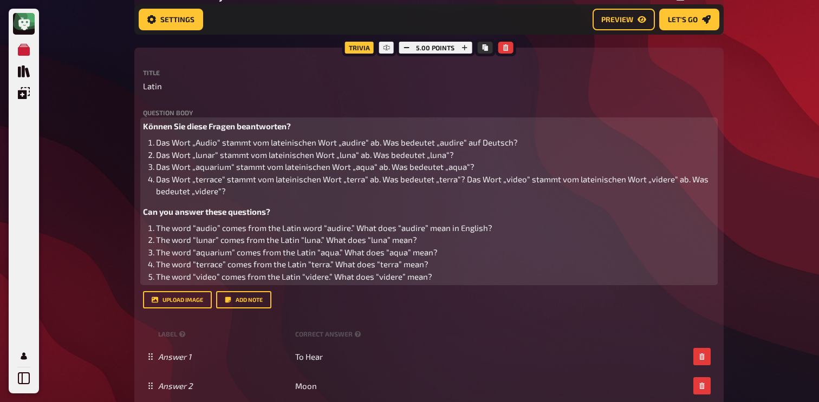
click at [466, 197] on span "Das Wort „terrace“ stammt vom lateinischen Wort „terra“ ab. Was bedeutet „terra…" at bounding box center [433, 185] width 554 height 22
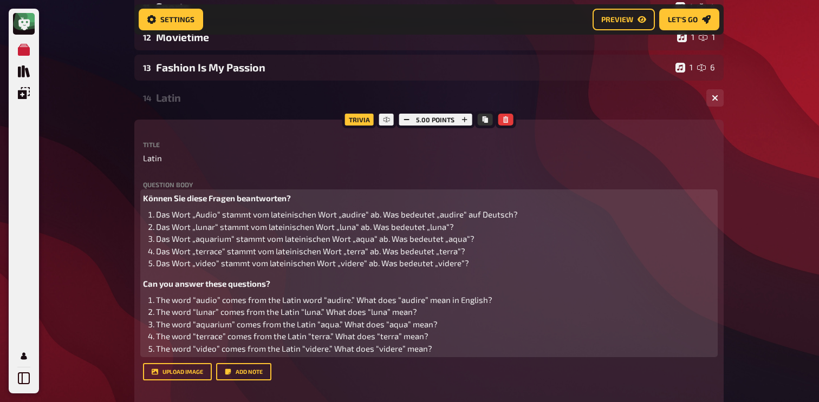
scroll to position [6364, 0]
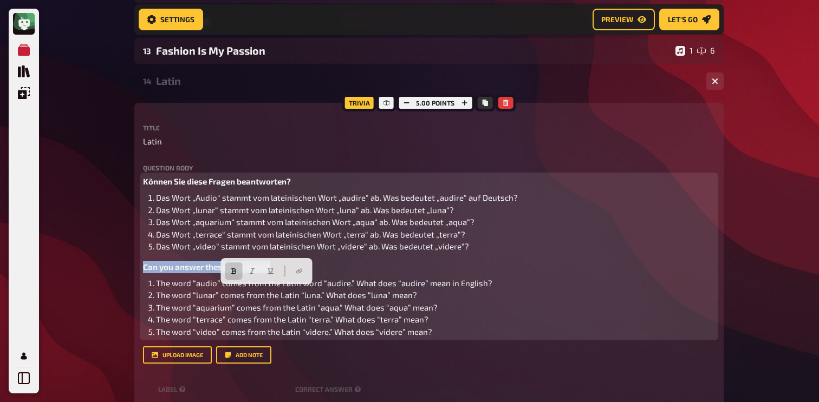
drag, startPoint x: 278, startPoint y: 292, endPoint x: 113, endPoint y: 292, distance: 164.7
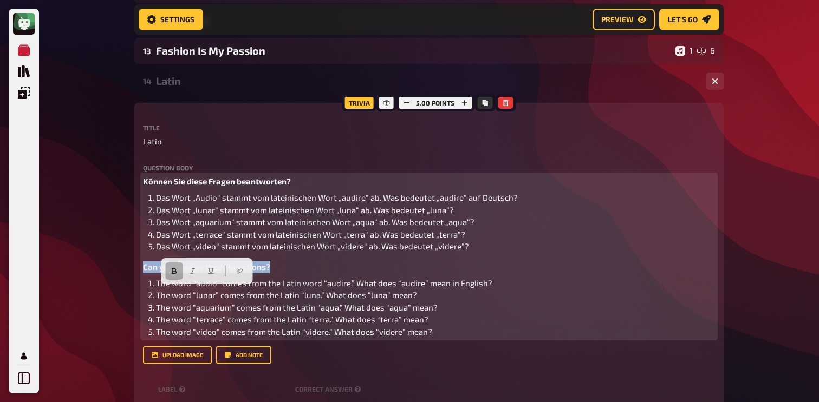
click at [174, 271] on icon "button" at bounding box center [174, 272] width 5 height 6
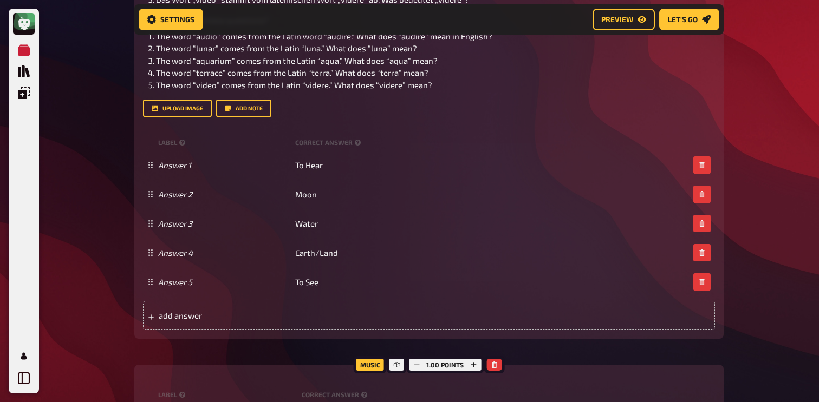
scroll to position [6894, 0]
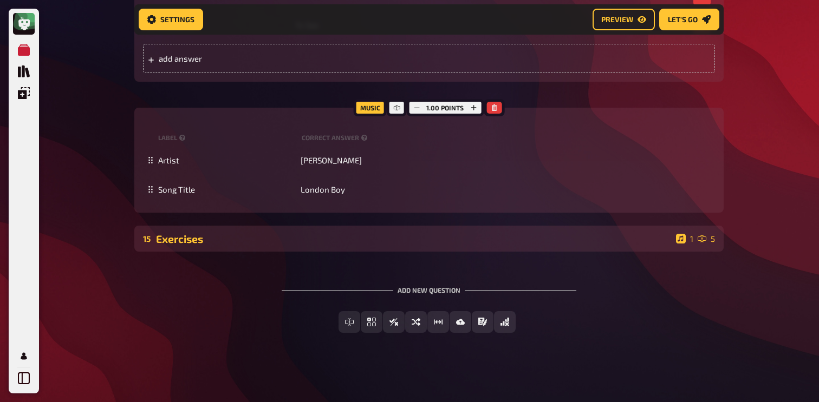
click at [198, 247] on div "15 Exercises 1 5" at bounding box center [428, 239] width 589 height 26
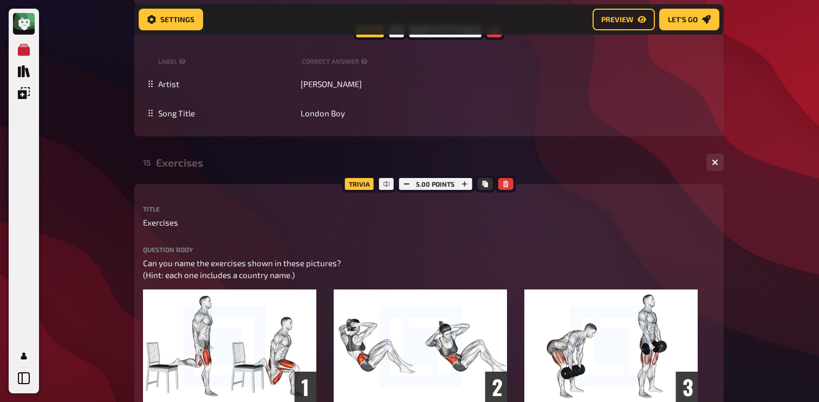
scroll to position [6971, 0]
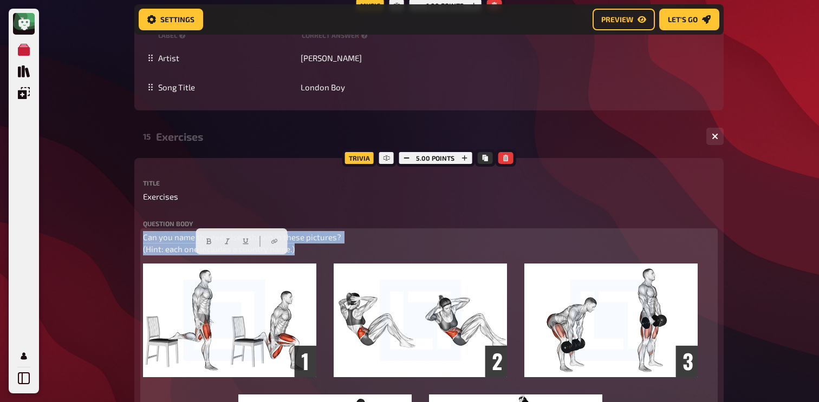
drag, startPoint x: 305, startPoint y: 277, endPoint x: 108, endPoint y: 266, distance: 197.4
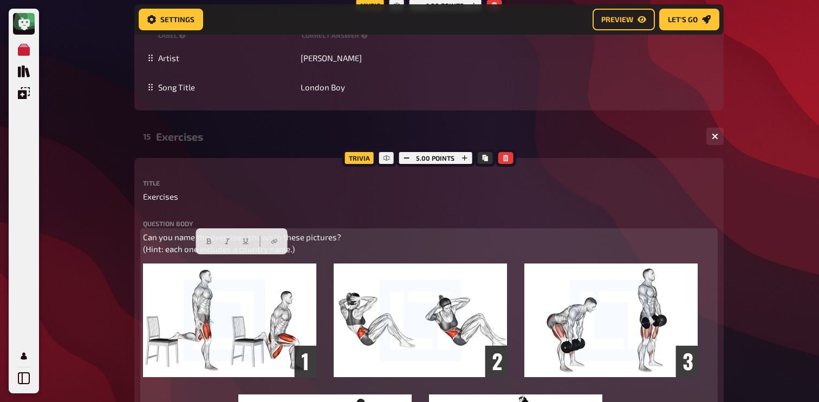
click at [145, 255] on span "Can you name the exercises shown in these pictures? (Hint: each one includes a …" at bounding box center [243, 243] width 200 height 22
click at [144, 255] on span "Can you name the exercises shown in these pictures? (Hint: each one includes a …" at bounding box center [243, 243] width 200 height 22
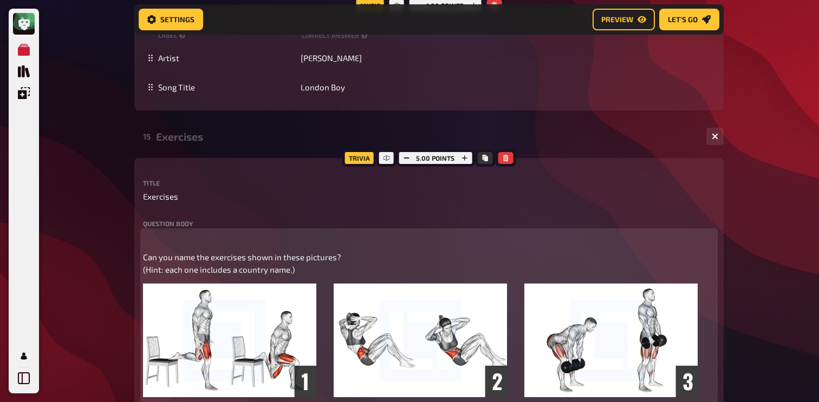
click at [154, 244] on p "﻿" at bounding box center [429, 237] width 572 height 12
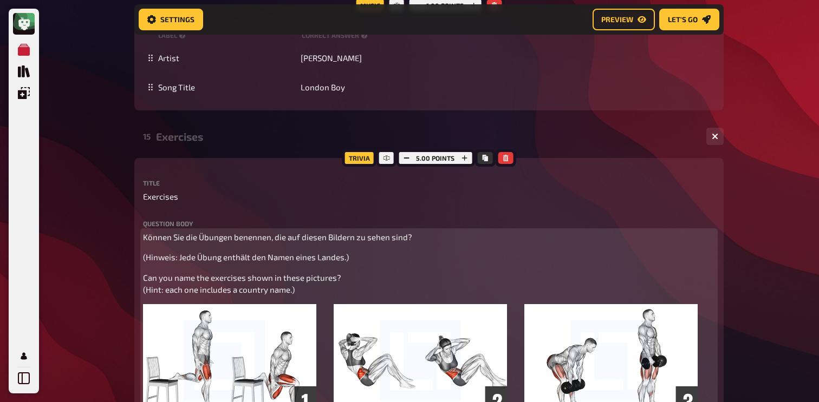
click at [144, 262] on span "(Hinweis: Jede Übung enthält den Namen eines Landes.)" at bounding box center [246, 257] width 206 height 10
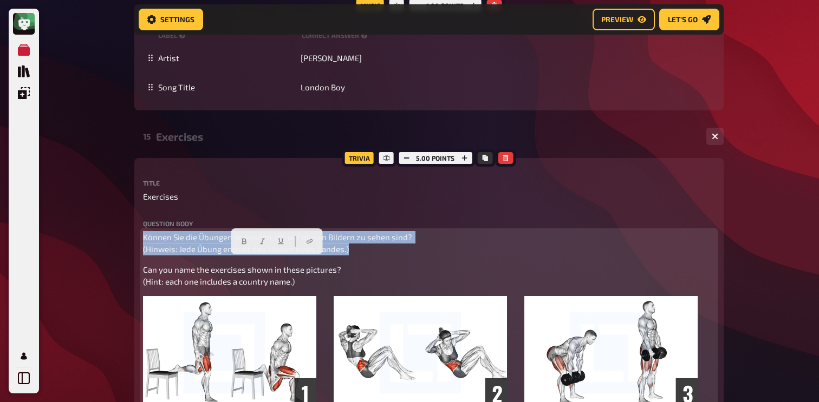
drag, startPoint x: 353, startPoint y: 271, endPoint x: 135, endPoint y: 251, distance: 219.2
click at [240, 239] on icon "button" at bounding box center [243, 241] width 6 height 6
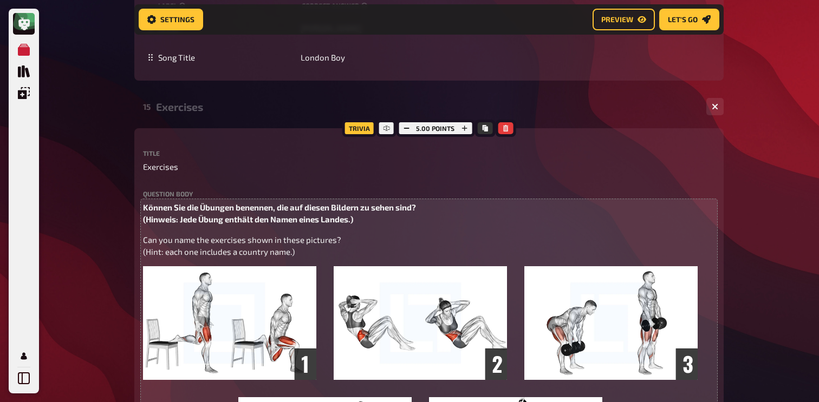
click at [199, 113] on div "Exercises" at bounding box center [427, 107] width 542 height 12
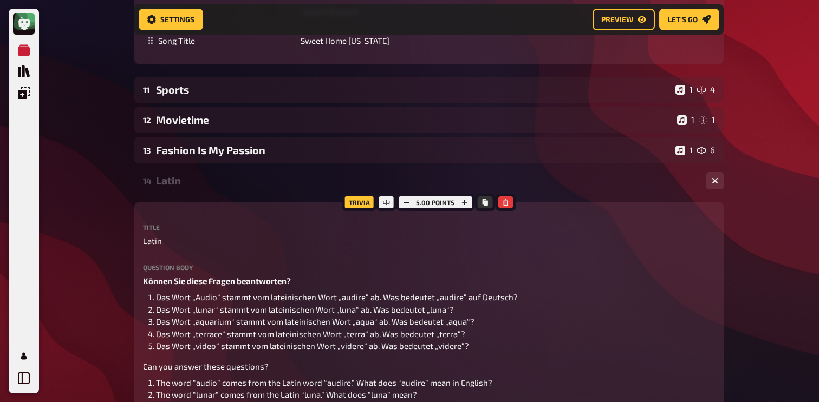
click at [219, 194] on div "14 Latin 1 5" at bounding box center [428, 181] width 589 height 26
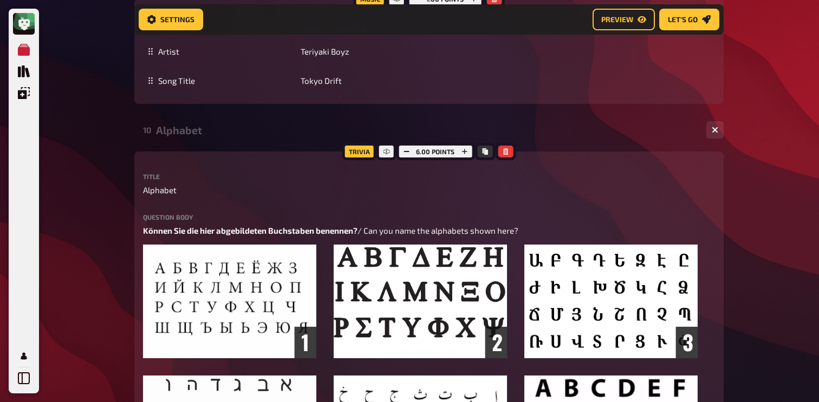
click at [233, 136] on div "Alphabet" at bounding box center [427, 130] width 542 height 12
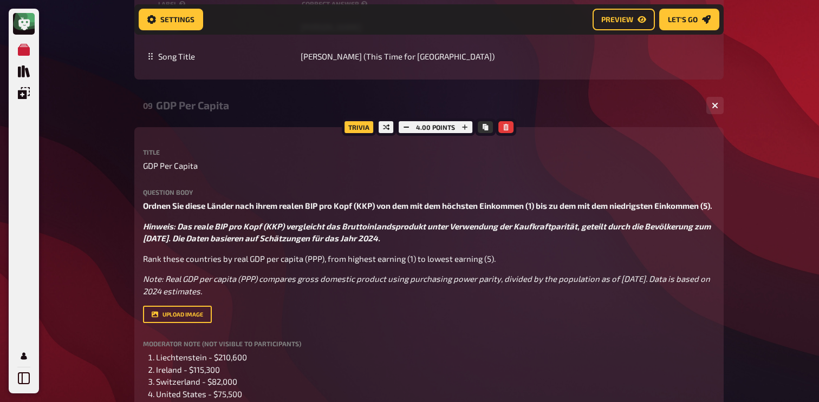
click at [240, 112] on div "GDP Per Capita" at bounding box center [427, 105] width 542 height 12
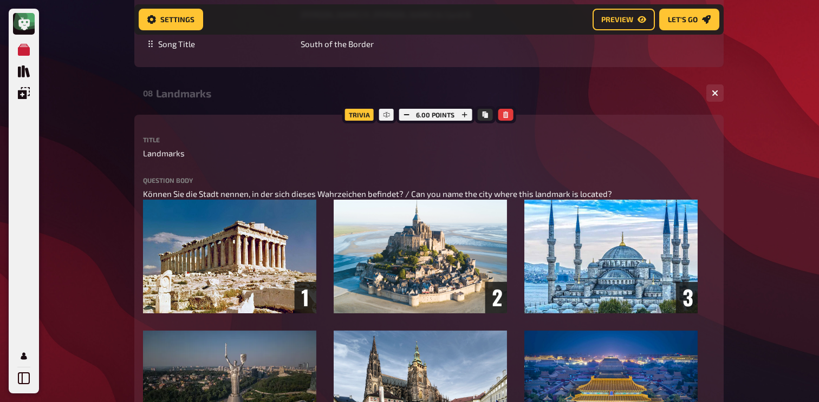
click at [233, 104] on div "08 Landmarks 1 6" at bounding box center [428, 93] width 589 height 26
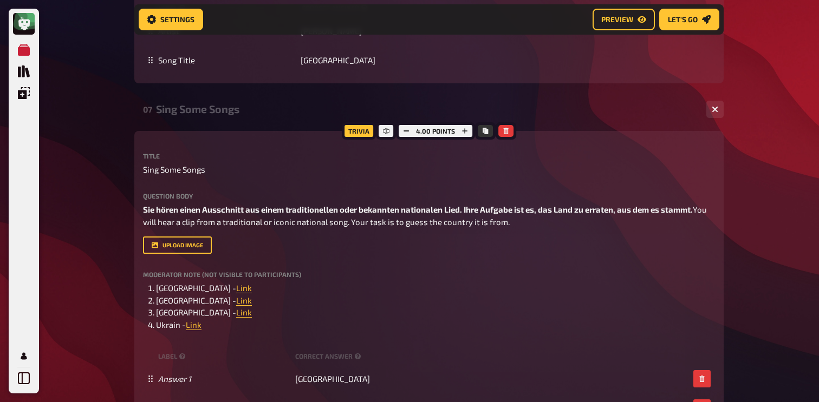
scroll to position [3362, 0]
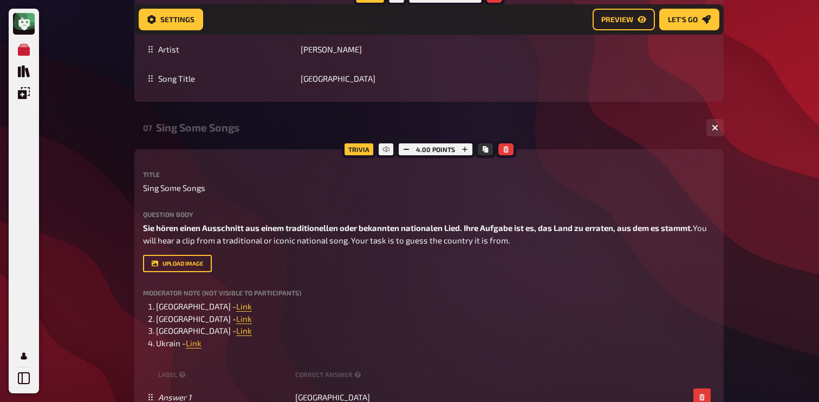
click at [214, 125] on div "Sing Some Songs" at bounding box center [427, 127] width 542 height 12
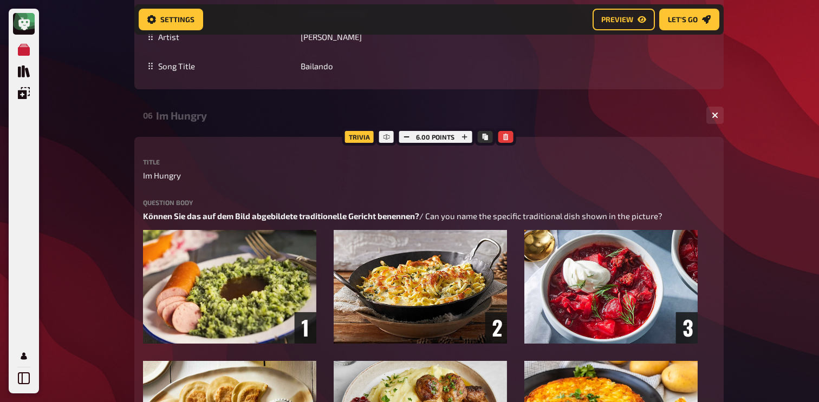
click at [219, 113] on div "Im Hungry" at bounding box center [427, 115] width 542 height 12
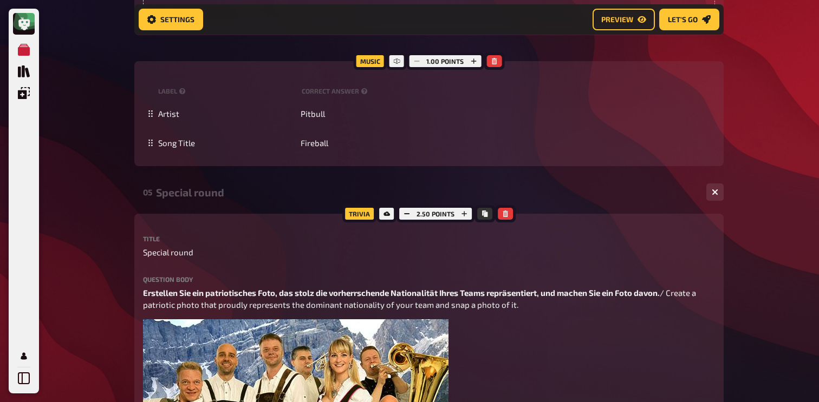
click at [204, 204] on div "05 Special round 1 1" at bounding box center [428, 192] width 589 height 26
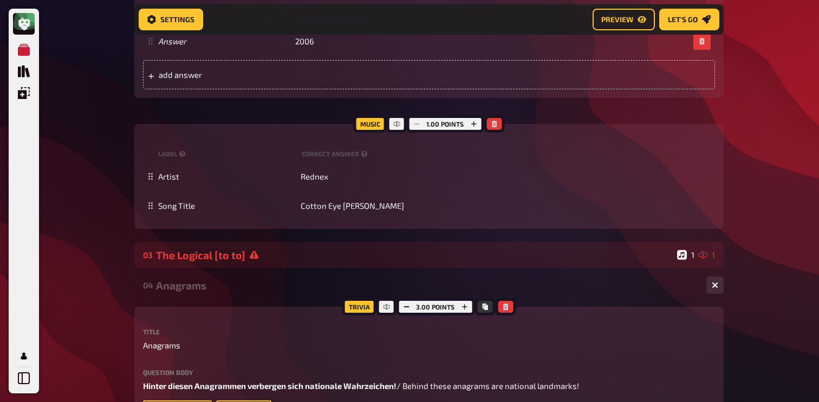
scroll to position [1228, 0]
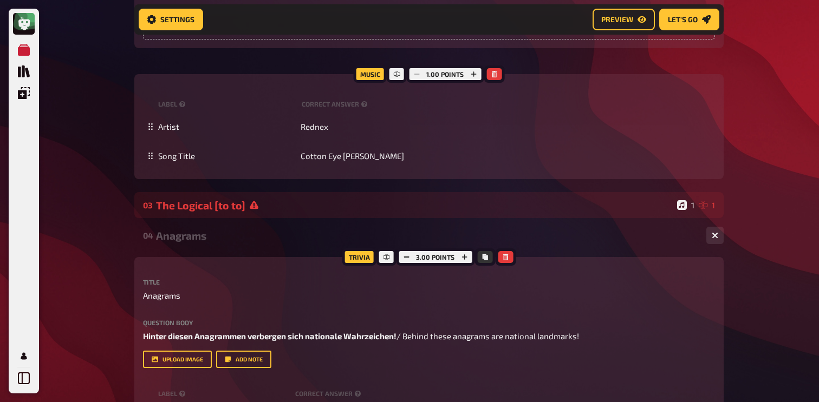
click at [202, 232] on div "Anagrams" at bounding box center [427, 236] width 542 height 12
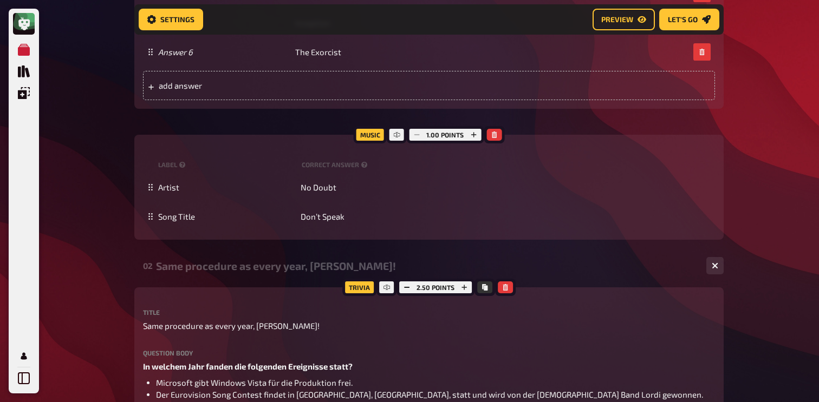
click at [201, 274] on div "02 Same procedure as every year, [PERSON_NAME]! 1 1" at bounding box center [428, 266] width 589 height 26
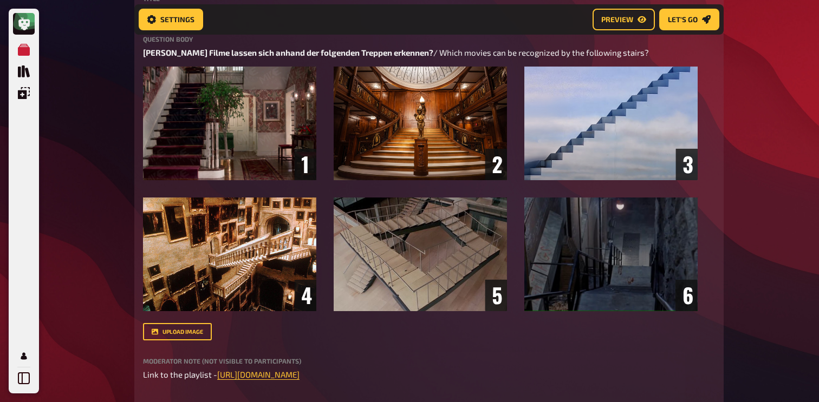
scroll to position [0, 0]
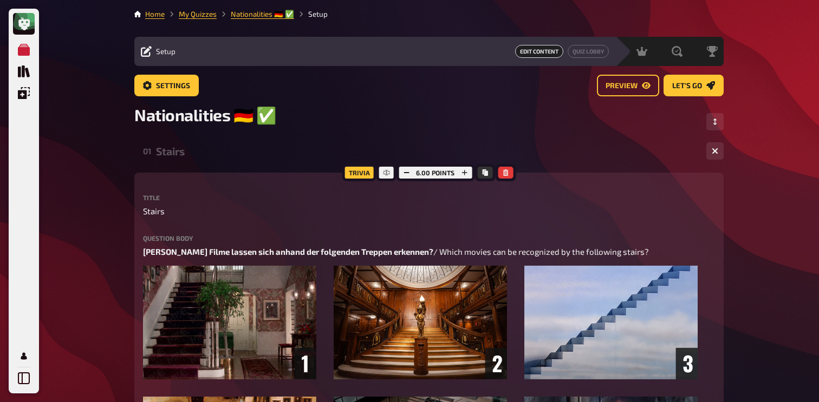
click at [224, 154] on div "Stairs" at bounding box center [427, 151] width 542 height 12
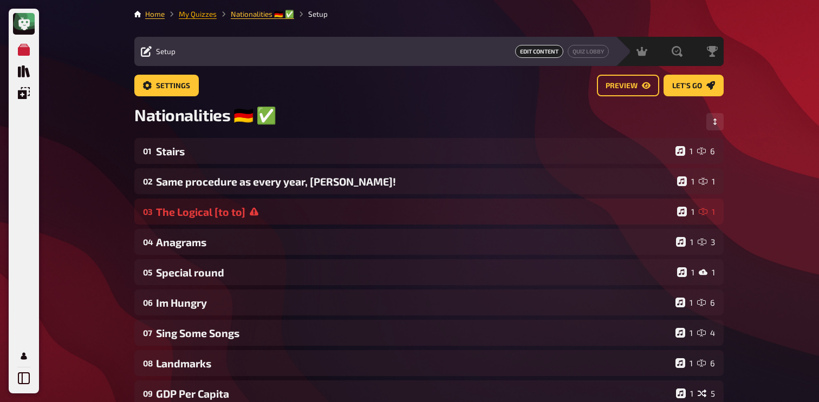
click at [199, 13] on link "My Quizzes" at bounding box center [198, 14] width 38 height 9
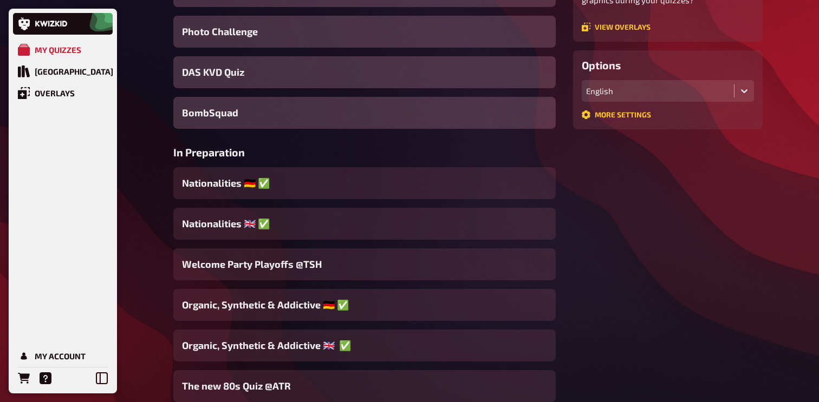
scroll to position [257, 0]
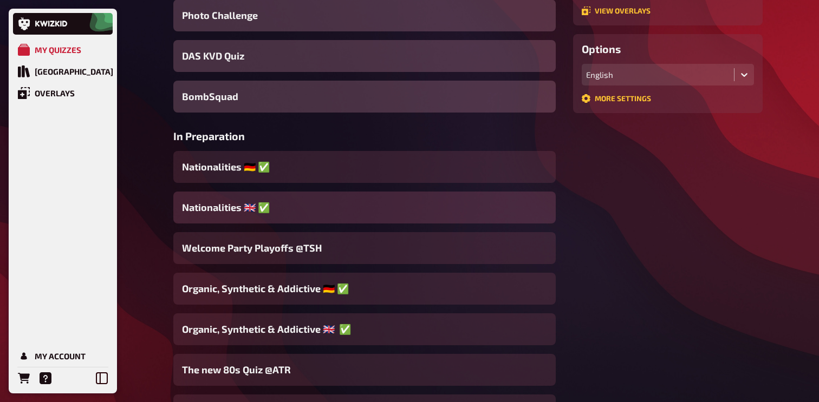
click at [249, 207] on span "Nationalities ​🇬🇧 ✅" at bounding box center [226, 207] width 88 height 15
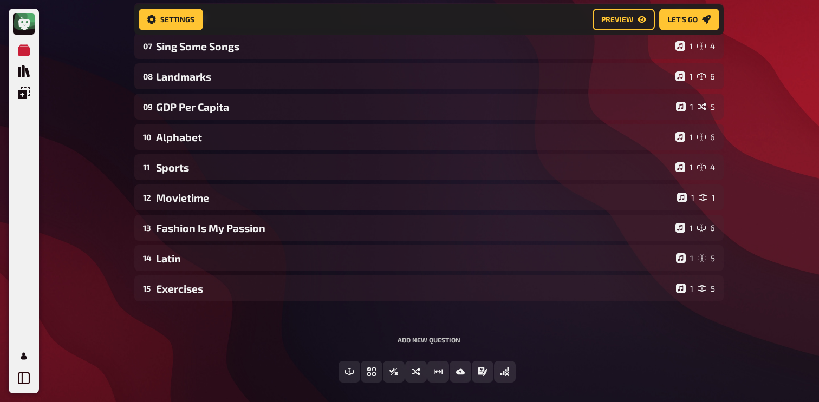
scroll to position [313, 0]
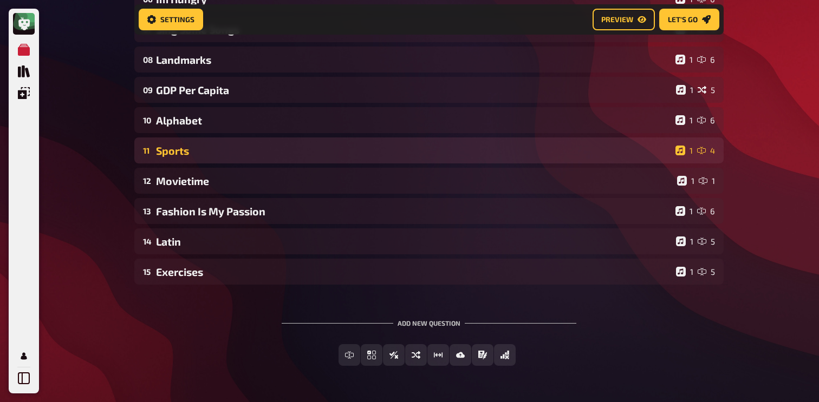
click at [238, 163] on div "11 Sports 1 4" at bounding box center [428, 151] width 589 height 26
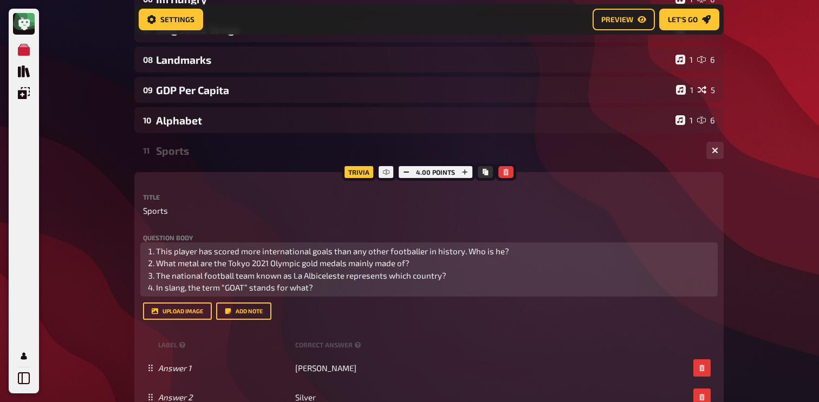
click at [158, 250] on span "This player has scored more international goals than any other footballer in hi…" at bounding box center [332, 251] width 353 height 10
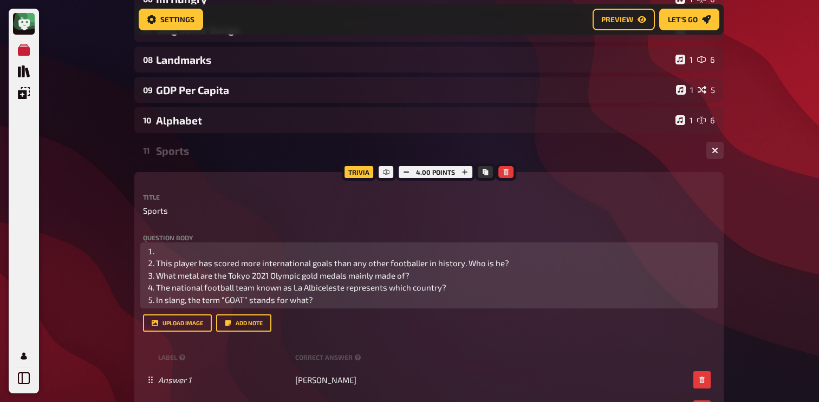
click at [168, 249] on li "﻿" at bounding box center [435, 251] width 559 height 12
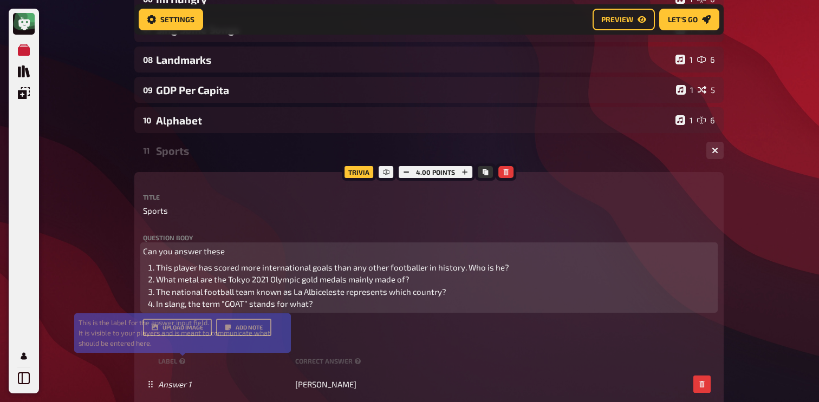
click at [258, 259] on div "Can you answer these This player has scored more international goals than any o…" at bounding box center [429, 277] width 572 height 65
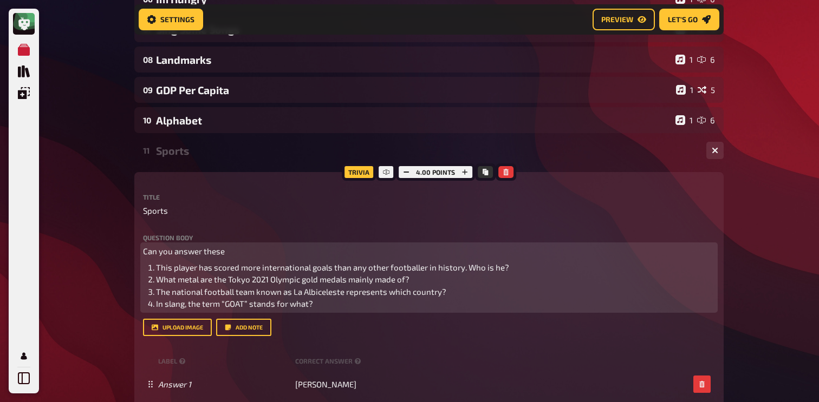
click at [257, 252] on p "Can you answer these" at bounding box center [429, 251] width 572 height 12
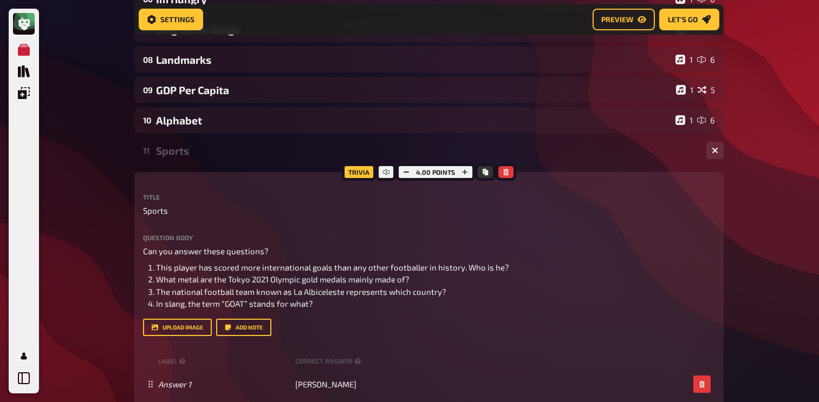
click at [188, 148] on div "Sports" at bounding box center [427, 151] width 542 height 12
click at [205, 161] on div "11 Sports 1 4" at bounding box center [428, 151] width 589 height 26
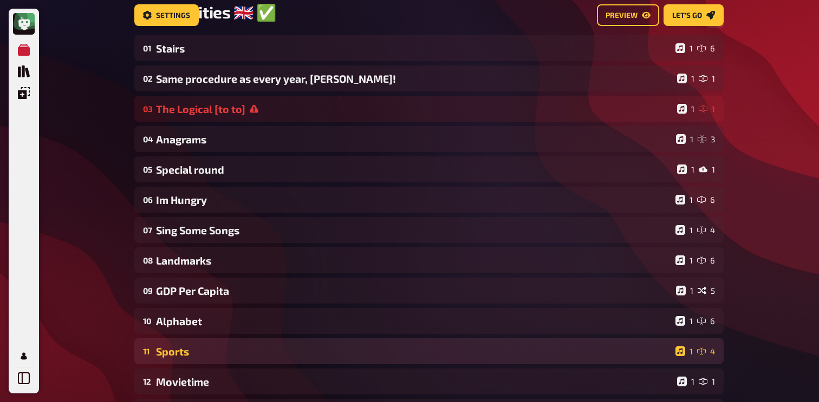
scroll to position [0, 0]
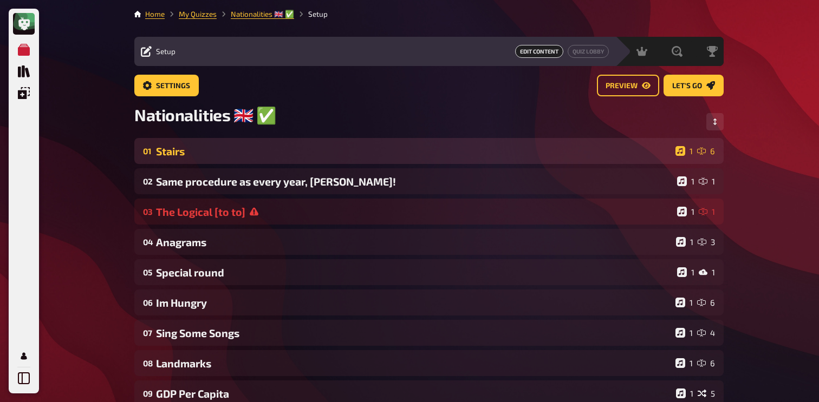
click at [212, 150] on div "Stairs" at bounding box center [413, 151] width 515 height 12
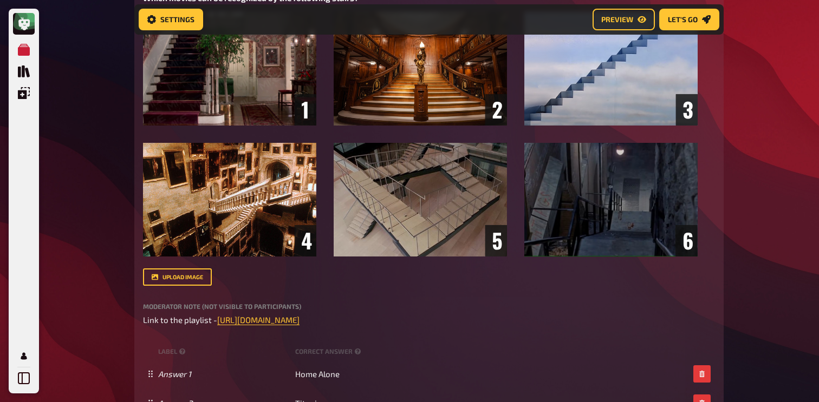
scroll to position [317, 0]
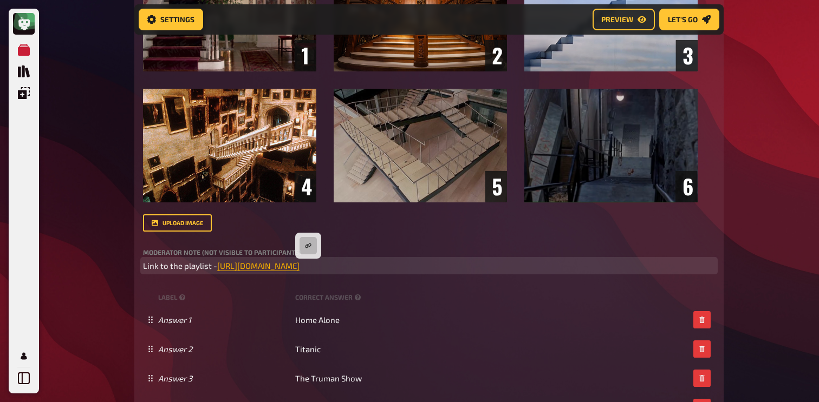
click at [300, 265] on span "[URL][DOMAIN_NAME]" at bounding box center [258, 266] width 82 height 10
click at [308, 253] on button "button" at bounding box center [308, 245] width 17 height 17
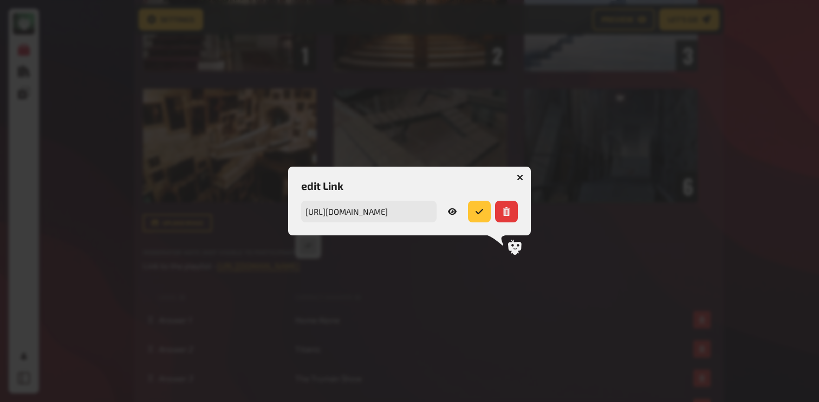
click at [450, 212] on icon at bounding box center [452, 211] width 9 height 9
click at [519, 175] on icon "button" at bounding box center [520, 177] width 6 height 6
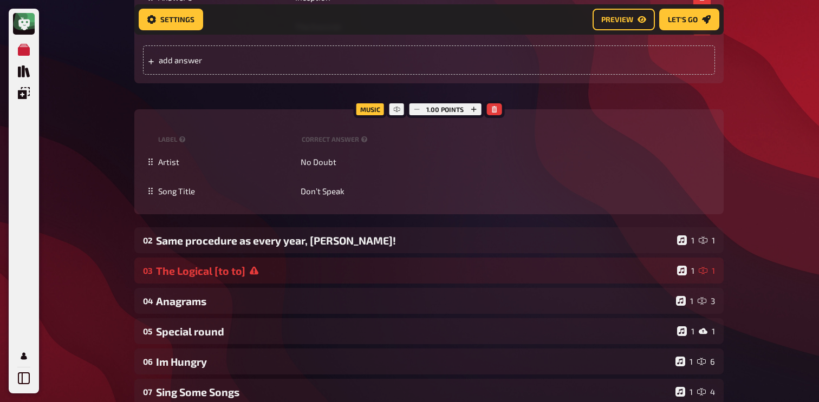
scroll to position [758, 0]
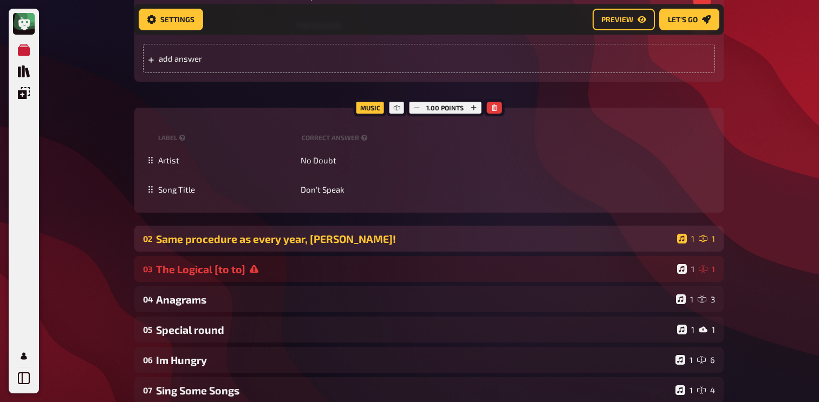
click at [289, 236] on div "Same procedure as every year, [PERSON_NAME]!" at bounding box center [414, 239] width 517 height 12
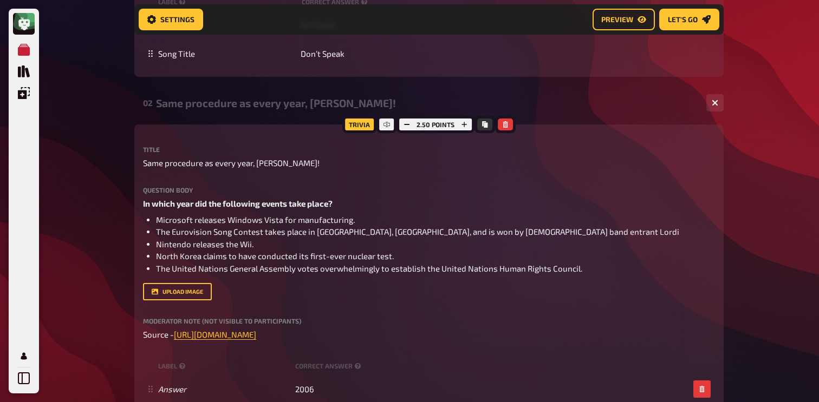
scroll to position [896, 0]
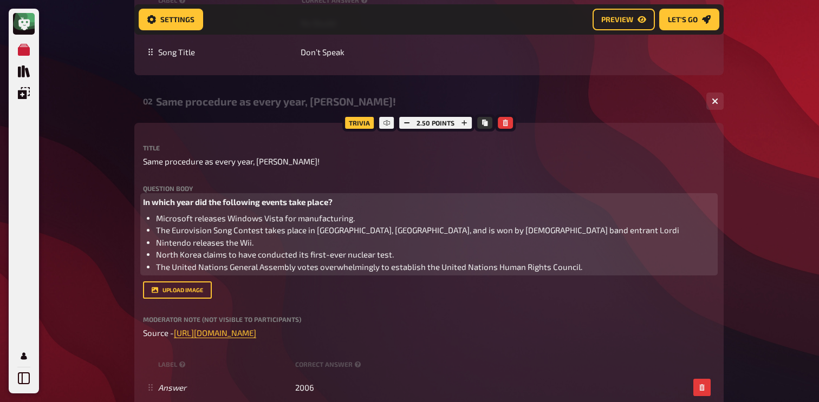
click at [530, 233] on li "The Eurovision Song Contest takes place in [GEOGRAPHIC_DATA], [GEOGRAPHIC_DATA]…" at bounding box center [435, 230] width 559 height 12
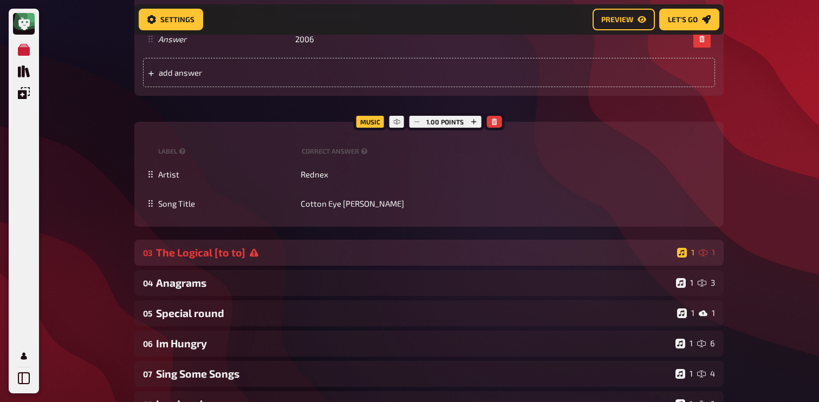
scroll to position [1247, 0]
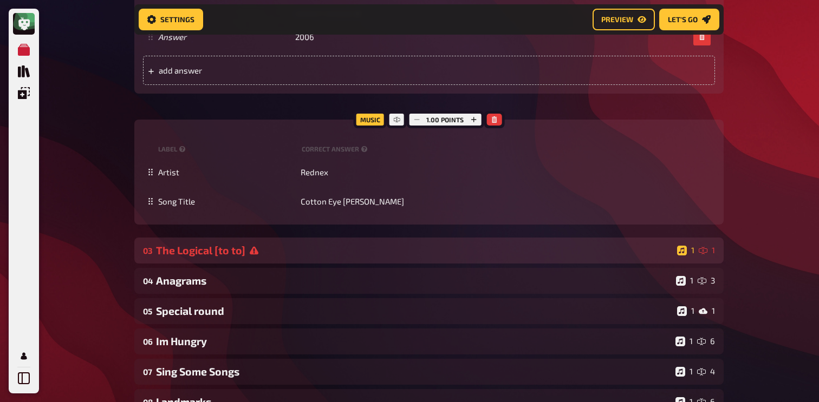
click at [299, 251] on div "The Logical [to to]" at bounding box center [414, 250] width 517 height 12
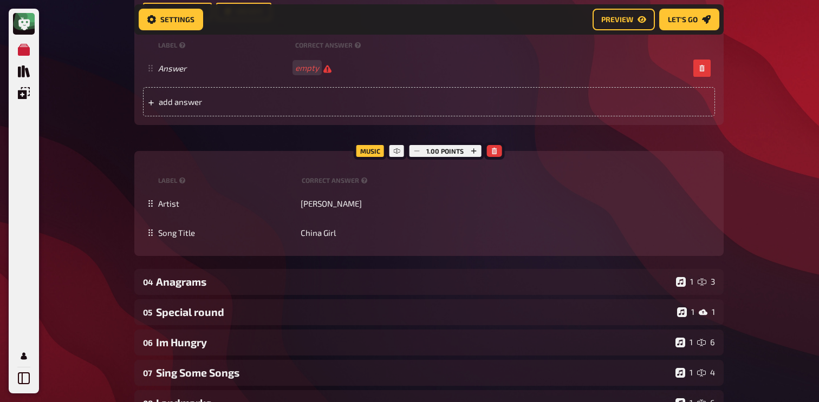
scroll to position [1618, 0]
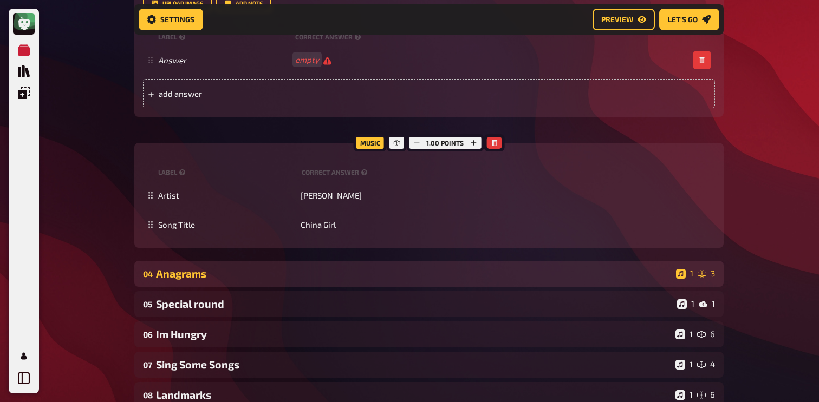
click at [278, 279] on div "Anagrams" at bounding box center [414, 274] width 516 height 12
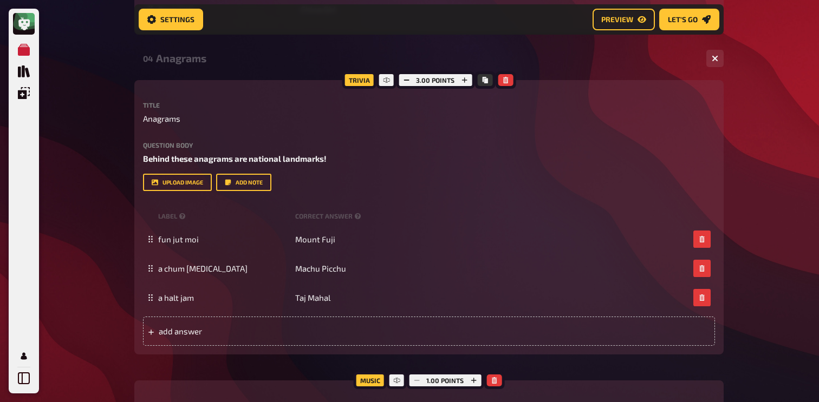
scroll to position [1839, 0]
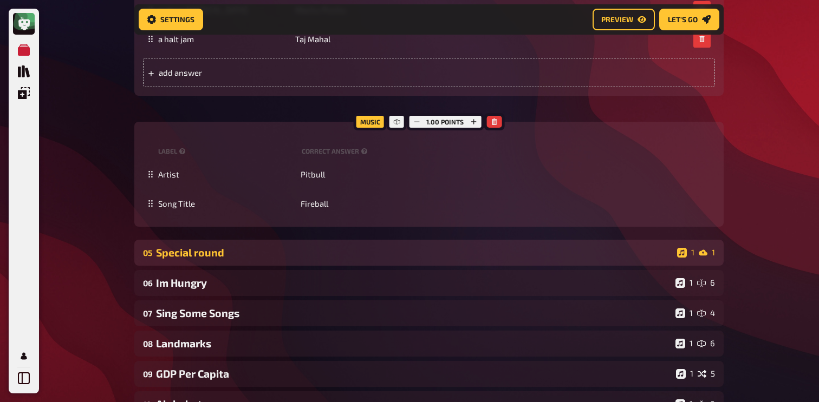
click at [172, 257] on div "Special round" at bounding box center [414, 252] width 517 height 12
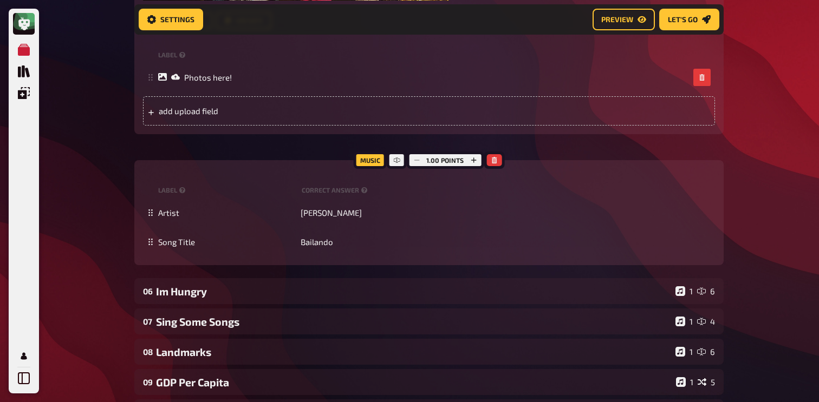
scroll to position [2685, 0]
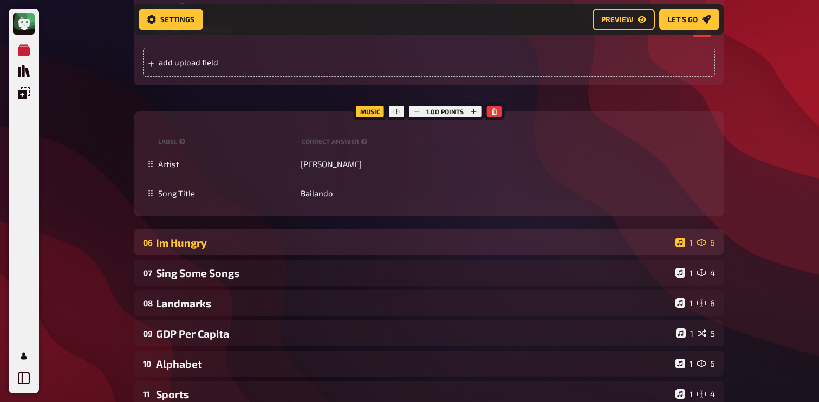
click at [216, 242] on div "Im Hungry" at bounding box center [413, 243] width 515 height 12
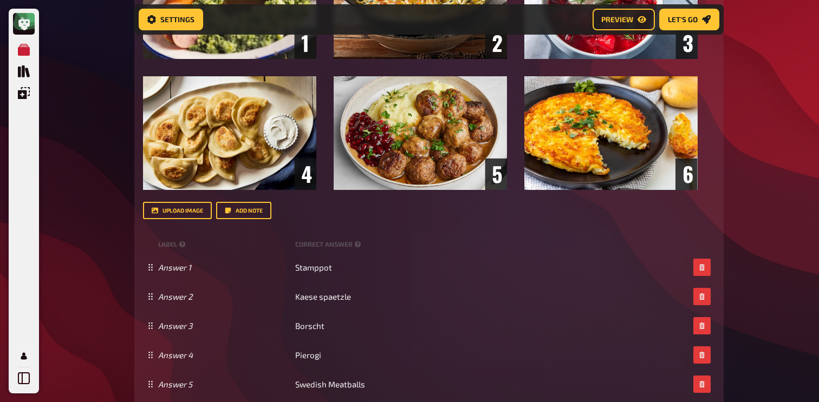
scroll to position [3100, 0]
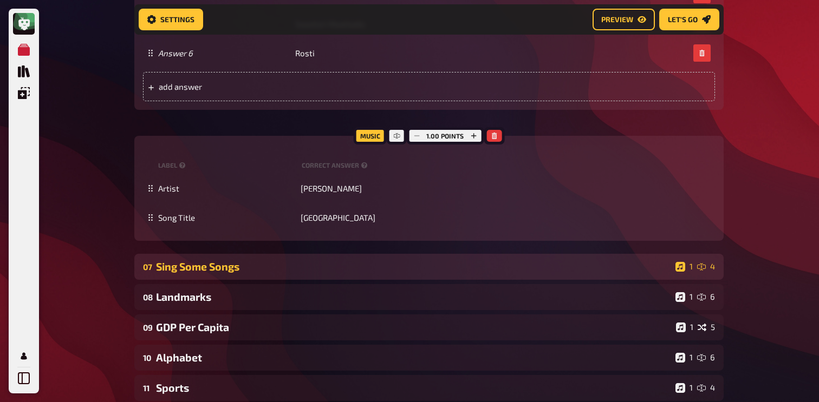
click at [215, 267] on div "Sing Some Songs" at bounding box center [413, 267] width 515 height 12
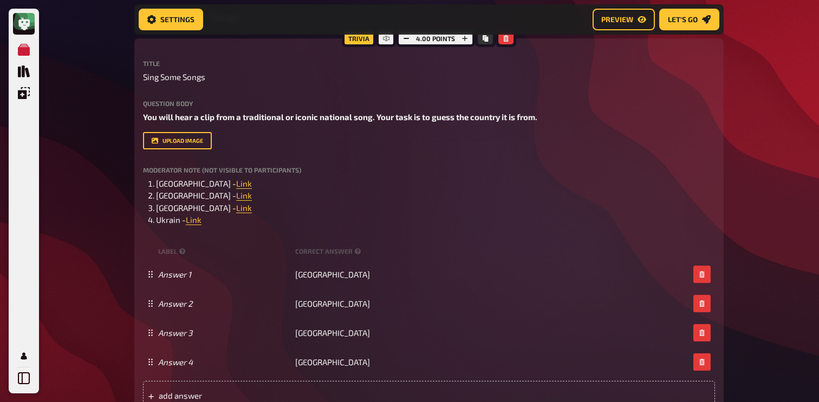
scroll to position [3707, 0]
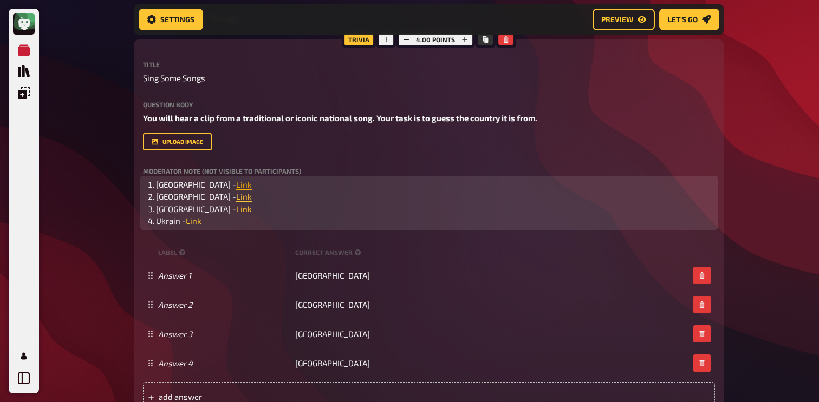
click at [236, 188] on span "Link" at bounding box center [244, 185] width 16 height 10
click at [201, 162] on icon "button" at bounding box center [201, 164] width 6 height 5
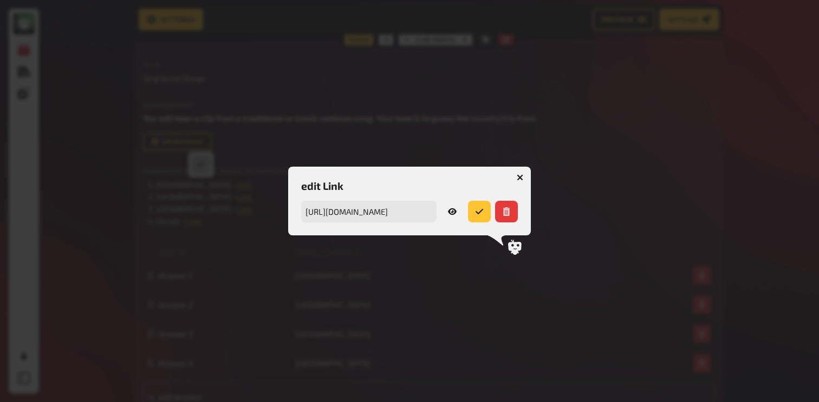
click at [453, 214] on icon at bounding box center [452, 212] width 9 height 6
click at [521, 176] on icon "button" at bounding box center [520, 177] width 6 height 6
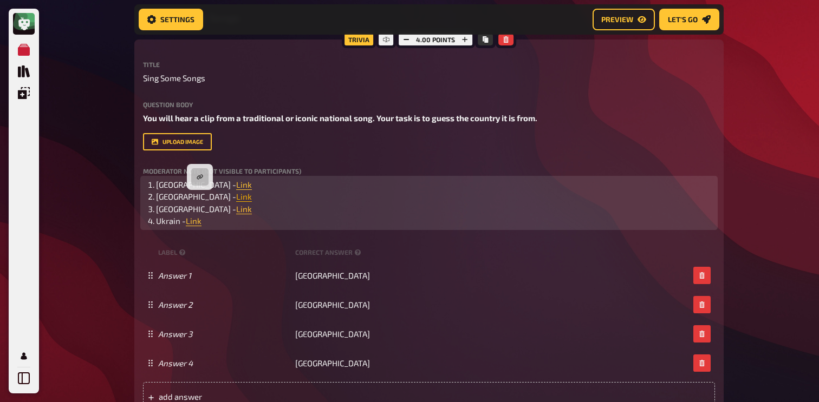
click at [236, 200] on span "Link" at bounding box center [244, 197] width 16 height 10
click at [200, 181] on button "button" at bounding box center [199, 176] width 17 height 17
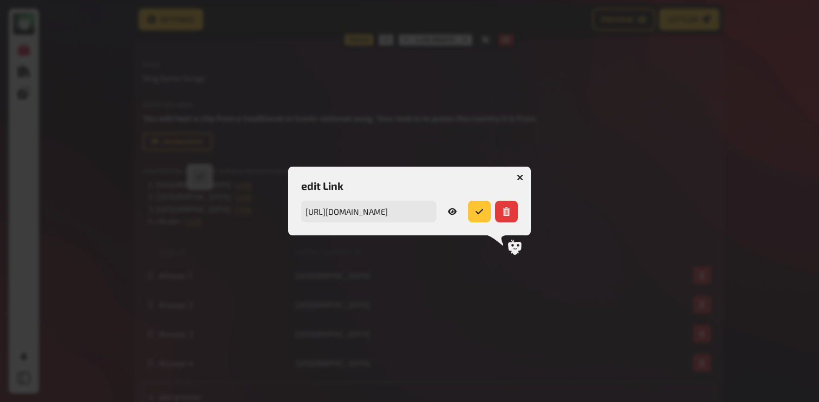
click at [459, 210] on link at bounding box center [452, 212] width 23 height 22
click at [519, 174] on icon "button" at bounding box center [520, 177] width 6 height 6
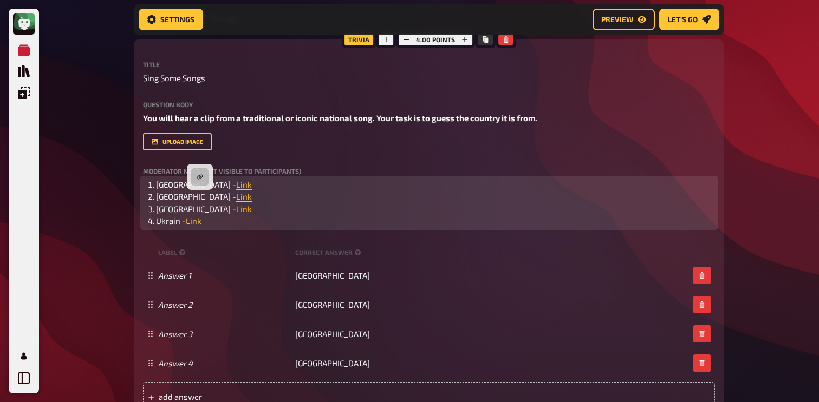
click at [236, 212] on span "Link" at bounding box center [244, 209] width 16 height 10
click at [187, 191] on icon "button" at bounding box center [190, 189] width 6 height 6
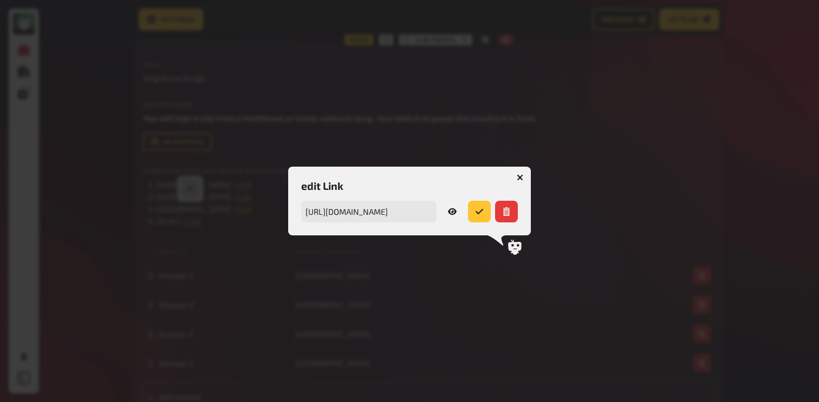
click at [450, 211] on icon at bounding box center [452, 211] width 9 height 9
click at [522, 178] on icon "button" at bounding box center [520, 177] width 6 height 6
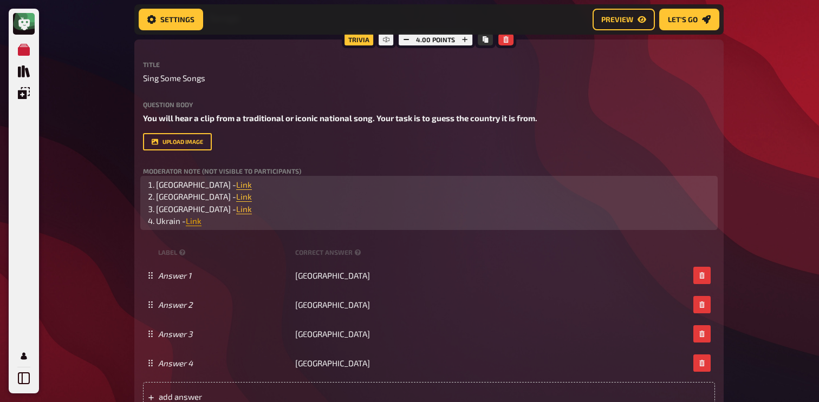
click at [190, 225] on span "Link" at bounding box center [194, 221] width 16 height 10
click at [191, 210] on button "button" at bounding box center [191, 201] width 17 height 17
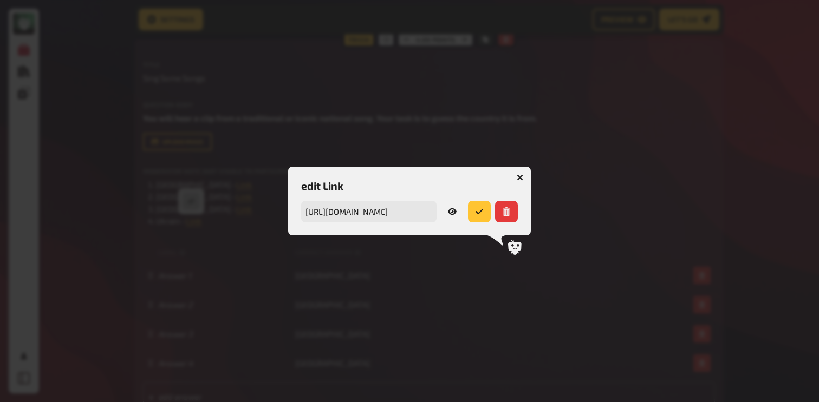
click at [453, 209] on icon at bounding box center [452, 211] width 9 height 9
click at [525, 178] on button "button" at bounding box center [519, 177] width 17 height 17
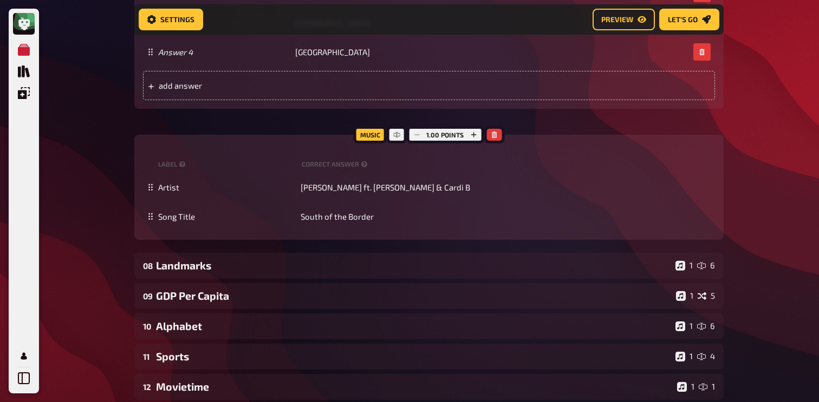
scroll to position [4035, 0]
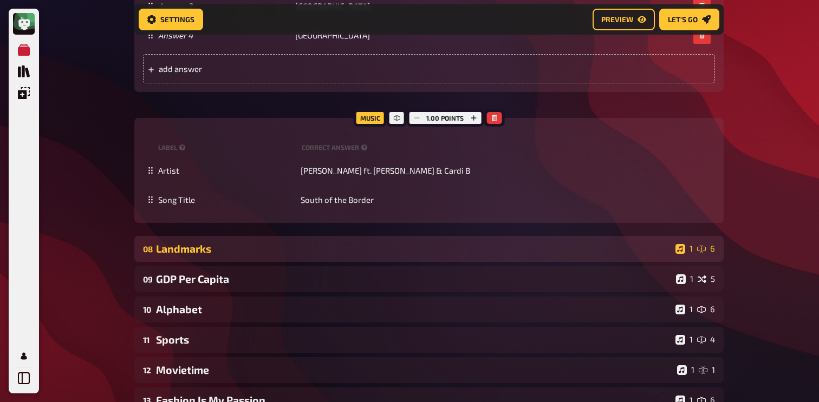
click at [346, 250] on div "Landmarks" at bounding box center [413, 249] width 515 height 12
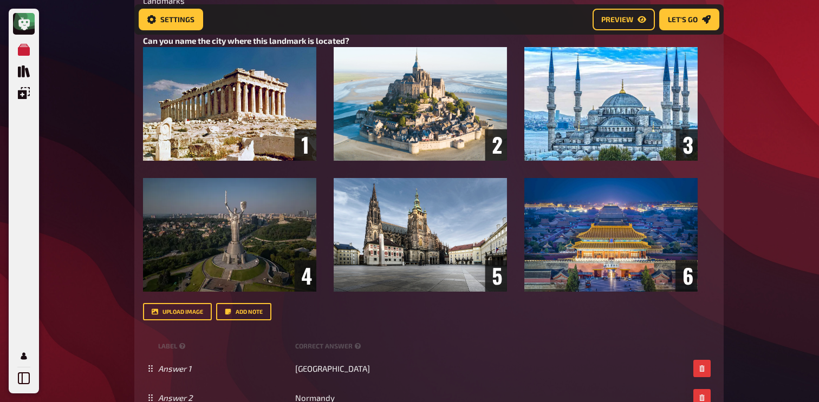
scroll to position [4343, 0]
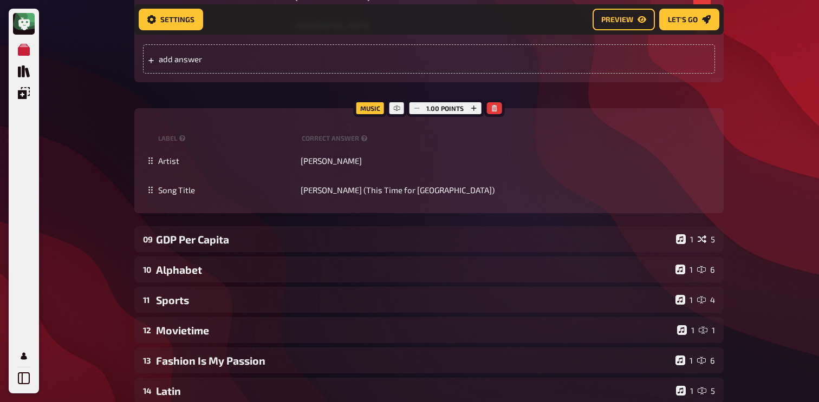
click at [346, 246] on div "GDP Per Capita" at bounding box center [414, 239] width 516 height 12
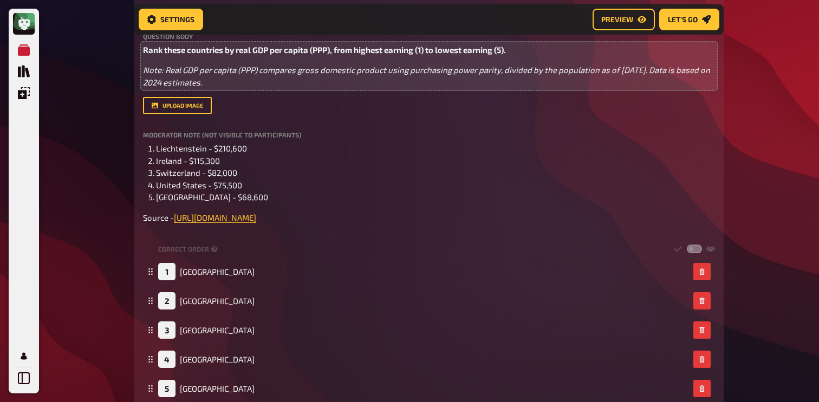
scroll to position [5128, 0]
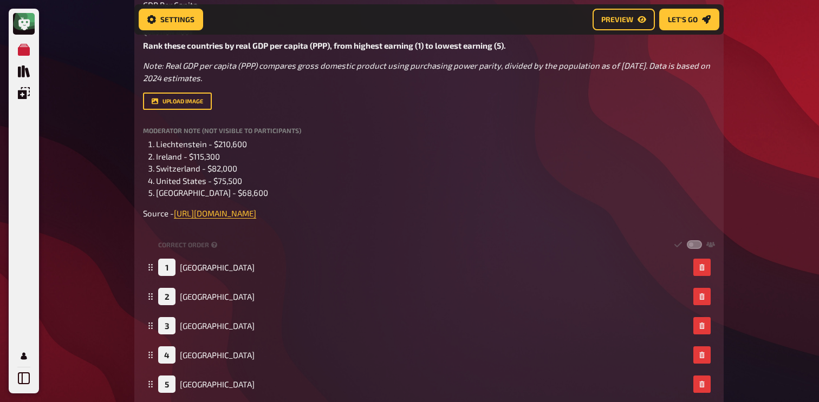
click at [398, 130] on div "Title GDP Per Capita Question body Rank these countries by real GDP per capita …" at bounding box center [429, 103] width 572 height 231
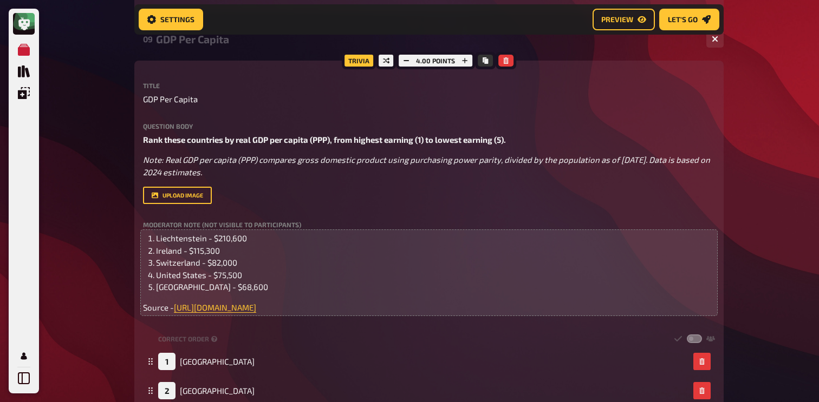
scroll to position [5024, 0]
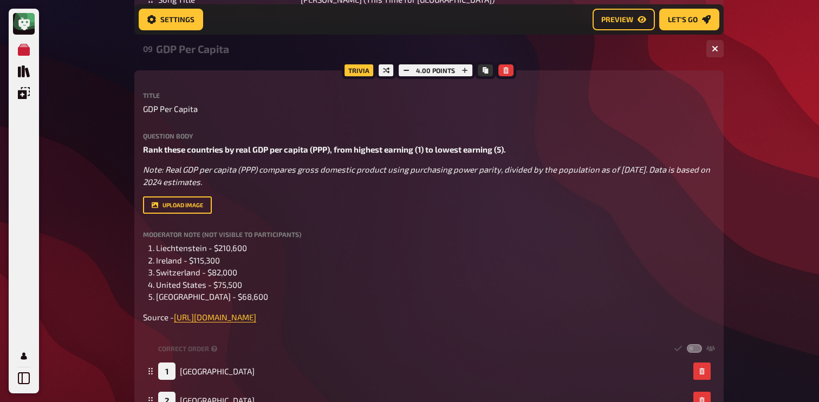
click at [244, 55] on div "GDP Per Capita" at bounding box center [427, 49] width 542 height 12
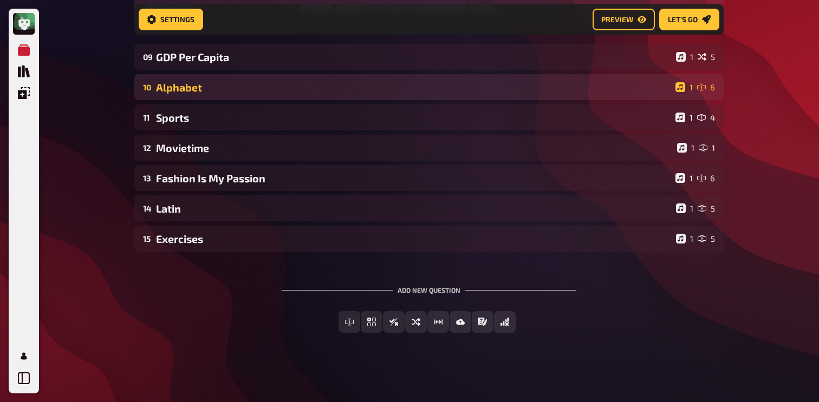
click at [235, 88] on div "Alphabet" at bounding box center [413, 87] width 515 height 12
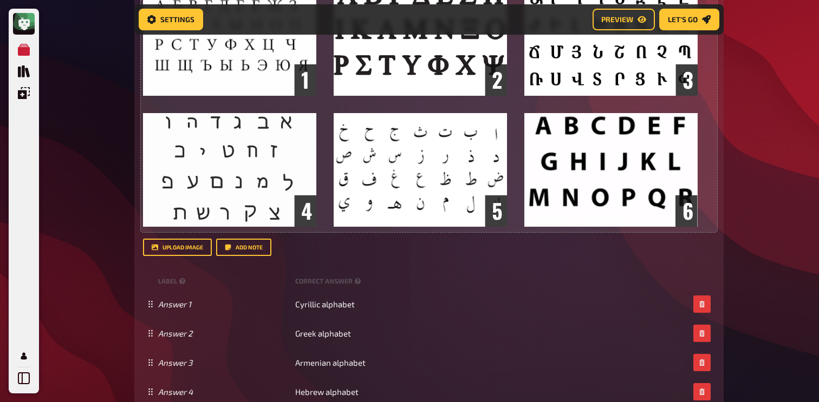
scroll to position [5243, 0]
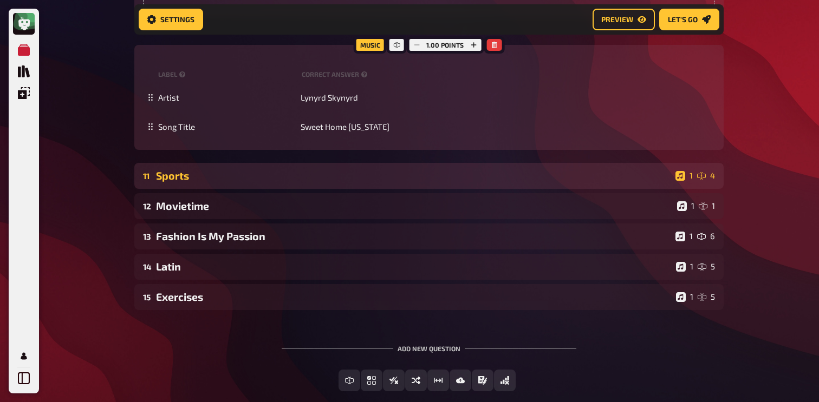
click at [230, 182] on div "Sports" at bounding box center [413, 176] width 515 height 12
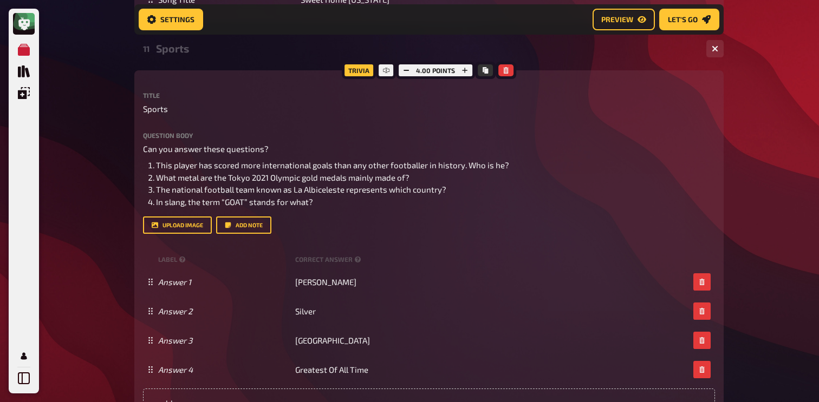
scroll to position [5863, 0]
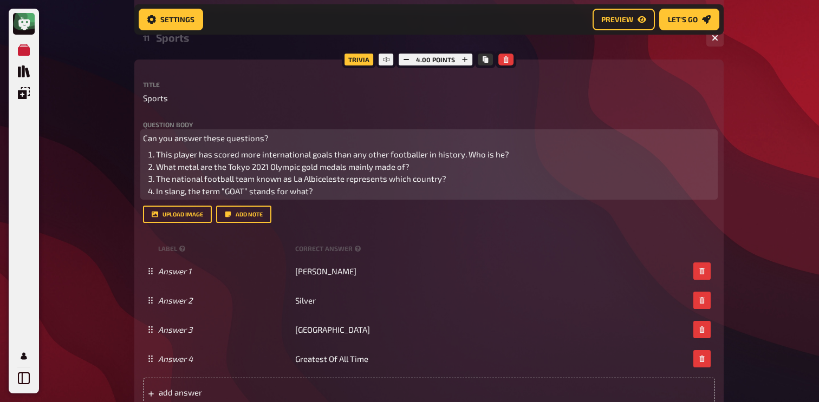
click at [237, 143] on span "Can you answer these questions?" at bounding box center [206, 138] width 126 height 10
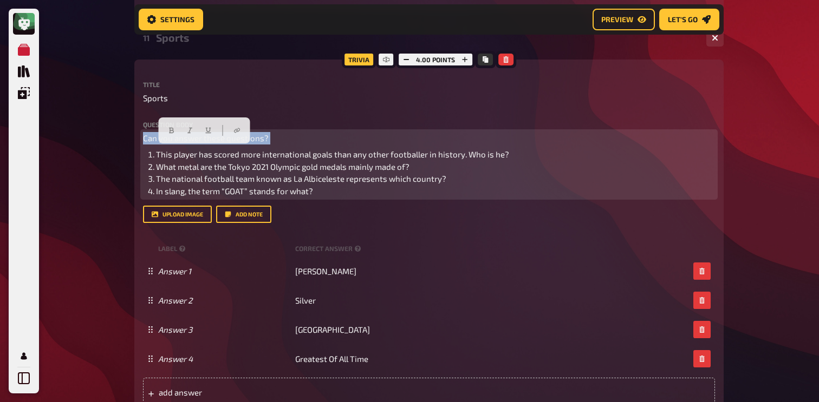
click at [237, 143] on span "Can you answer these questions?" at bounding box center [206, 138] width 126 height 10
click at [167, 127] on button "button" at bounding box center [171, 130] width 17 height 17
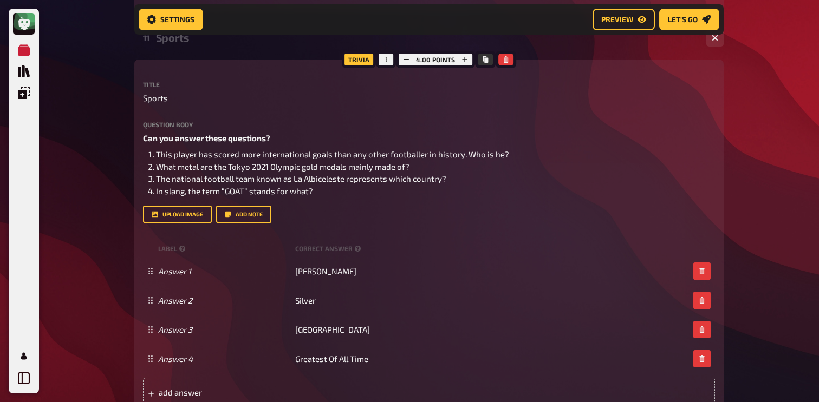
click at [138, 145] on div "Trivia 4.00 points Title Sports Question body Can you answer these questions? T…" at bounding box center [428, 238] width 589 height 357
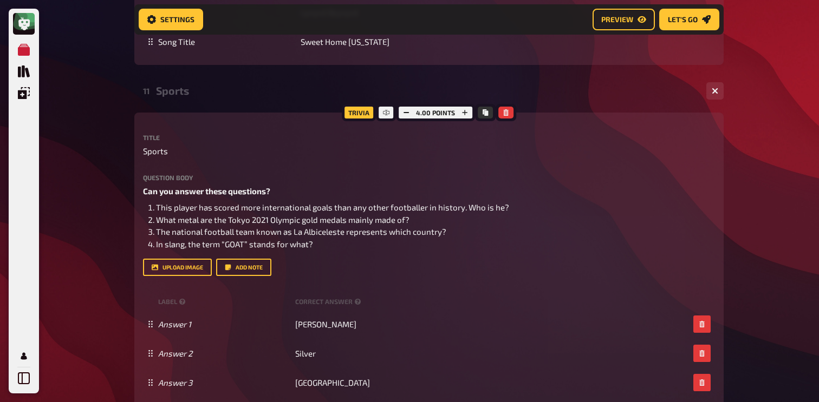
scroll to position [5727, 0]
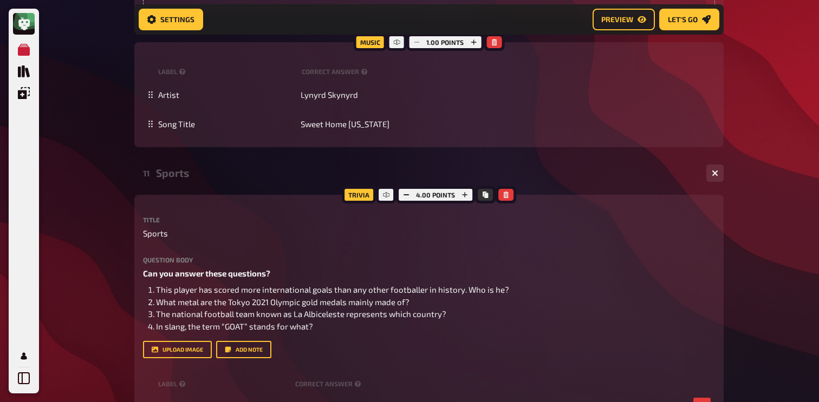
click at [255, 186] on div "11 Sports 1 4" at bounding box center [428, 173] width 589 height 26
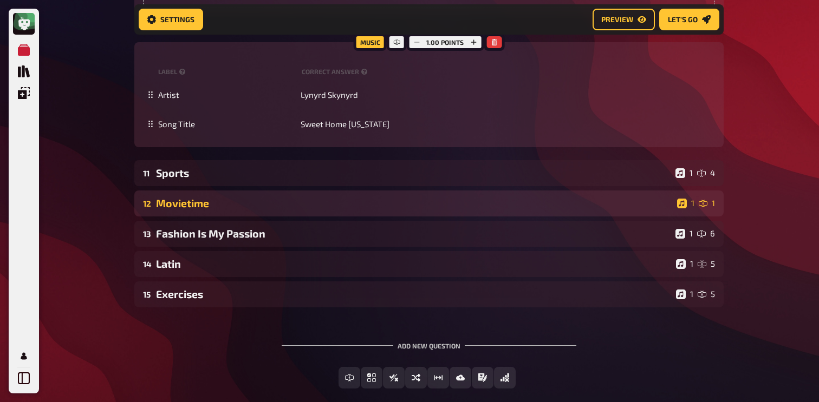
click at [246, 210] on div "Movietime" at bounding box center [414, 203] width 517 height 12
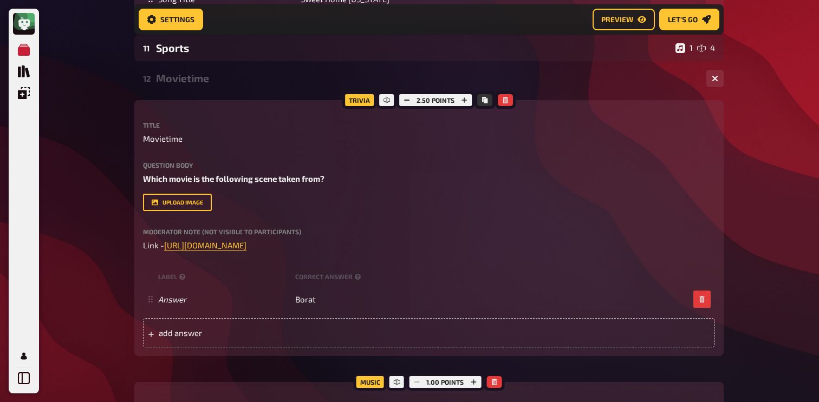
scroll to position [5853, 0]
click at [218, 91] on div "12 Movietime 1 1" at bounding box center [428, 78] width 589 height 26
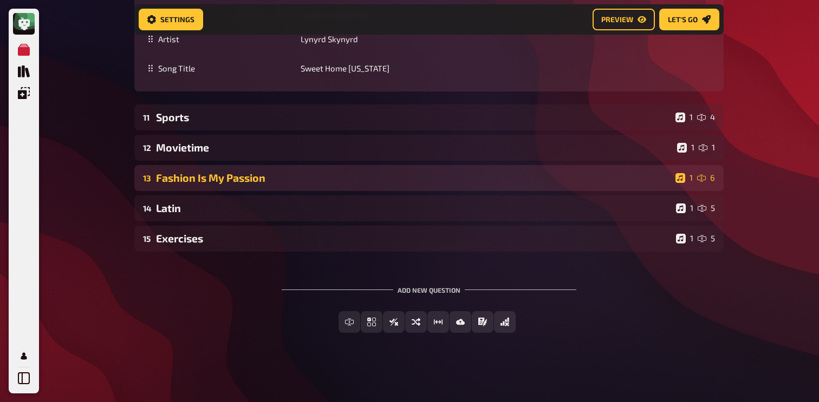
click at [216, 171] on div "13 Fashion Is My Passion 1 6" at bounding box center [428, 178] width 589 height 26
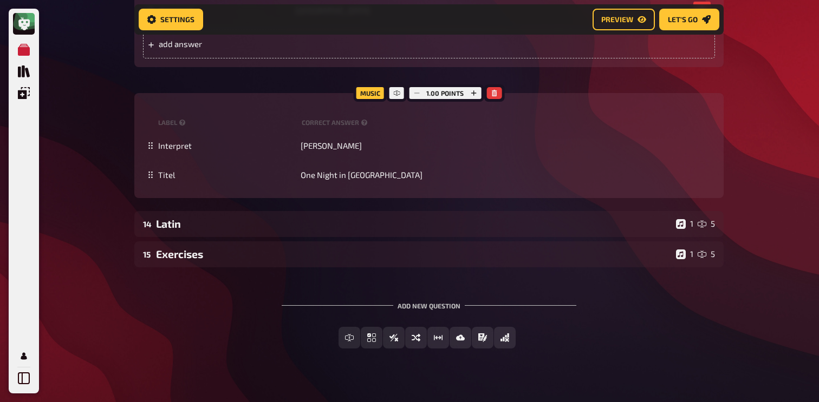
scroll to position [6724, 0]
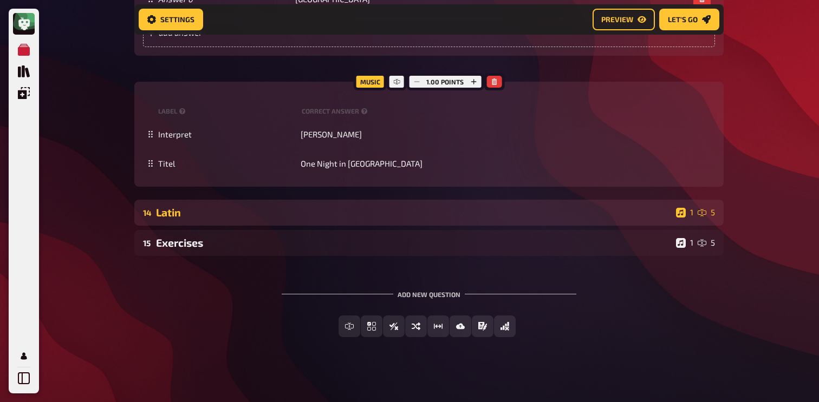
click at [164, 216] on div "14 Latin 1 5" at bounding box center [428, 213] width 589 height 26
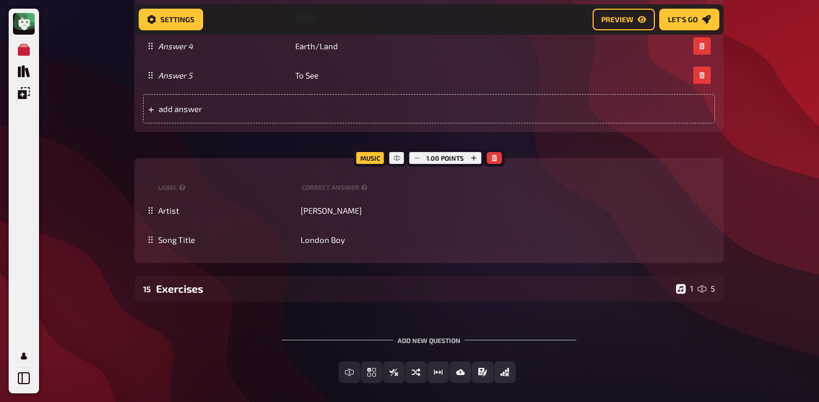
scroll to position [7231, 0]
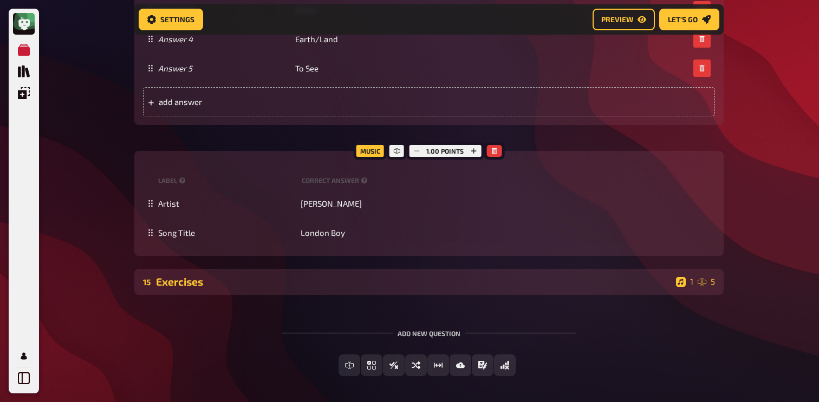
click at [204, 288] on div "Exercises" at bounding box center [414, 282] width 516 height 12
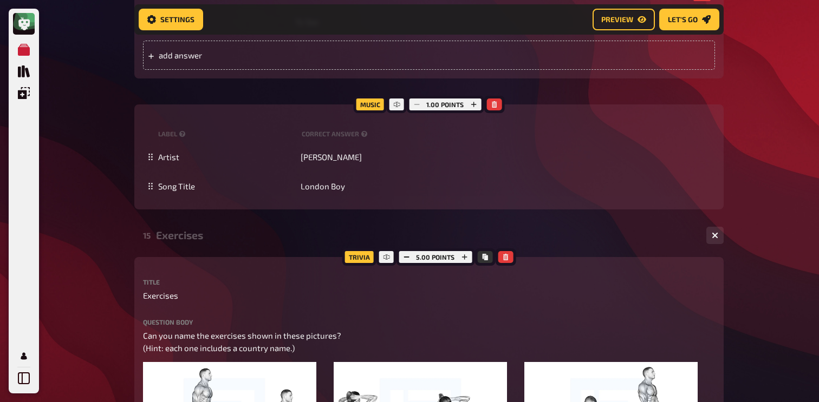
scroll to position [7277, 0]
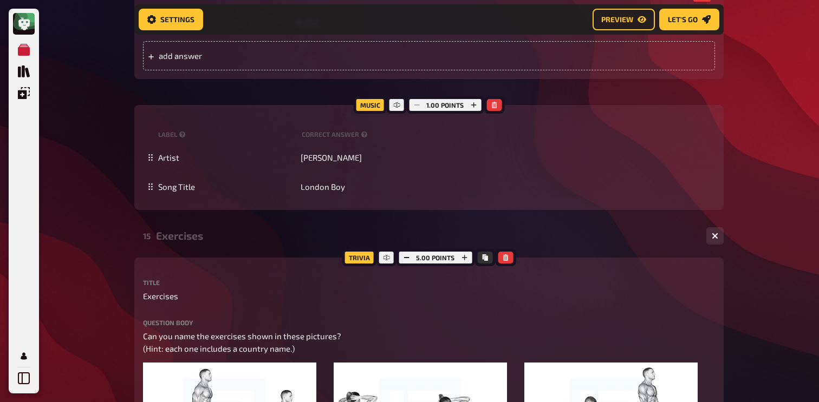
click at [240, 242] on div "Exercises" at bounding box center [427, 236] width 542 height 12
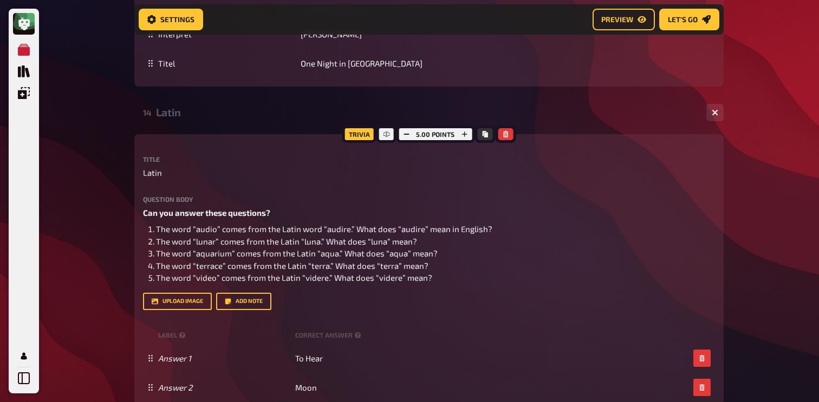
click at [239, 119] on div "Latin" at bounding box center [427, 112] width 542 height 12
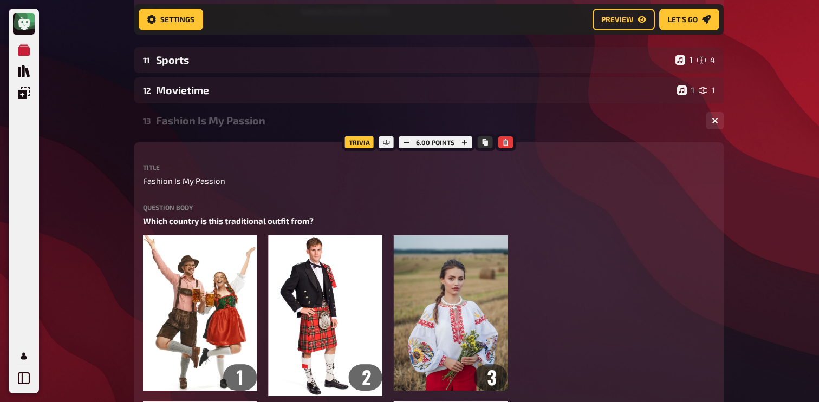
click at [225, 127] on div "Fashion Is My Passion" at bounding box center [427, 120] width 542 height 12
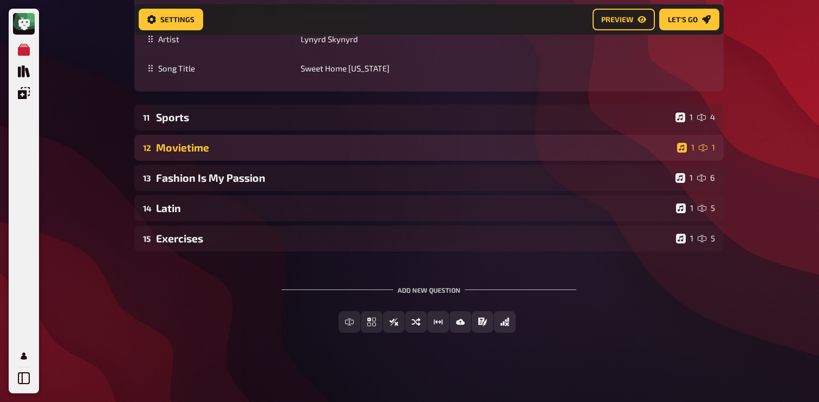
click at [224, 143] on div "Movietime" at bounding box center [414, 147] width 517 height 12
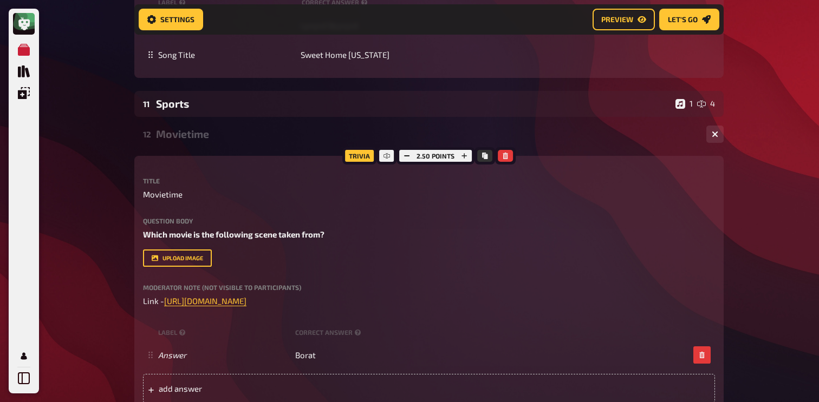
scroll to position [5840, 0]
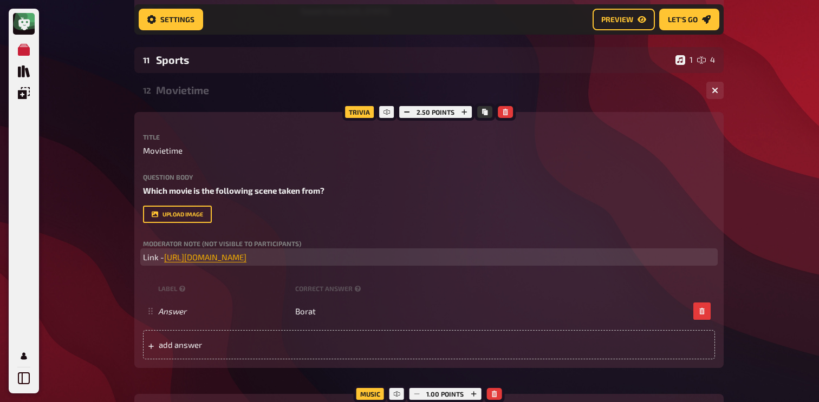
click at [246, 262] on span "[URL][DOMAIN_NAME]" at bounding box center [205, 257] width 82 height 10
click at [256, 244] on button "button" at bounding box center [257, 249] width 17 height 17
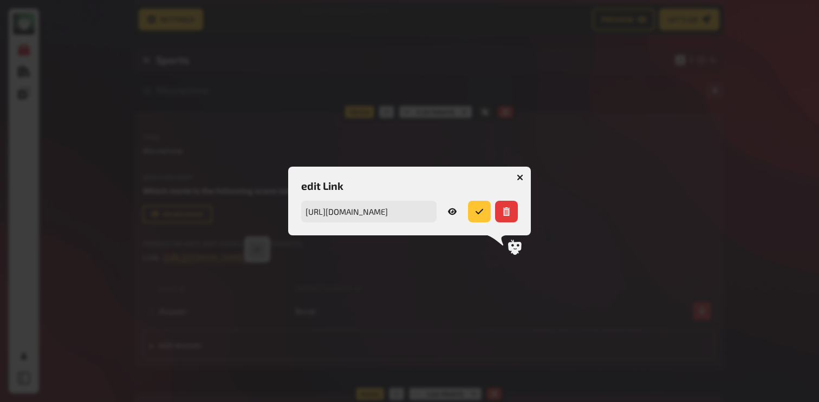
click at [456, 214] on link at bounding box center [452, 212] width 23 height 22
click at [295, 225] on div "edit Link [URL][DOMAIN_NAME] URL" at bounding box center [409, 201] width 243 height 69
click at [257, 225] on div at bounding box center [409, 201] width 819 height 402
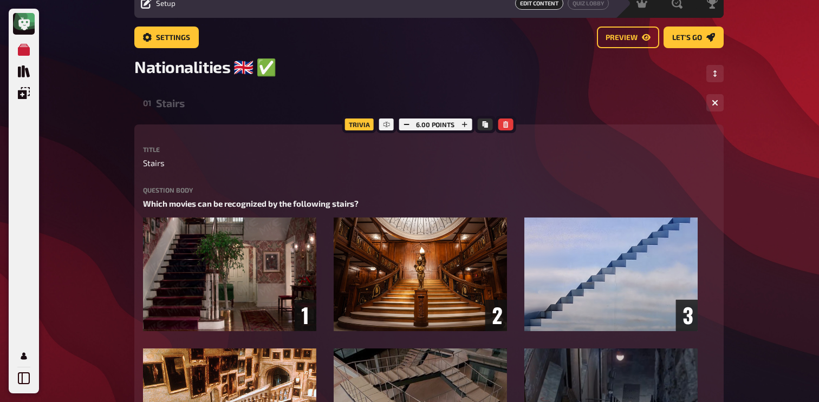
scroll to position [0, 0]
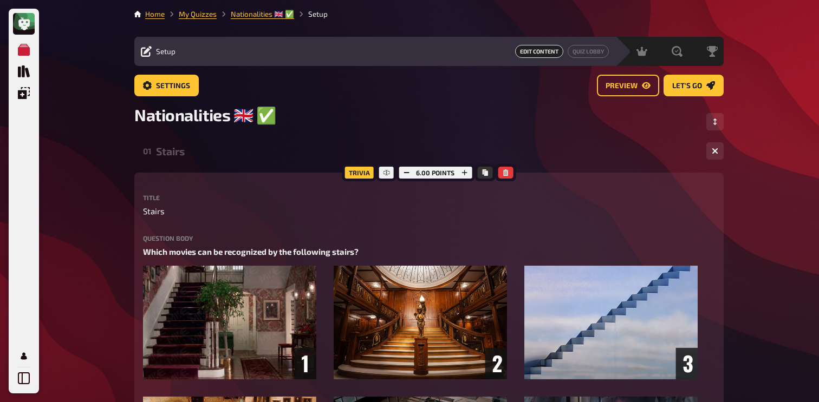
click at [230, 154] on div "Stairs" at bounding box center [427, 151] width 542 height 12
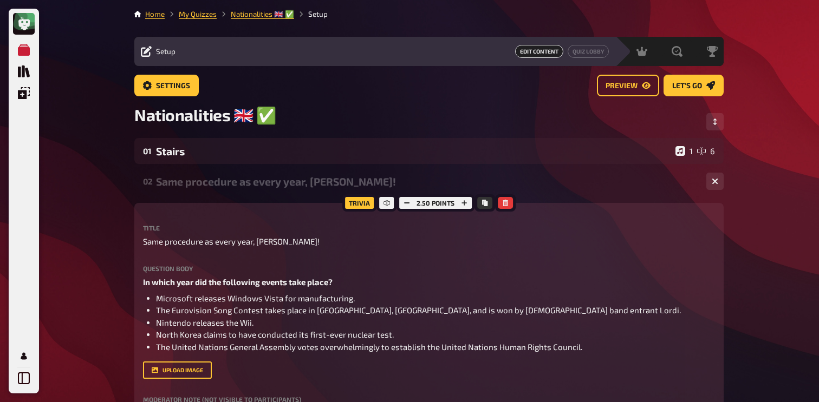
click at [228, 192] on div "02 Same procedure as every year, [PERSON_NAME]! 1 1" at bounding box center [428, 181] width 589 height 26
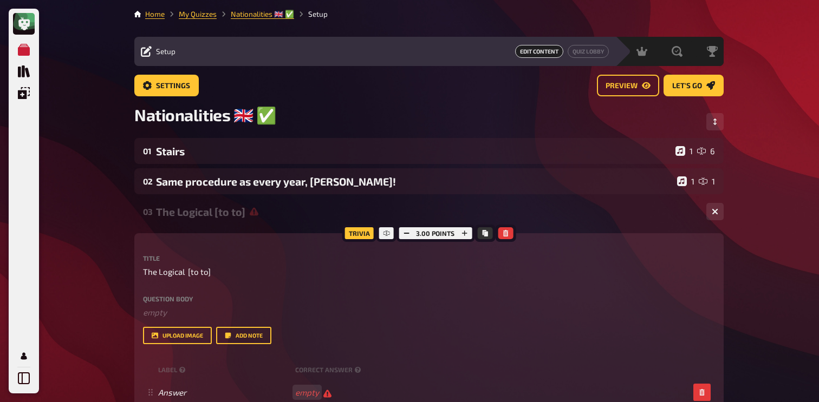
click at [226, 211] on div "The Logical [to to]" at bounding box center [427, 212] width 542 height 12
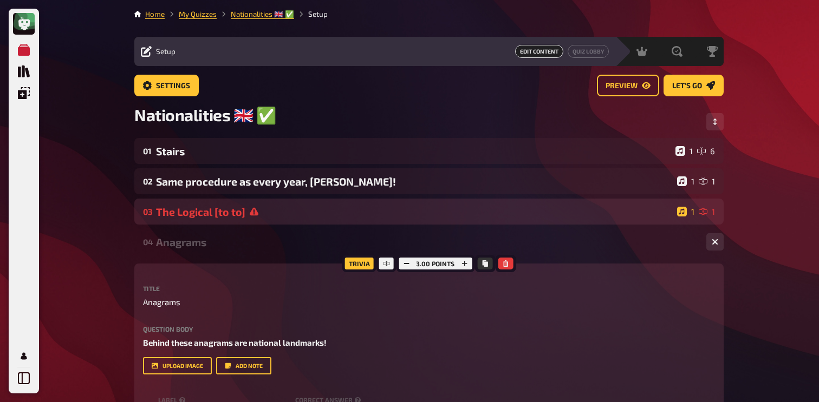
click at [226, 211] on div "The Logical [to to]" at bounding box center [414, 212] width 517 height 12
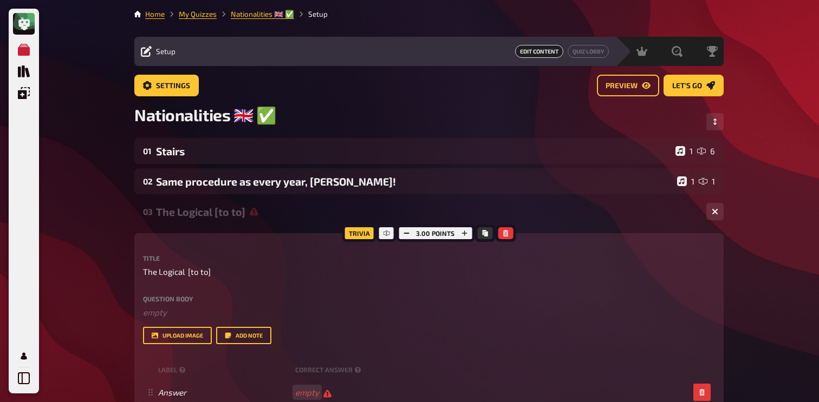
click at [203, 305] on div "Question body ﻿ empty Drop here to upload" at bounding box center [429, 307] width 572 height 23
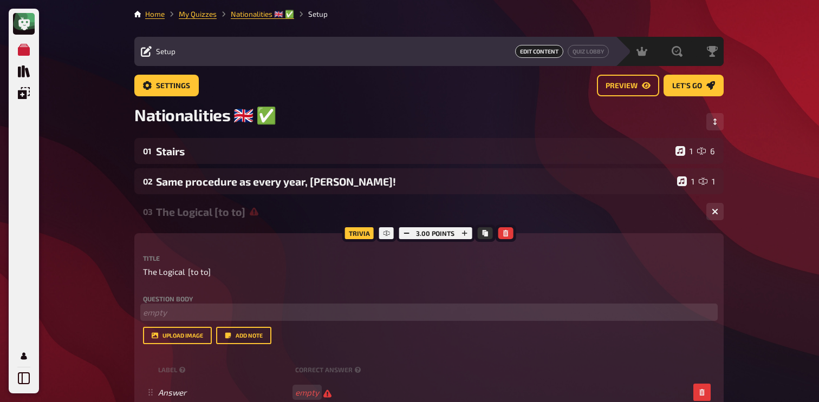
click at [203, 308] on p "﻿ empty" at bounding box center [429, 313] width 572 height 12
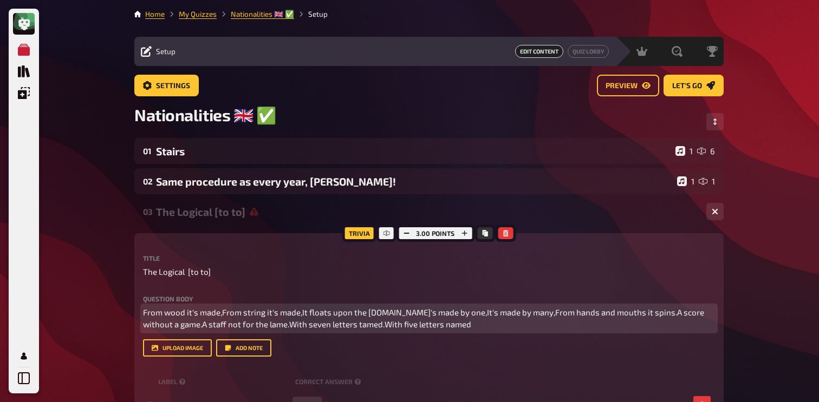
click at [222, 314] on span "From wood it's made,From string it's made,It floats upon the [DOMAIN_NAME]'s ma…" at bounding box center [424, 319] width 563 height 22
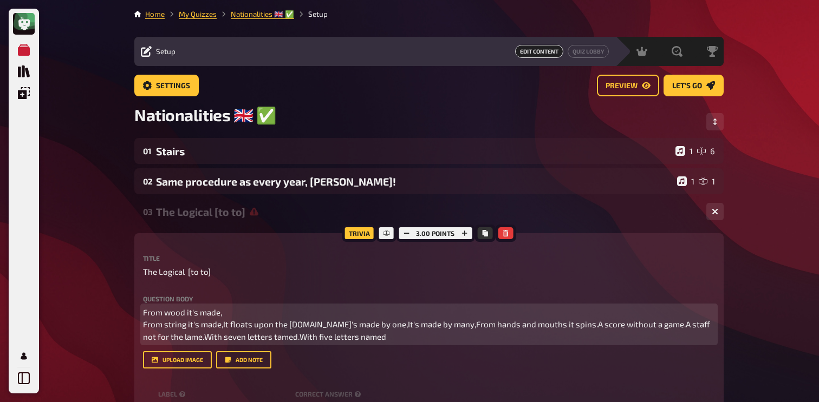
click at [222, 328] on span "From wood it's made, From string it's made,It floats upon the [DOMAIN_NAME]'s m…" at bounding box center [427, 325] width 569 height 34
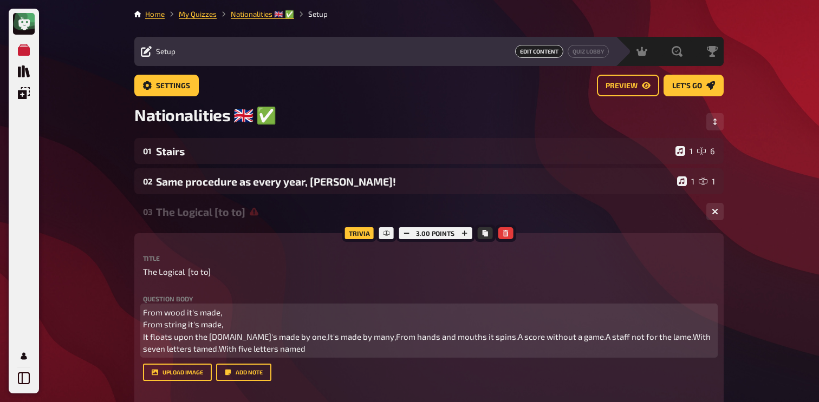
click at [227, 337] on span "From wood it's made, From string it's made, It floats upon the [DOMAIN_NAME]'s …" at bounding box center [427, 331] width 569 height 47
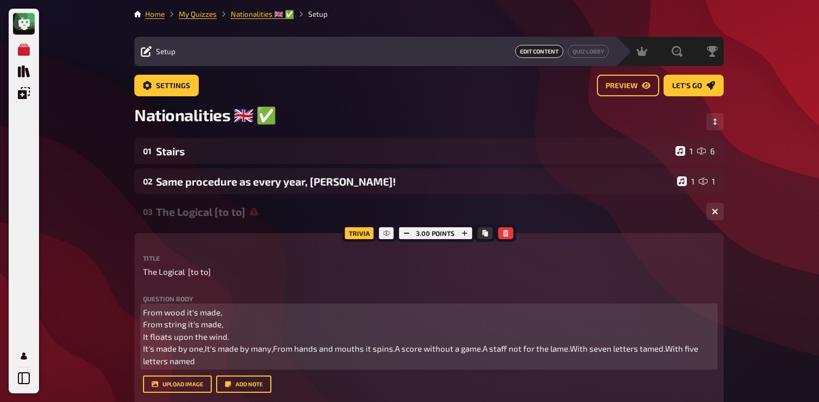
click at [204, 351] on span "From wood it's made, From string it's made, It floats upon the wind. It's made …" at bounding box center [421, 337] width 557 height 58
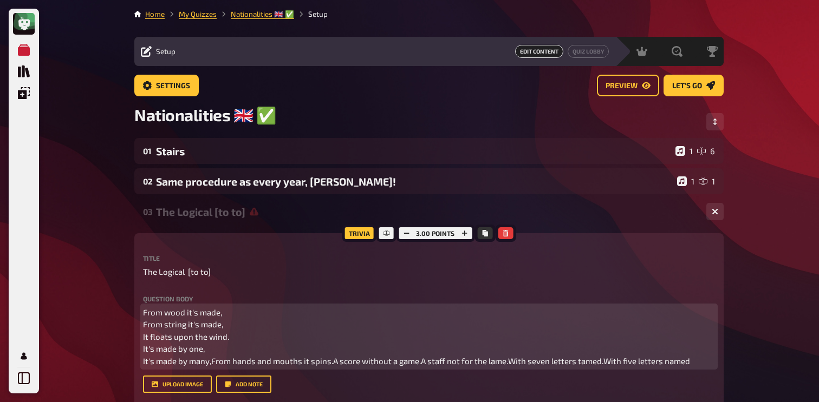
click at [210, 360] on span "From wood it's made, From string it's made, It floats upon the wind. It's made …" at bounding box center [416, 337] width 547 height 58
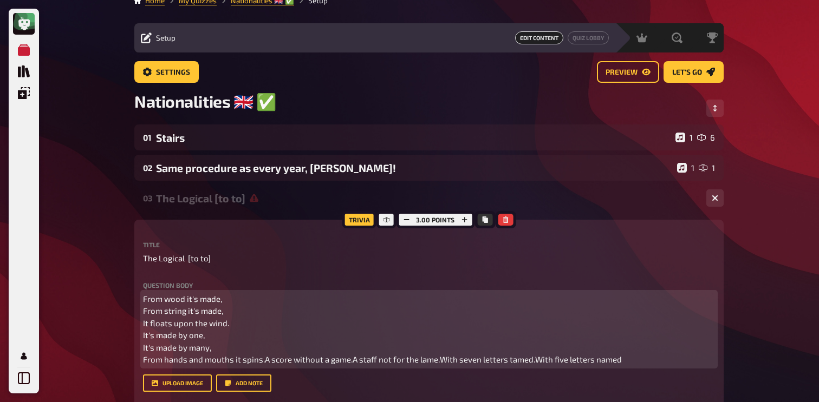
scroll to position [14, 0]
click at [264, 360] on span "From wood it's made, From string it's made, It floats upon the wind. It's made …" at bounding box center [382, 329] width 479 height 71
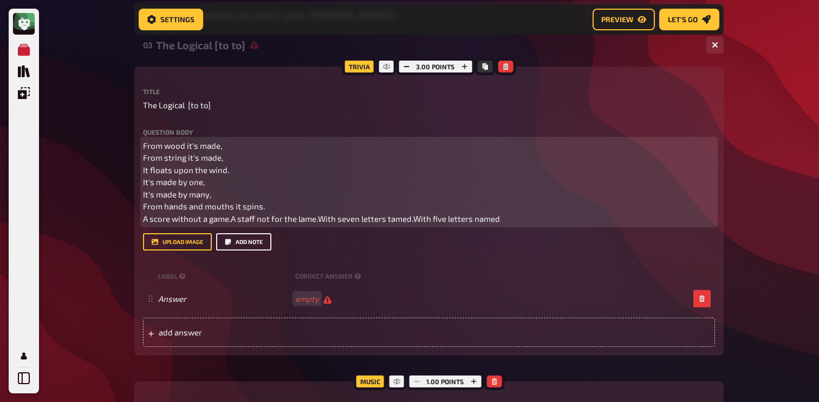
scroll to position [176, 0]
click at [231, 220] on span "From wood it's made, From string it's made, It floats upon the wind. It's made …" at bounding box center [321, 181] width 357 height 83
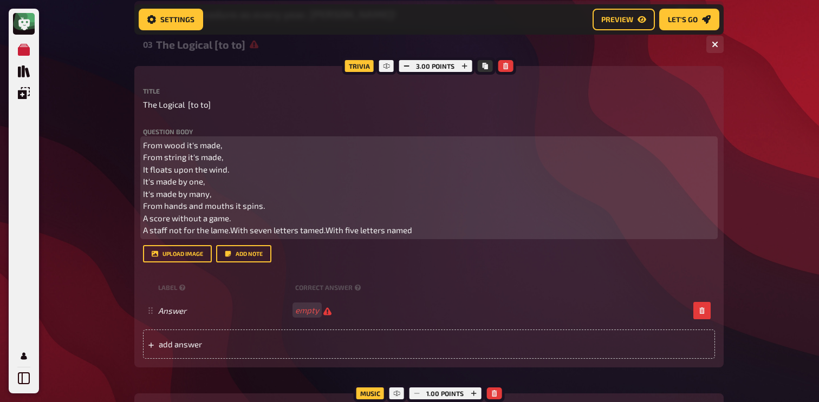
click at [229, 233] on span "From wood it's made, From string it's made, It floats upon the wind. It's made …" at bounding box center [277, 187] width 269 height 95
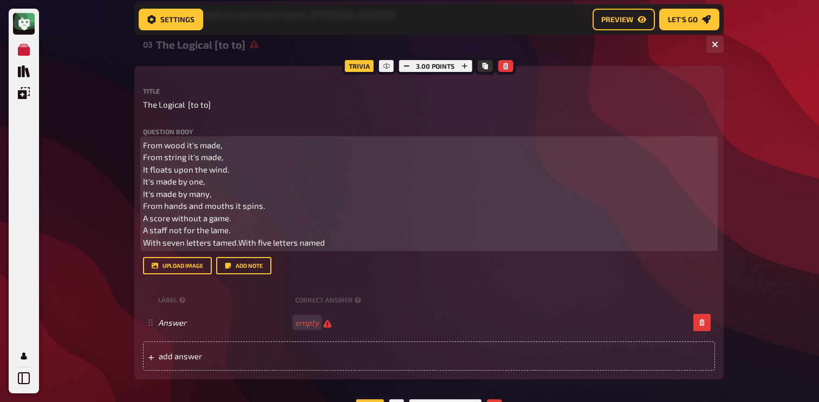
click at [239, 243] on span "From wood it's made, From string it's made, It floats upon the wind. It's made …" at bounding box center [234, 193] width 182 height 107
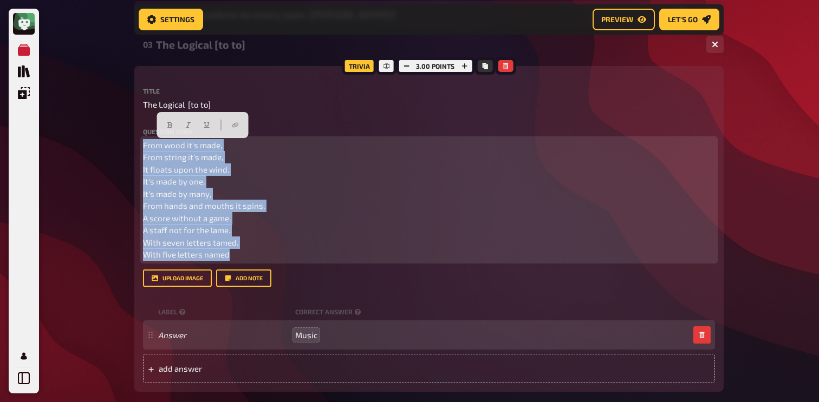
drag, startPoint x: 245, startPoint y: 256, endPoint x: 128, endPoint y: 149, distance: 158.3
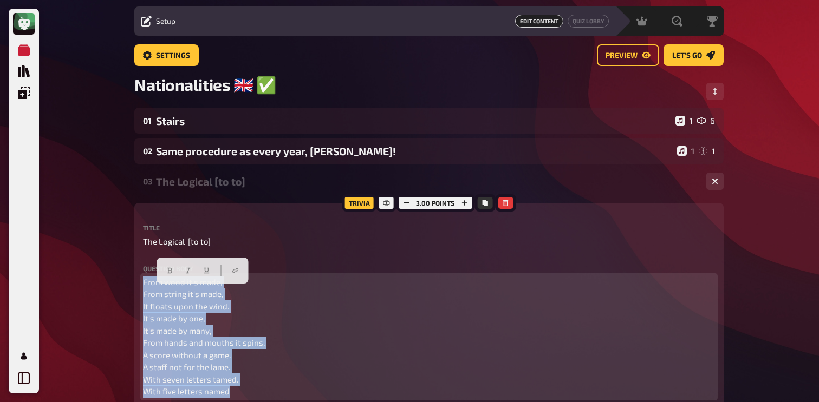
scroll to position [40, 0]
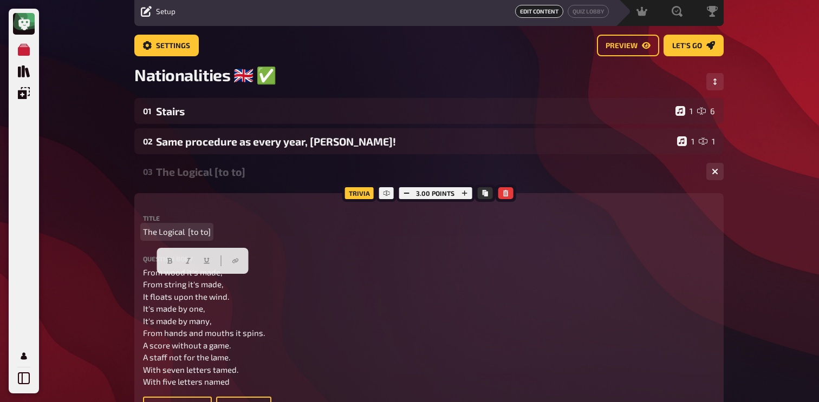
click at [209, 233] on span "The Logical [to to]" at bounding box center [177, 232] width 68 height 12
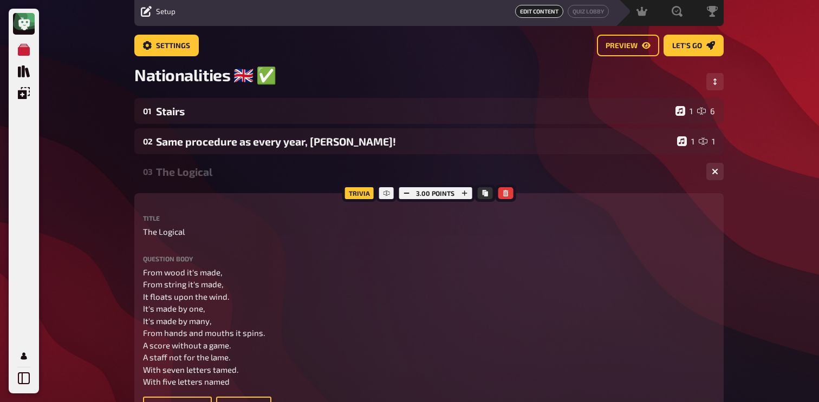
click at [224, 178] on div "The Logical" at bounding box center [427, 172] width 542 height 12
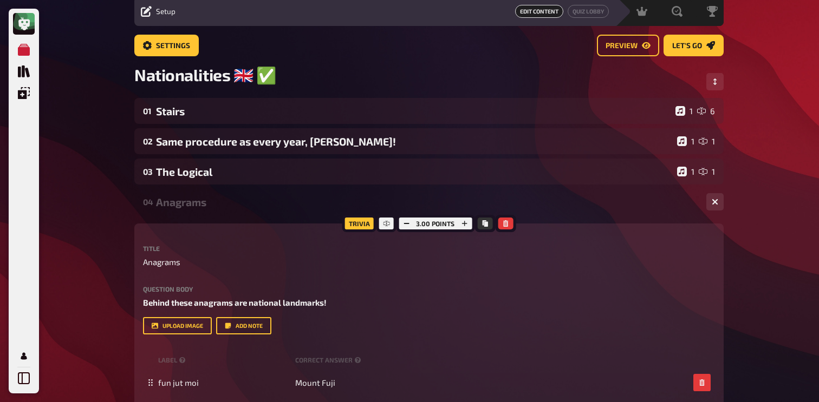
click at [203, 200] on div "Anagrams" at bounding box center [427, 202] width 542 height 12
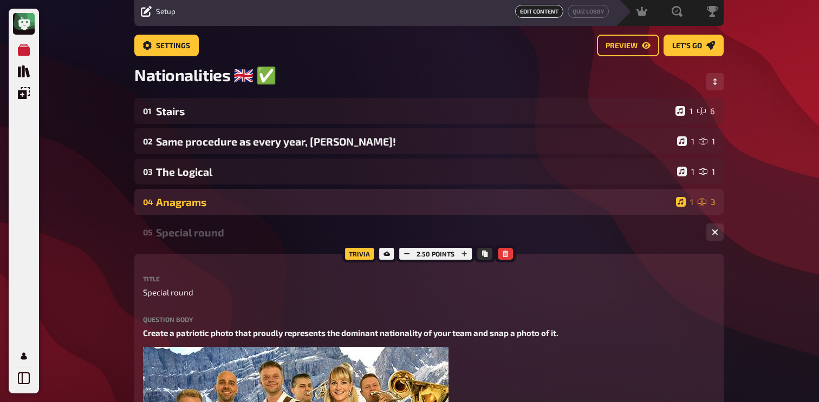
scroll to position [0, 0]
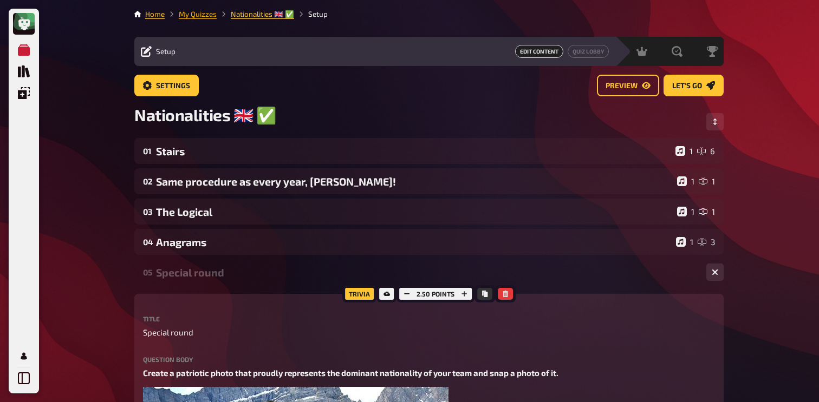
click at [187, 16] on link "My Quizzes" at bounding box center [198, 14] width 38 height 9
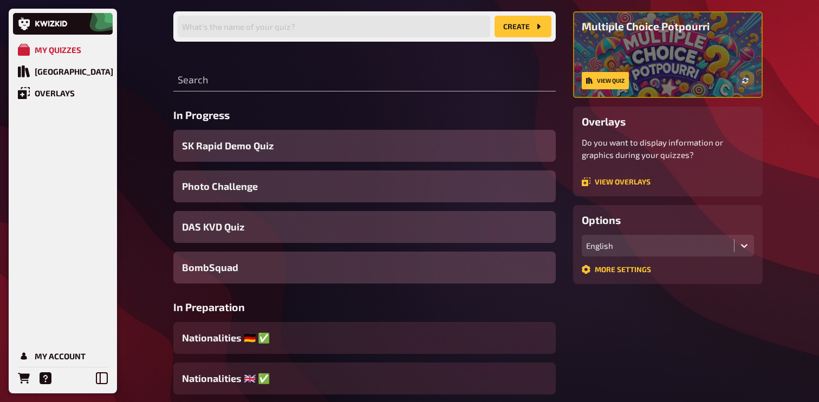
scroll to position [202, 0]
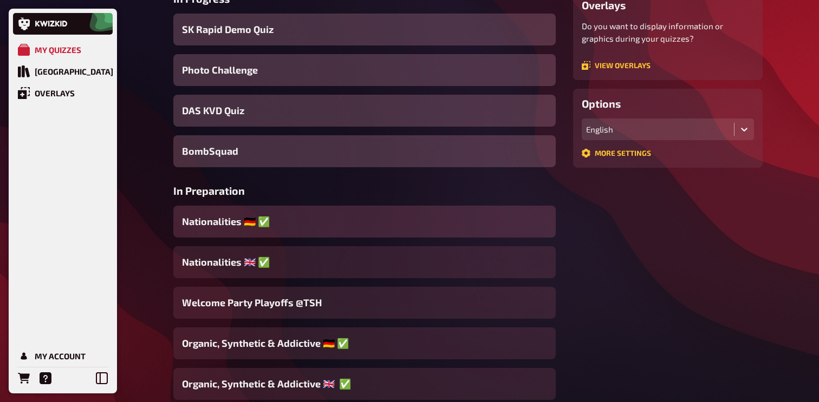
click at [295, 217] on div "Nationalities ​​🇩🇪 ​✅" at bounding box center [364, 222] width 382 height 32
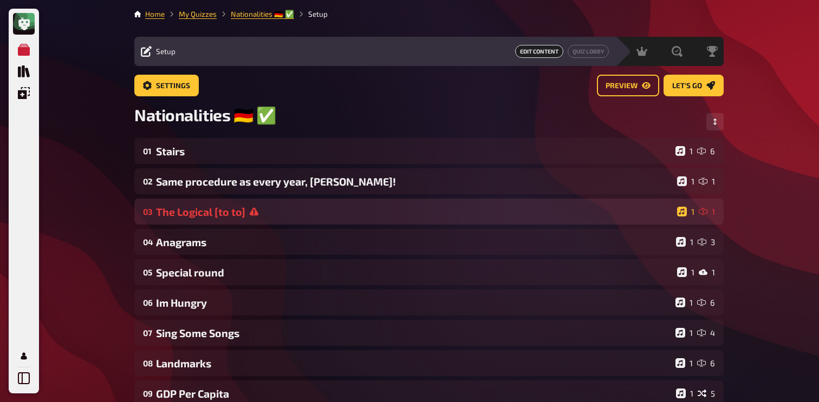
click at [203, 214] on div "The Logical [to to]" at bounding box center [414, 212] width 517 height 12
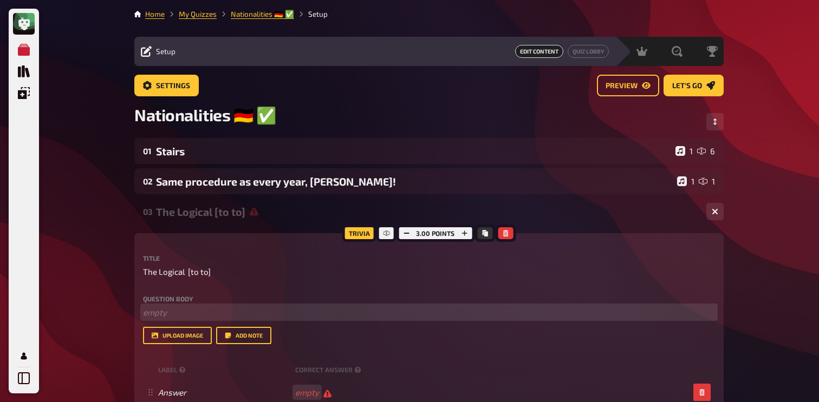
click at [197, 314] on p "﻿ empty" at bounding box center [429, 313] width 572 height 12
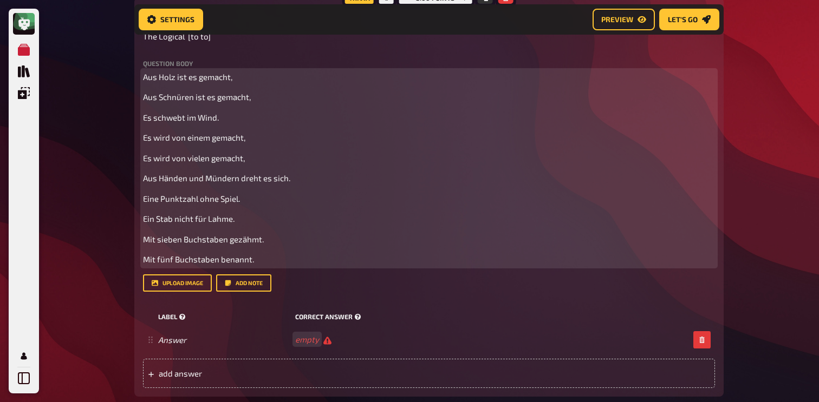
scroll to position [232, 0]
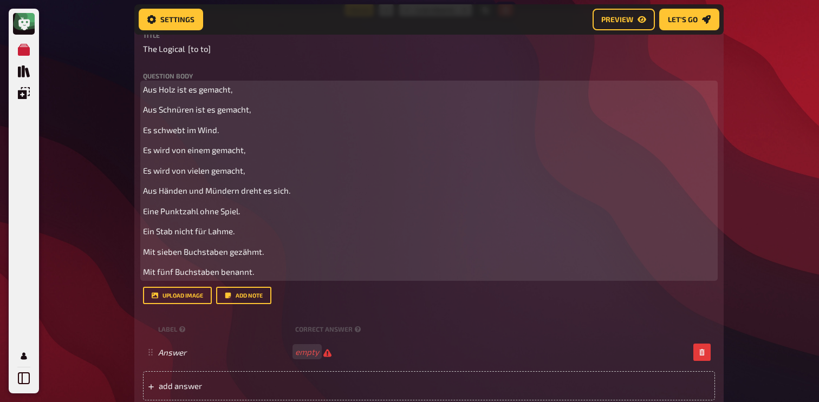
click at [144, 110] on span "Aus Schnüren ist es gemacht," at bounding box center [197, 110] width 108 height 10
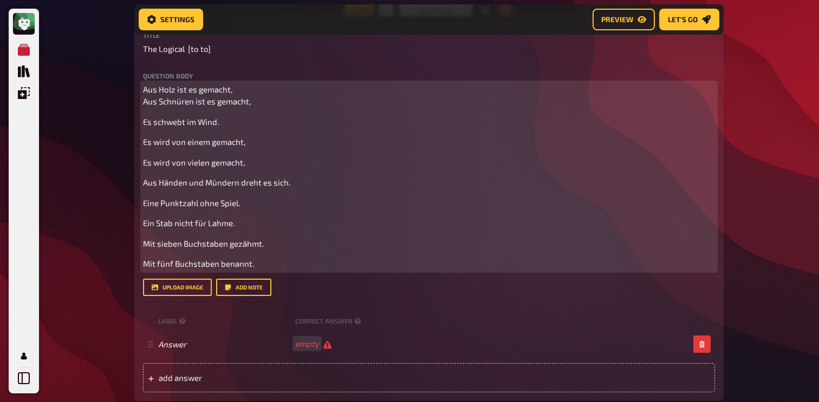
click at [145, 125] on span "Es schwebt im Wind." at bounding box center [181, 122] width 76 height 10
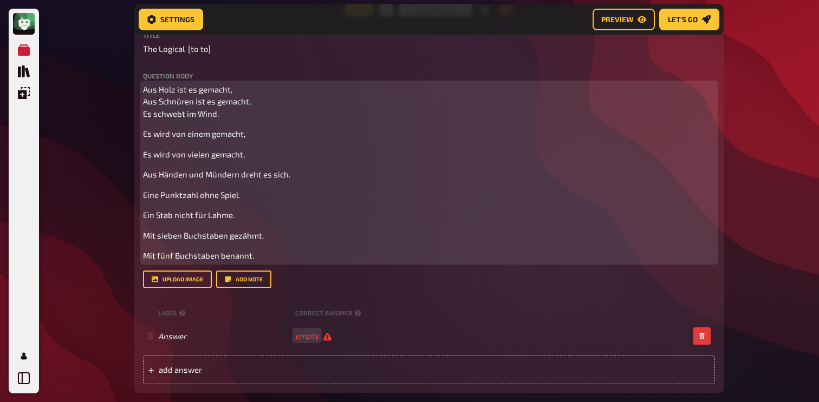
click at [144, 136] on span "Es wird von einem gemacht," at bounding box center [194, 134] width 102 height 10
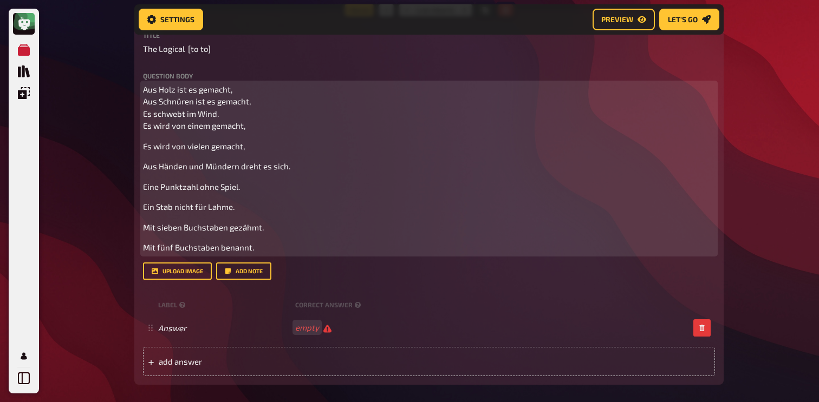
click at [144, 149] on span "Es wird von vielen gemacht," at bounding box center [194, 146] width 102 height 10
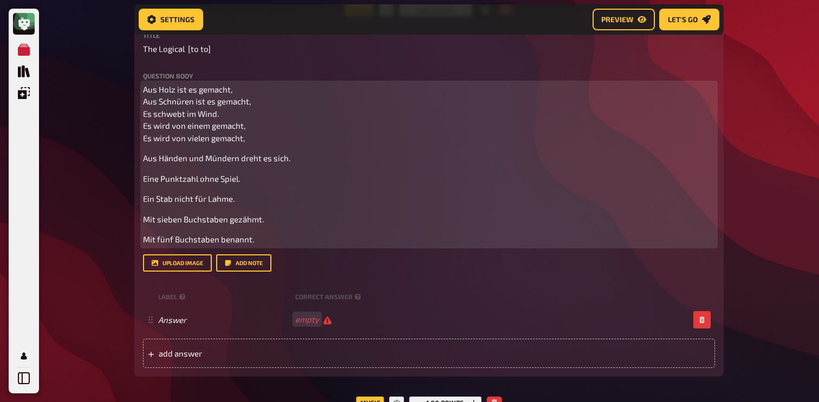
click at [143, 162] on span "Aus Händen und Mündern dreht es sich." at bounding box center [216, 158] width 147 height 10
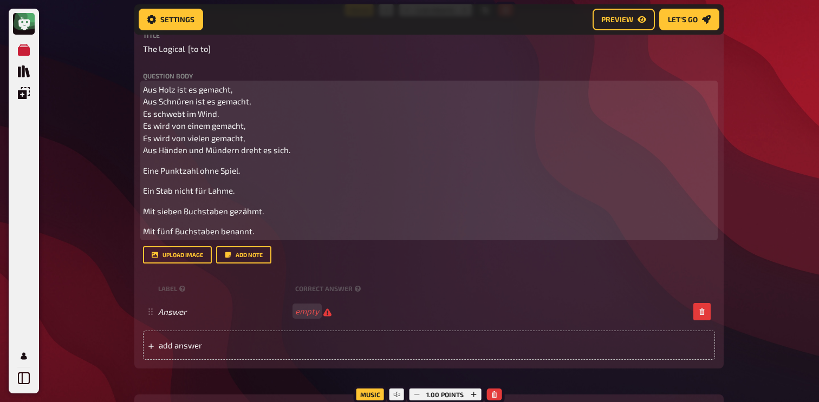
click at [145, 168] on span "Eine Punktzahl ohne Spiel." at bounding box center [191, 171] width 97 height 10
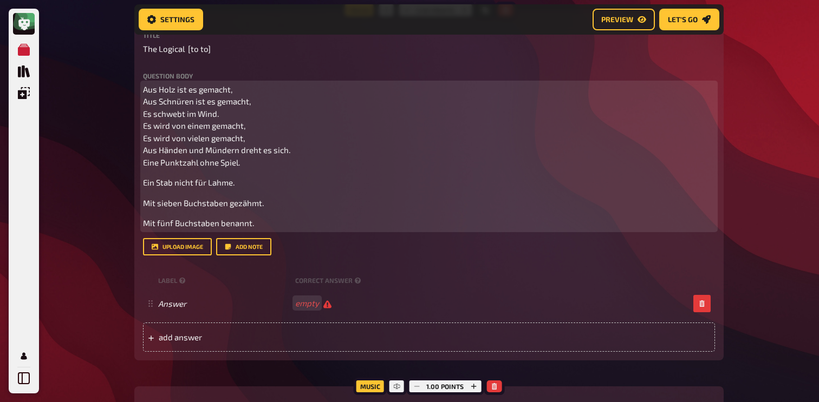
click at [145, 186] on span "Ein Stab nicht für Lahme." at bounding box center [189, 183] width 92 height 10
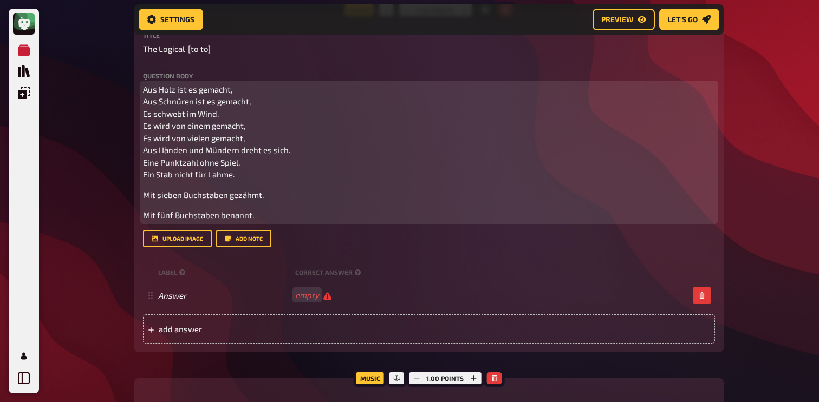
click at [143, 198] on span "Mit sieben Buchstaben gezähmt." at bounding box center [203, 195] width 121 height 10
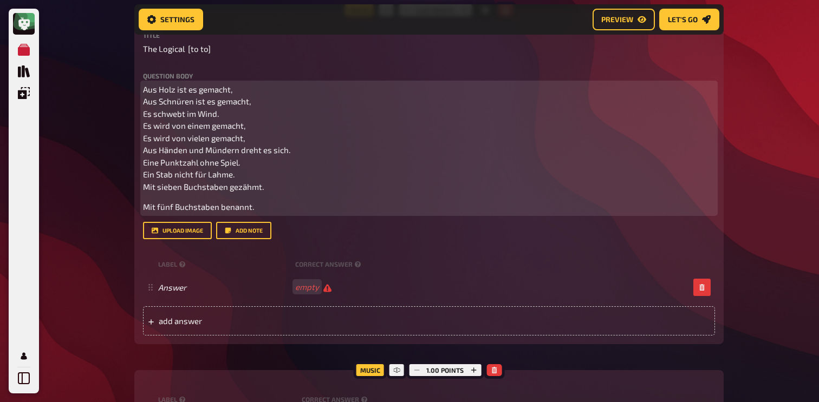
click at [145, 209] on span "Mit fünf Buchstaben benannt." at bounding box center [198, 207] width 111 height 10
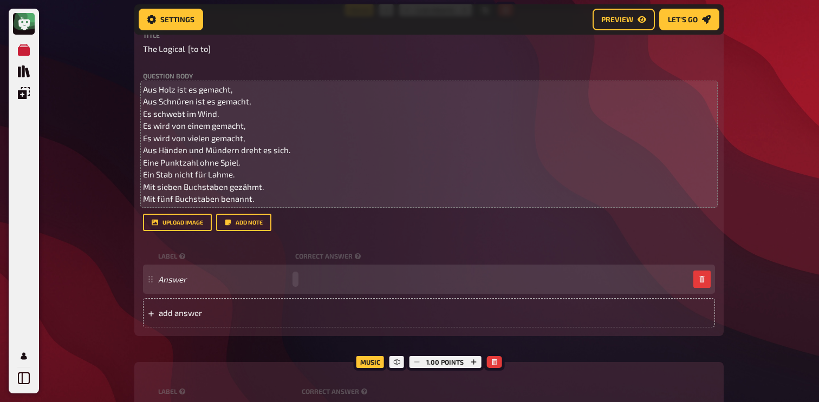
click at [303, 275] on div "Answer" at bounding box center [429, 279] width 572 height 29
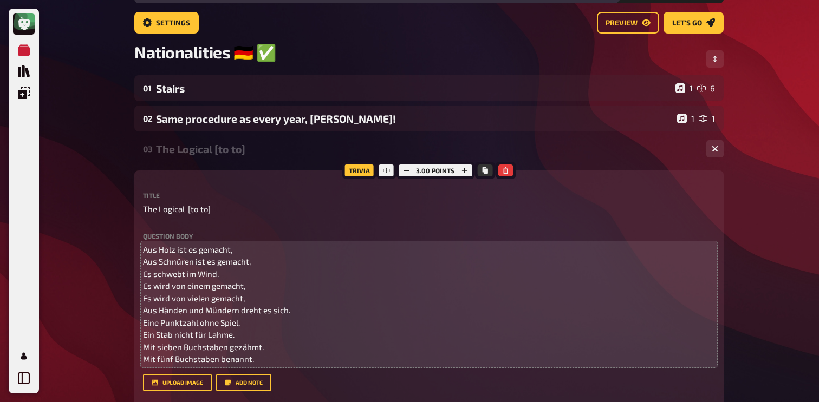
scroll to position [68, 0]
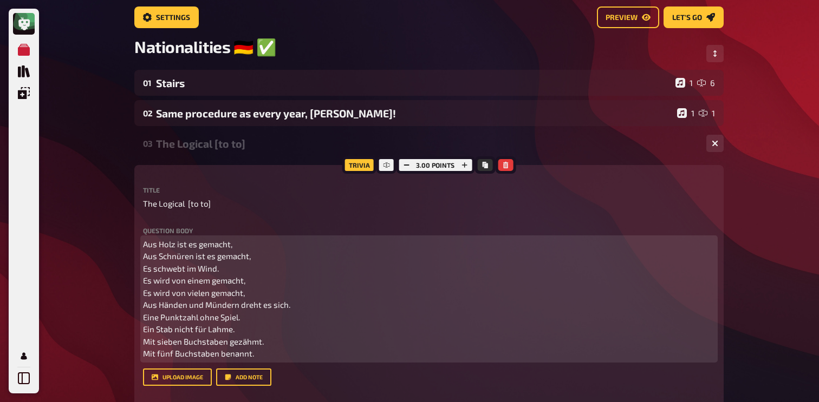
click at [199, 281] on span "Aus Holz ist es gemacht, Aus Schnüren ist es gemacht, Es schwebt im Wind. Es wi…" at bounding box center [216, 299] width 147 height 120
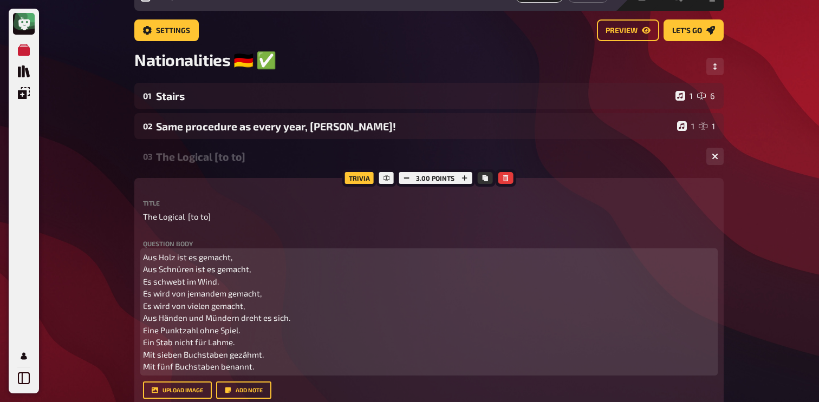
scroll to position [53, 0]
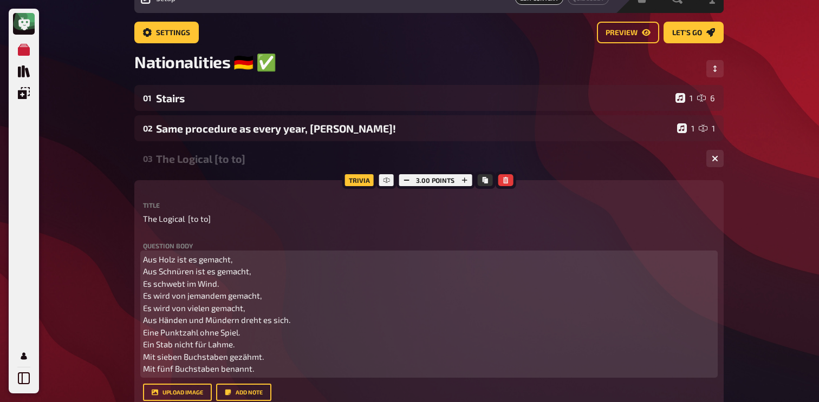
click at [198, 311] on span "Aus Holz ist es gemacht, Aus Schnüren ist es gemacht, Es schwebt im Wind. Es wi…" at bounding box center [216, 315] width 147 height 120
click at [236, 313] on span "Aus Holz ist es gemacht, Aus Schnüren ist es gemacht, Es schwebt im Wind. Es wi…" at bounding box center [216, 315] width 147 height 120
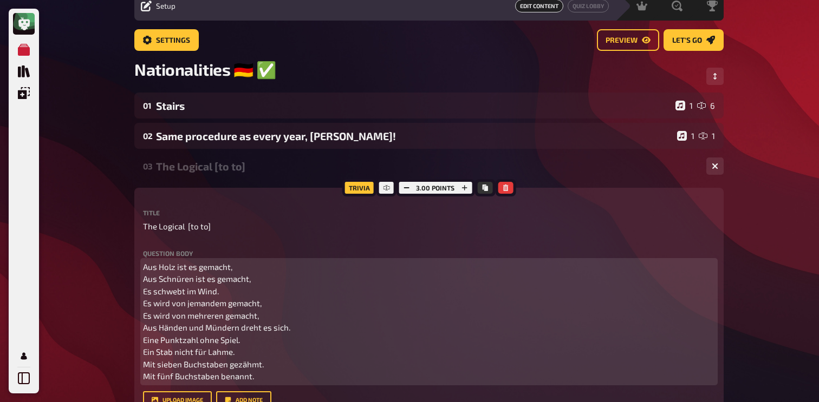
scroll to position [48, 0]
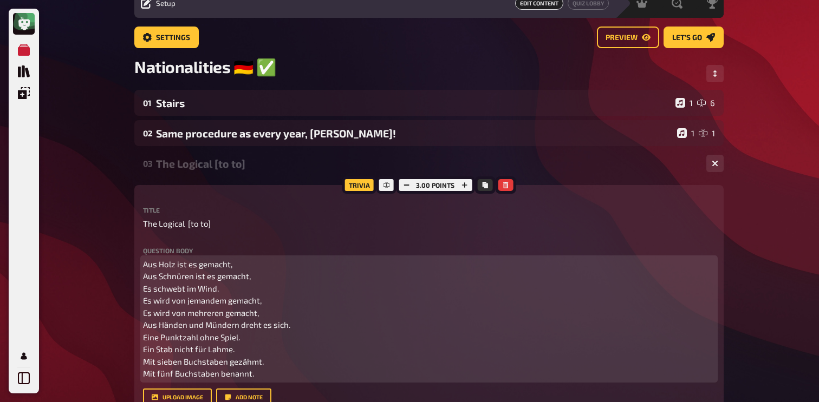
click at [247, 364] on span "Aus Holz ist es gemacht, Aus Schnüren ist es gemacht, Es schwebt im Wind. Es wi…" at bounding box center [216, 319] width 147 height 120
click at [341, 328] on p "Aus Holz ist es gemacht, Aus Schnüren ist es gemacht, Es schwebt im Wind. Es wi…" at bounding box center [429, 319] width 572 height 122
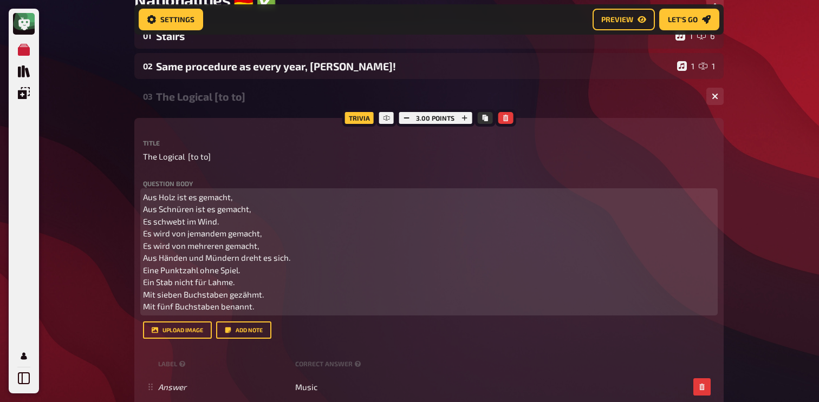
scroll to position [125, 0]
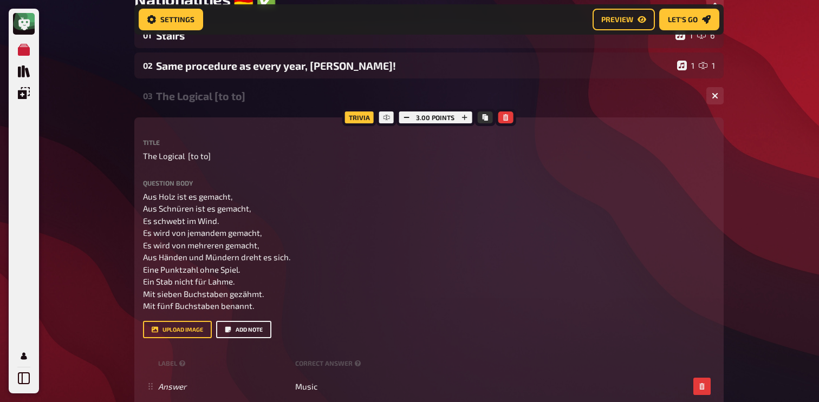
click at [252, 327] on button "Add note" at bounding box center [243, 329] width 55 height 17
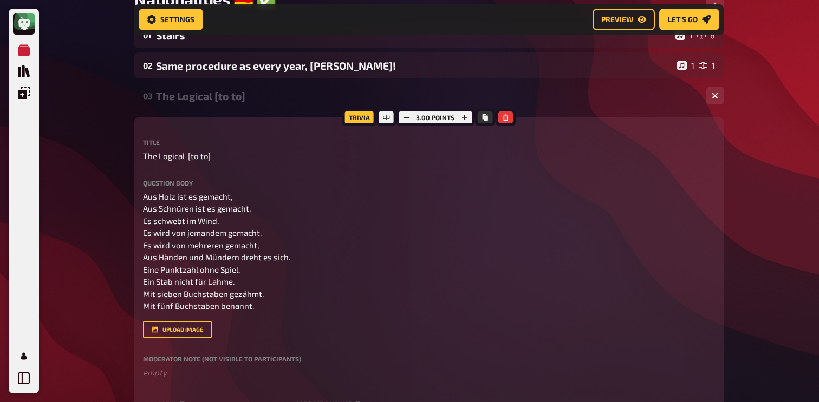
click at [229, 362] on label "Moderator Note (not visible to participants)" at bounding box center [429, 359] width 572 height 6
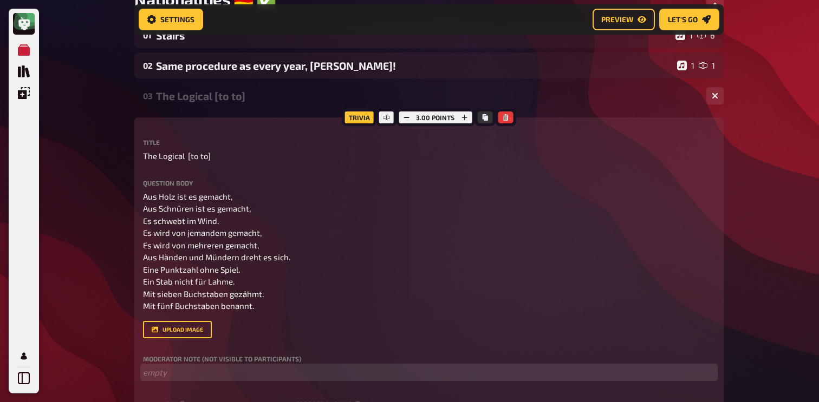
click at [227, 369] on p "﻿ empty" at bounding box center [429, 373] width 572 height 12
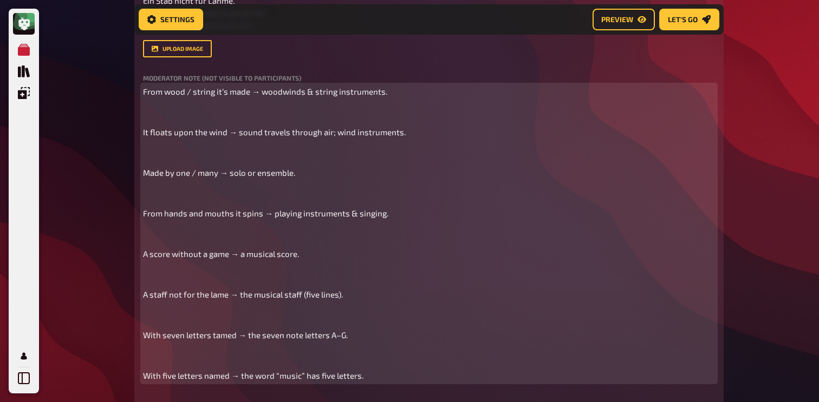
scroll to position [409, 0]
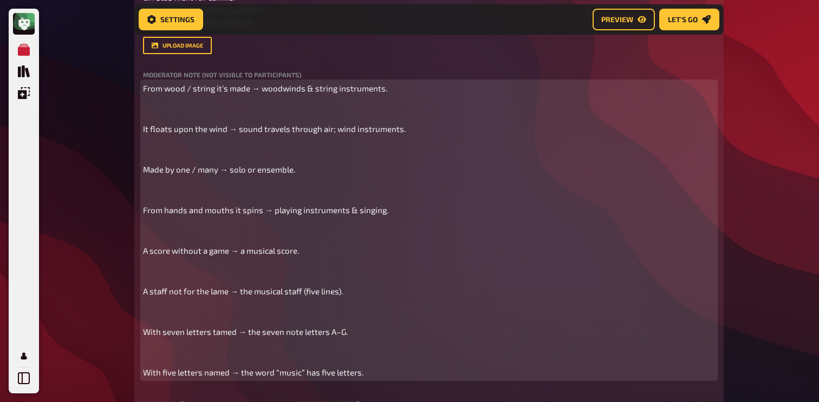
click at [155, 356] on p "﻿" at bounding box center [429, 352] width 572 height 12
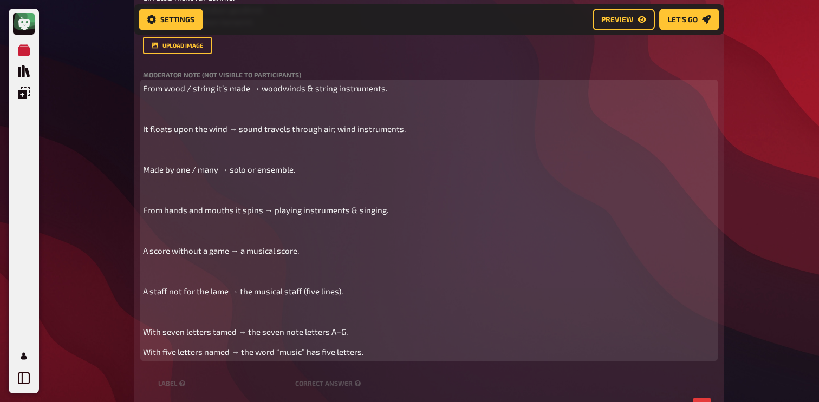
click at [152, 306] on div "From wood / string it’s made → woodwinds & string instruments. ﻿ It floats upon…" at bounding box center [429, 220] width 572 height 276
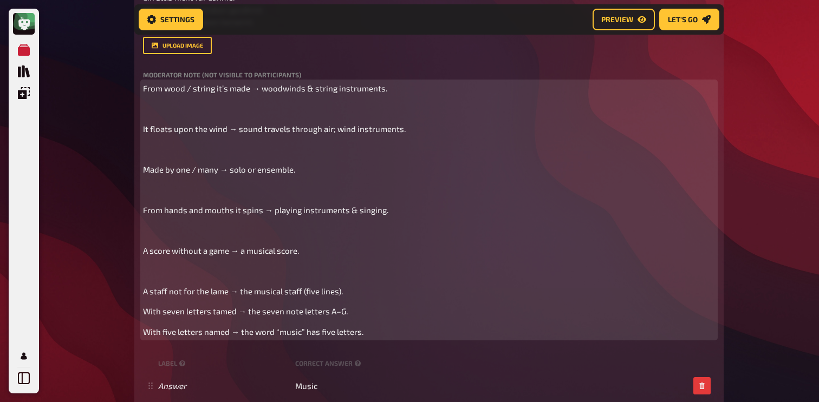
click at [155, 281] on div "From wood / string it’s made → woodwinds & string instruments. ﻿ It floats upon…" at bounding box center [429, 210] width 572 height 256
click at [156, 271] on p "﻿" at bounding box center [429, 271] width 572 height 12
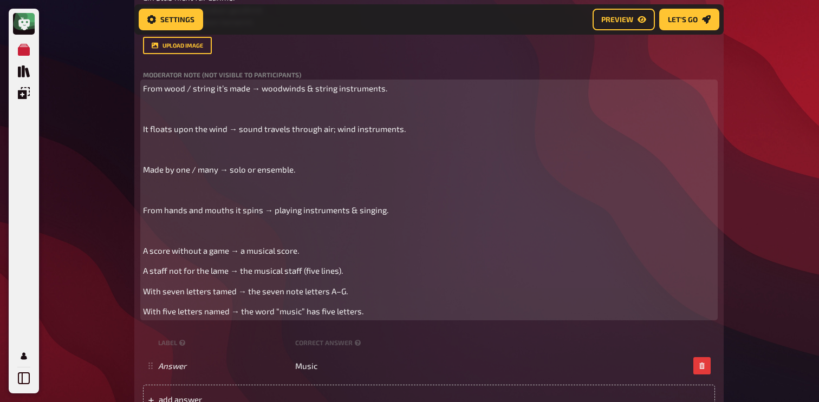
click at [157, 236] on p "﻿" at bounding box center [429, 230] width 572 height 12
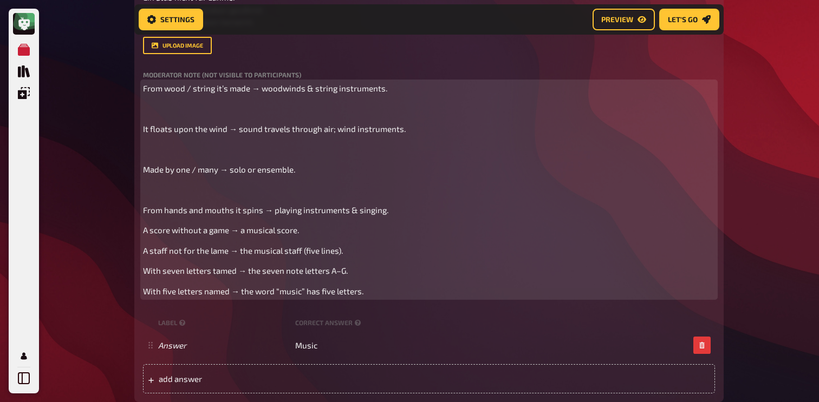
click at [172, 200] on div "From wood / string it’s made → woodwinds & string instruments. ﻿ It floats upon…" at bounding box center [429, 190] width 572 height 216
click at [170, 192] on p "﻿" at bounding box center [429, 190] width 572 height 12
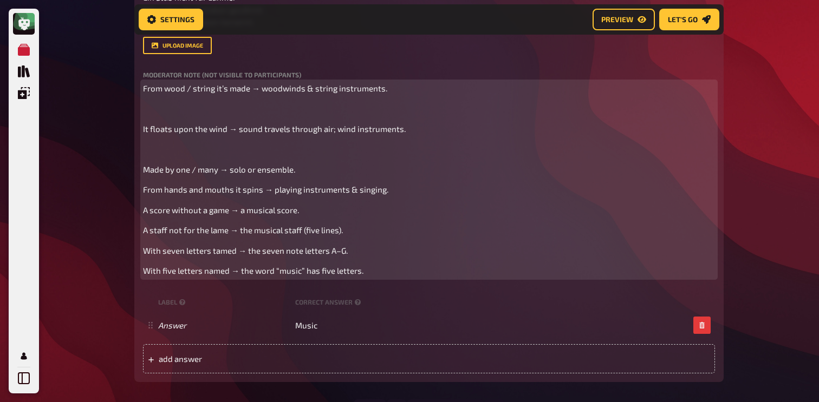
click at [165, 149] on p "﻿" at bounding box center [429, 149] width 572 height 12
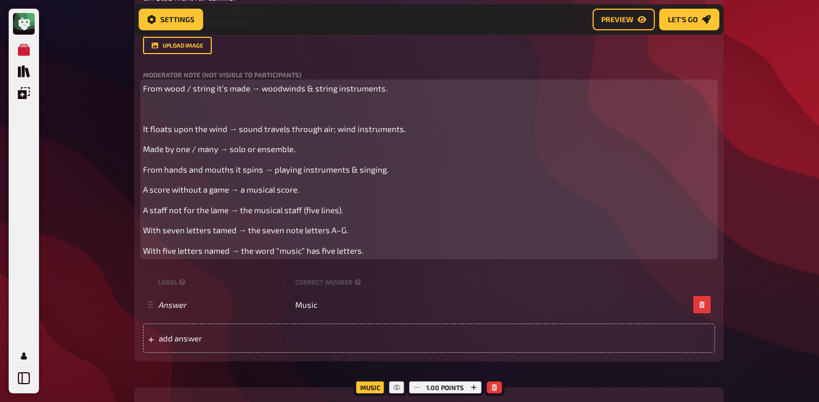
click at [163, 114] on p "﻿" at bounding box center [429, 108] width 572 height 12
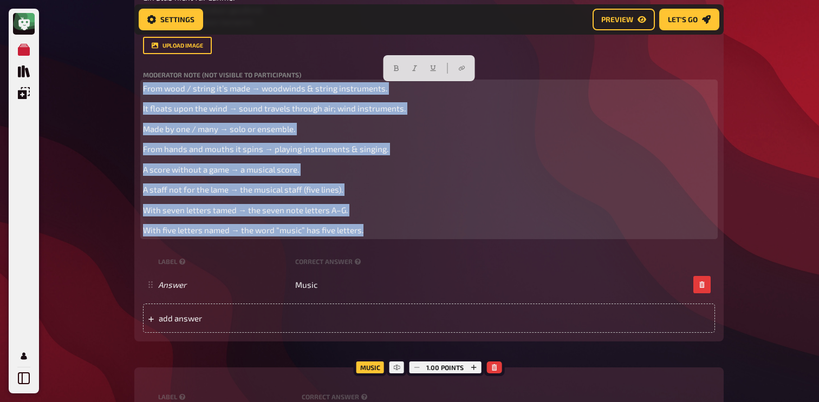
drag, startPoint x: 372, startPoint y: 232, endPoint x: 136, endPoint y: 82, distance: 278.9
click at [136, 82] on div "Trivia 3.00 points Title The Logical [to to] Question body Aus Holz ist es gema…" at bounding box center [428, 87] width 589 height 509
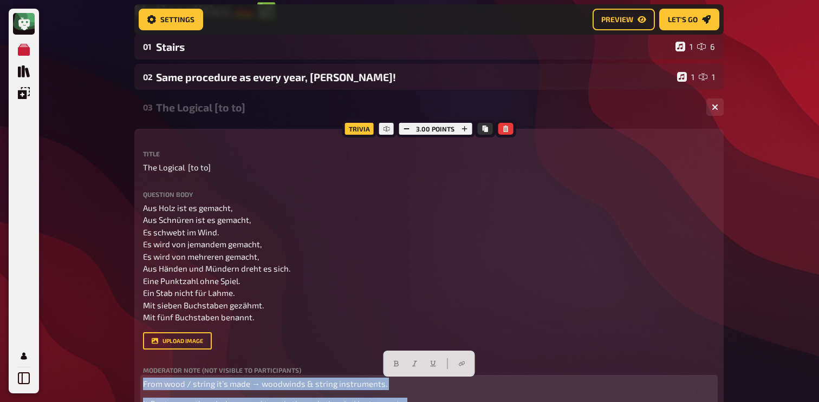
scroll to position [103, 0]
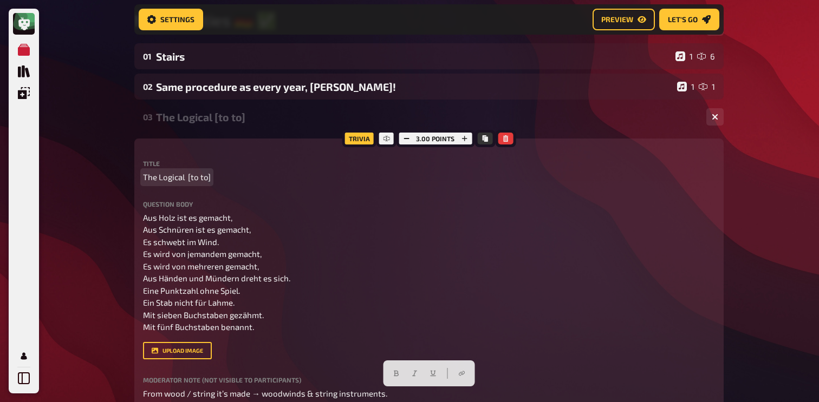
click at [209, 179] on span "The Logical [to to]" at bounding box center [177, 177] width 68 height 12
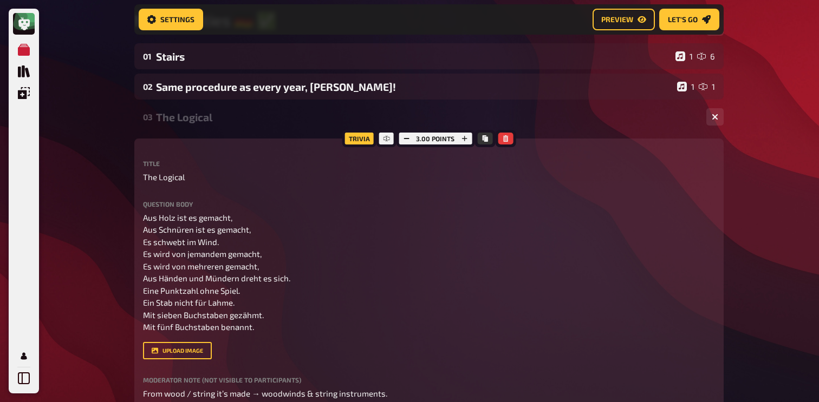
click at [237, 130] on div "03 The Logical 1 1" at bounding box center [428, 117] width 589 height 26
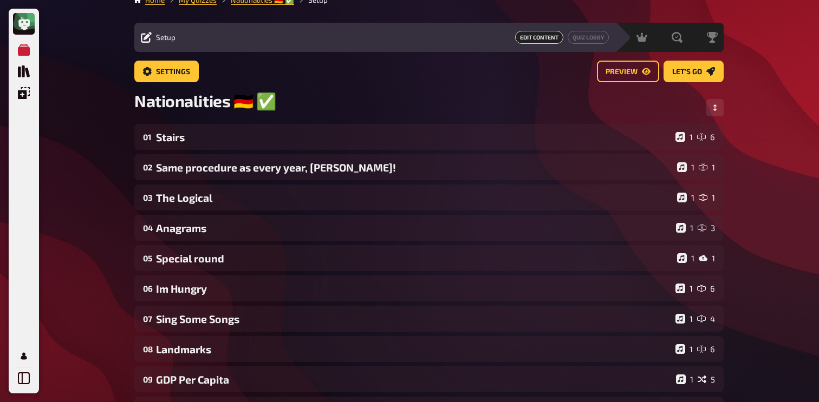
scroll to position [0, 0]
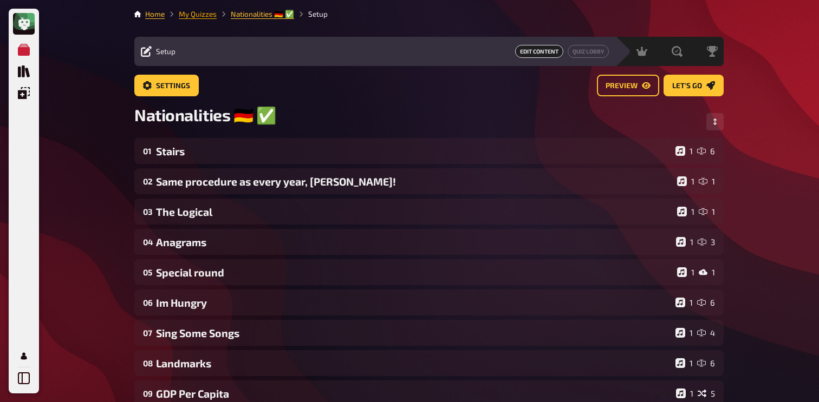
click at [197, 16] on link "My Quizzes" at bounding box center [198, 14] width 38 height 9
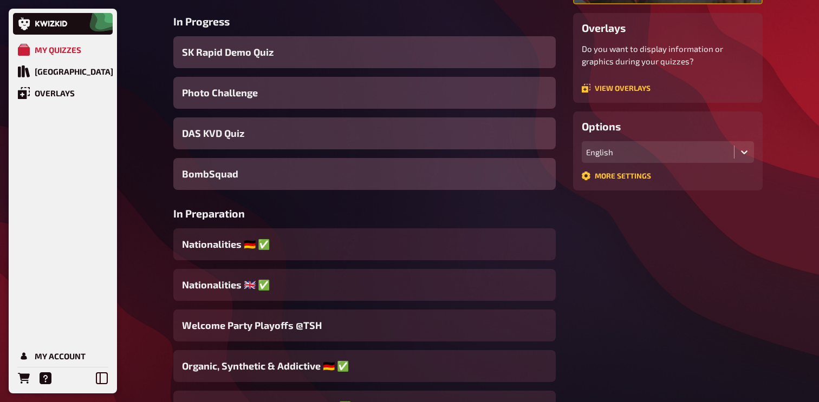
scroll to position [210, 0]
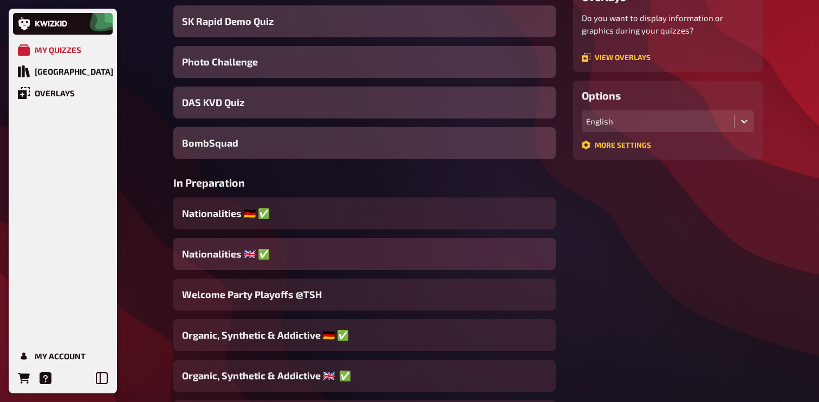
click at [278, 255] on div "Nationalities ​🇬🇧 ✅" at bounding box center [364, 254] width 382 height 32
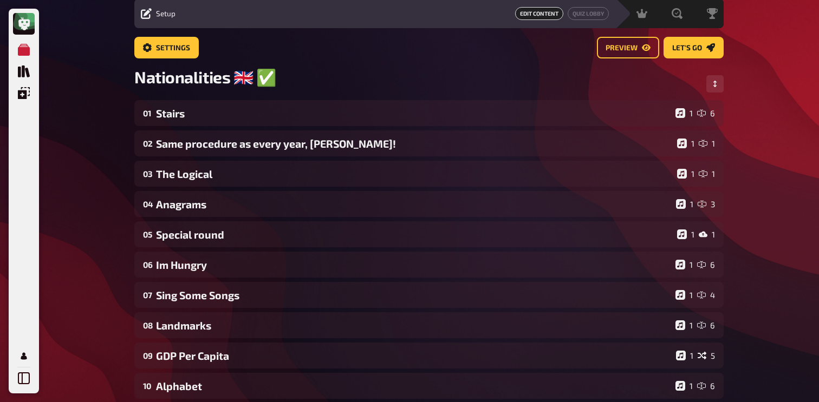
scroll to position [46, 0]
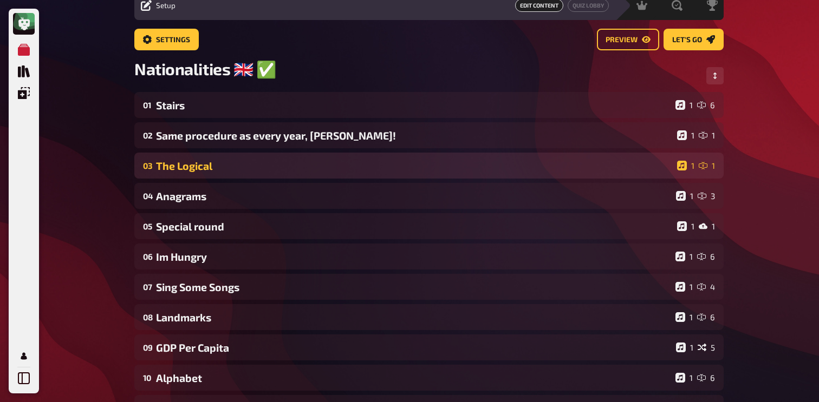
click at [281, 170] on div "The Logical" at bounding box center [414, 166] width 517 height 12
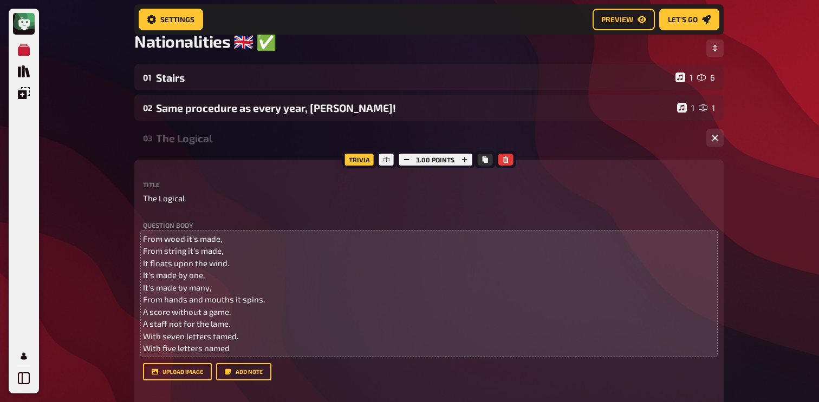
scroll to position [84, 0]
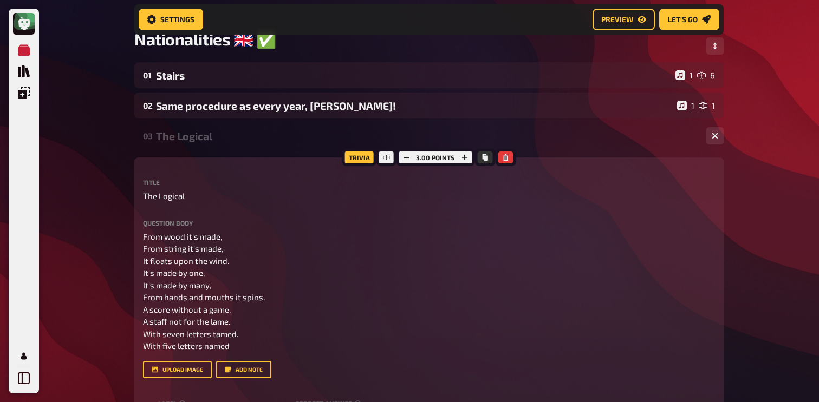
click at [229, 381] on div "Title The Logical Question body From wood it's made, From string it's made, It …" at bounding box center [429, 327] width 572 height 296
click at [232, 379] on button "Add note" at bounding box center [243, 369] width 55 height 17
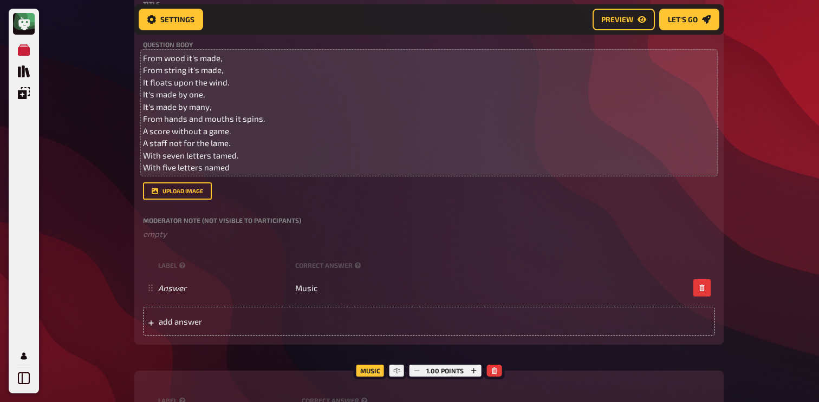
scroll to position [326, 0]
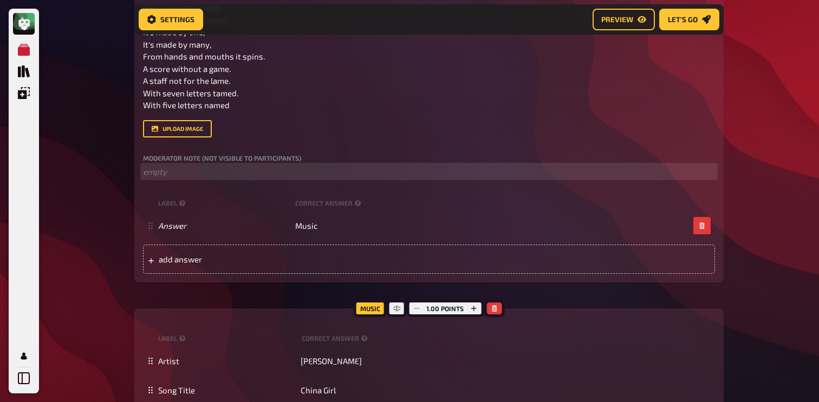
click at [289, 173] on p "﻿ empty" at bounding box center [429, 172] width 572 height 12
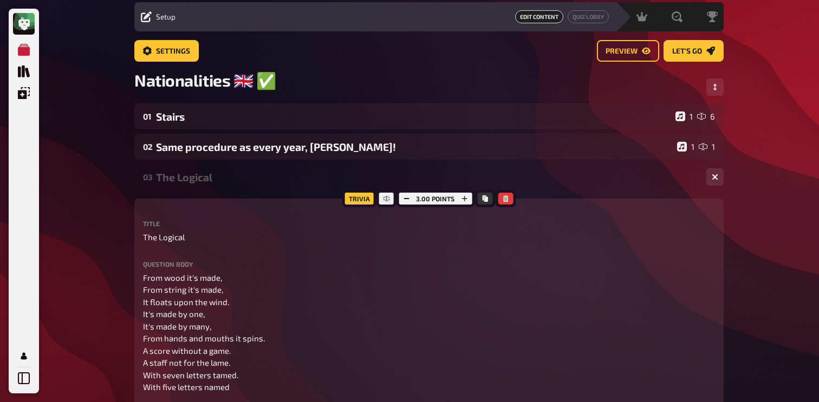
click at [227, 180] on div "The Logical" at bounding box center [427, 177] width 542 height 12
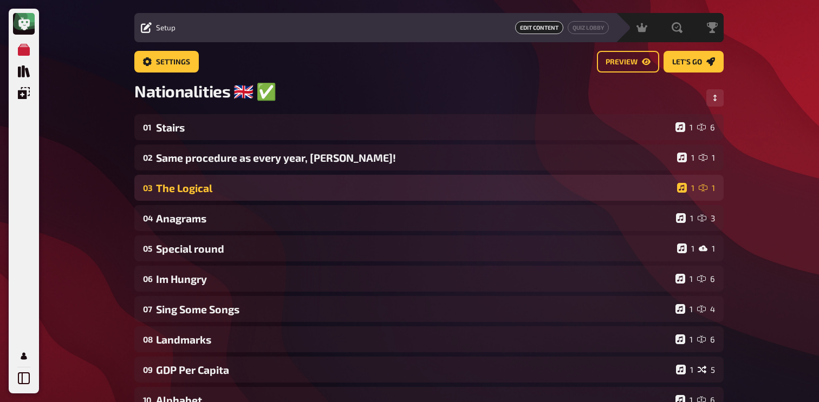
scroll to position [0, 0]
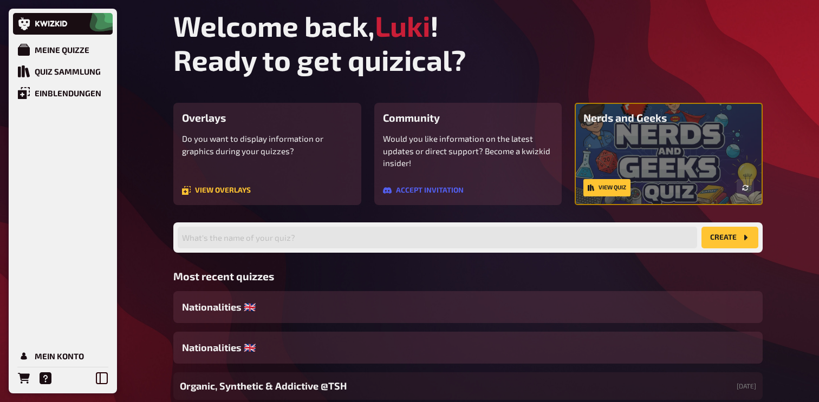
scroll to position [68, 0]
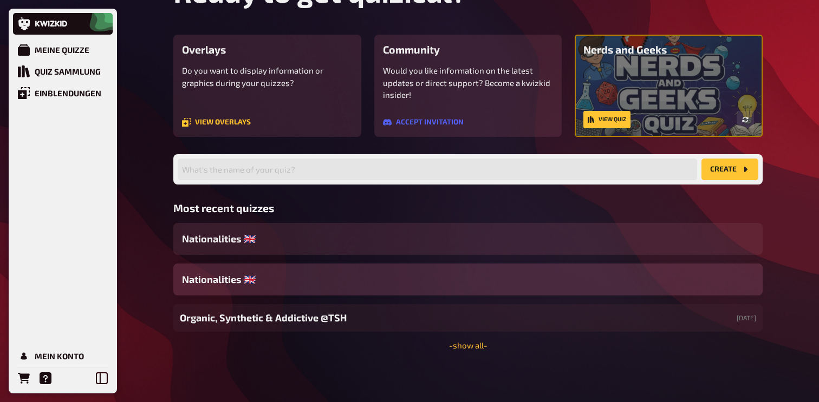
click at [429, 287] on div "Nationalities ​🇬🇧" at bounding box center [467, 280] width 589 height 32
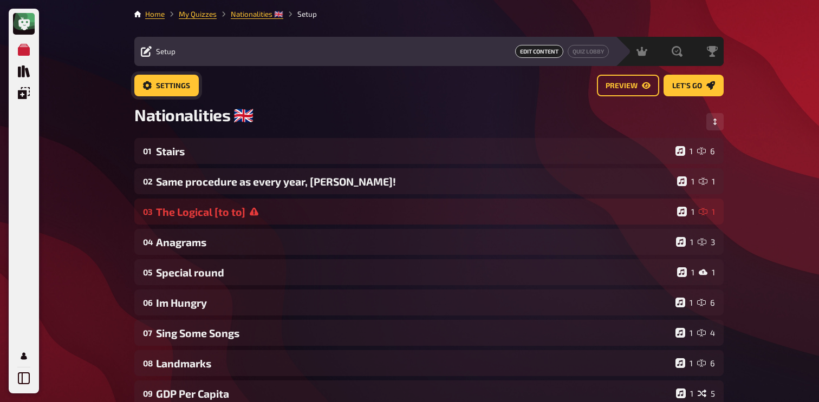
click at [183, 90] on link "Settings" at bounding box center [166, 86] width 64 height 22
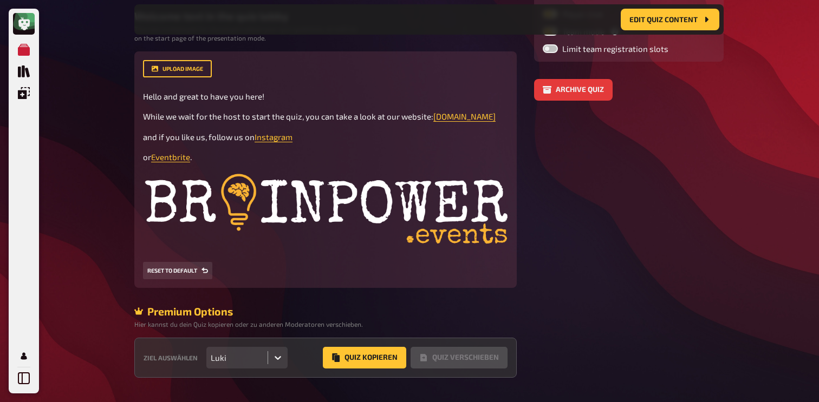
scroll to position [287, 0]
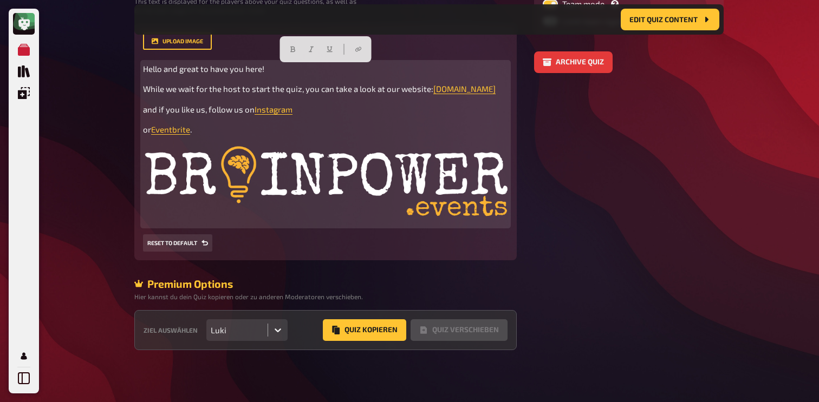
drag, startPoint x: 143, startPoint y: 67, endPoint x: 203, endPoint y: 133, distance: 88.6
click at [203, 133] on div "Hello and great to have you here! While we wait for the host to start the quiz,…" at bounding box center [325, 144] width 365 height 163
copy div "Hello and great to have you here! While we wait for the host to start the quiz,…"
click at [353, 173] on img at bounding box center [325, 184] width 365 height 80
